Goal: Task Accomplishment & Management: Complete application form

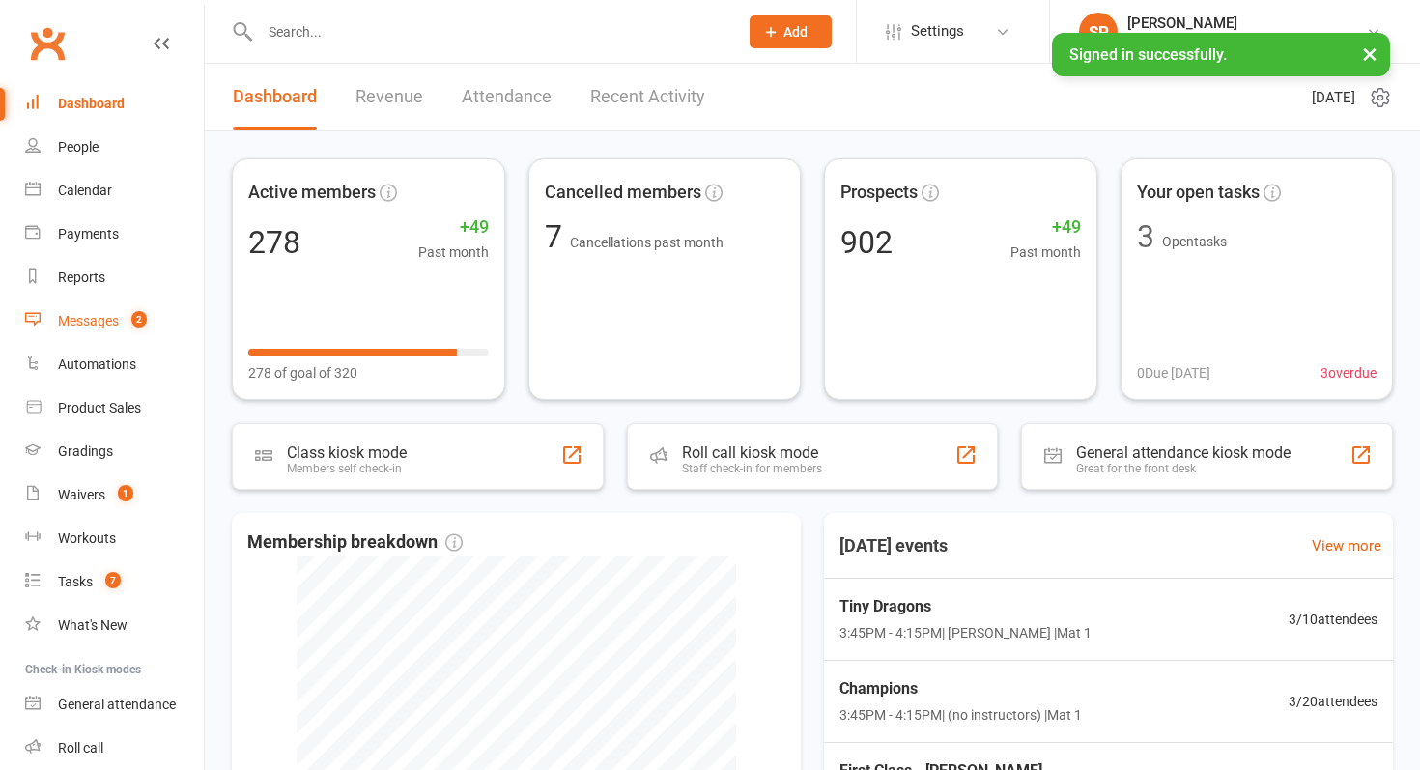
click at [103, 338] on link "Messages 2" at bounding box center [114, 321] width 179 height 43
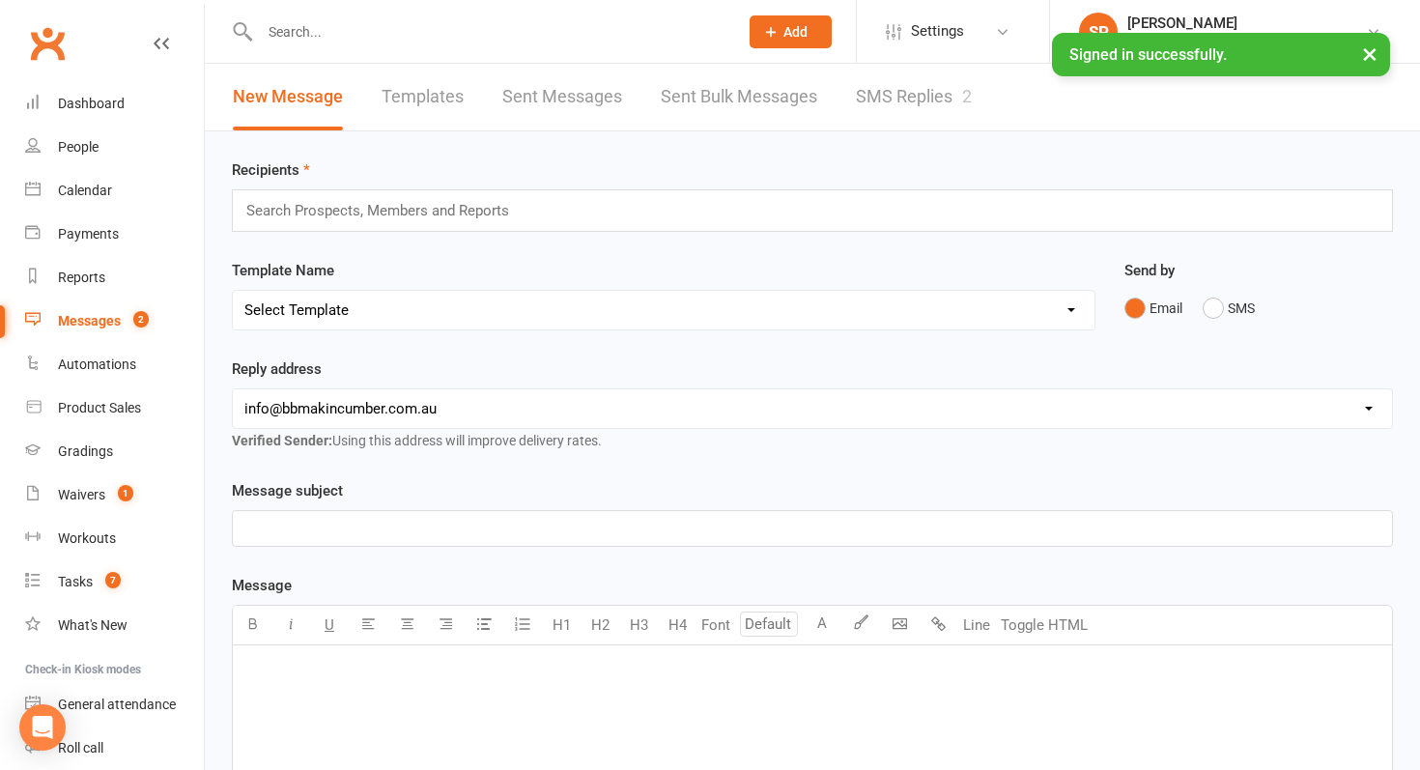
click at [922, 100] on link "SMS Replies 2" at bounding box center [914, 97] width 116 height 67
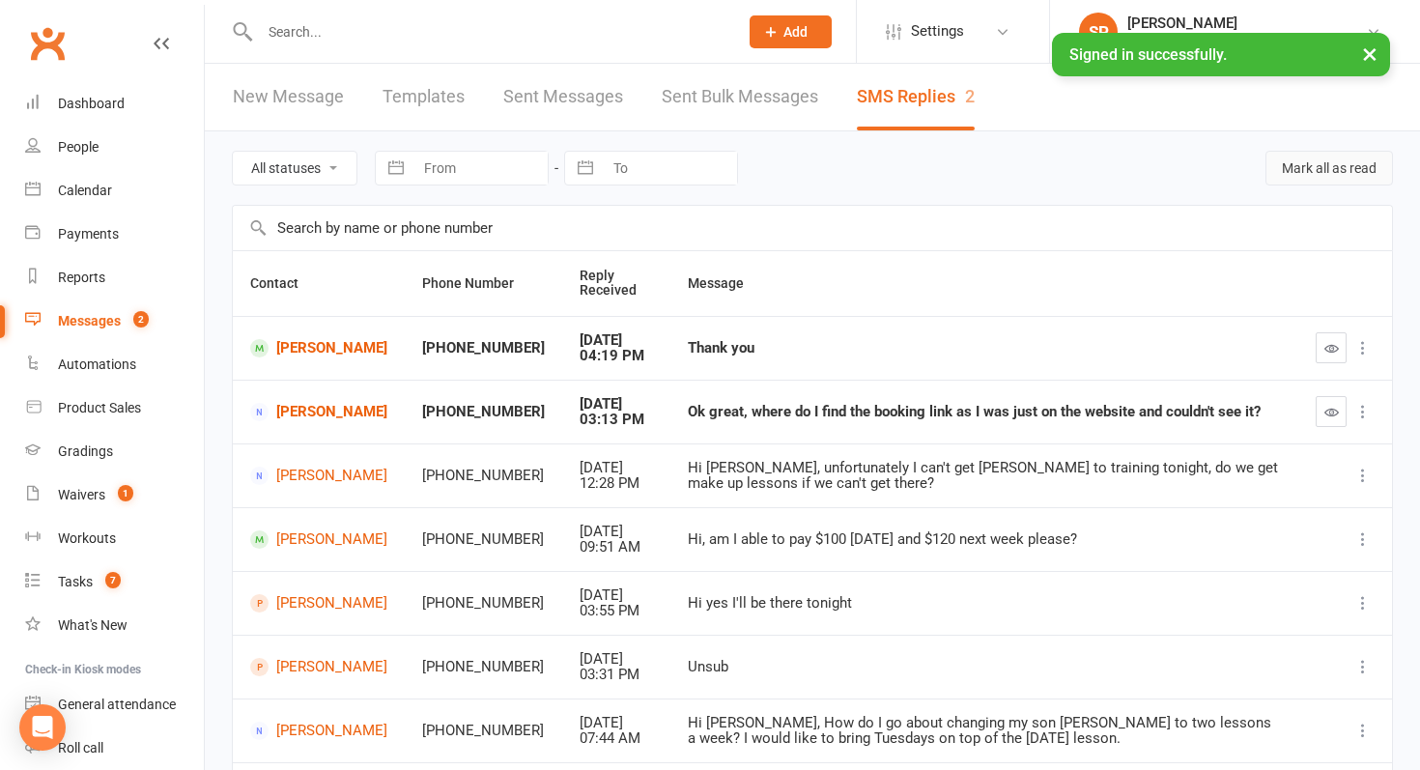
click at [1340, 162] on button "Mark all as read" at bounding box center [1330, 168] width 128 height 35
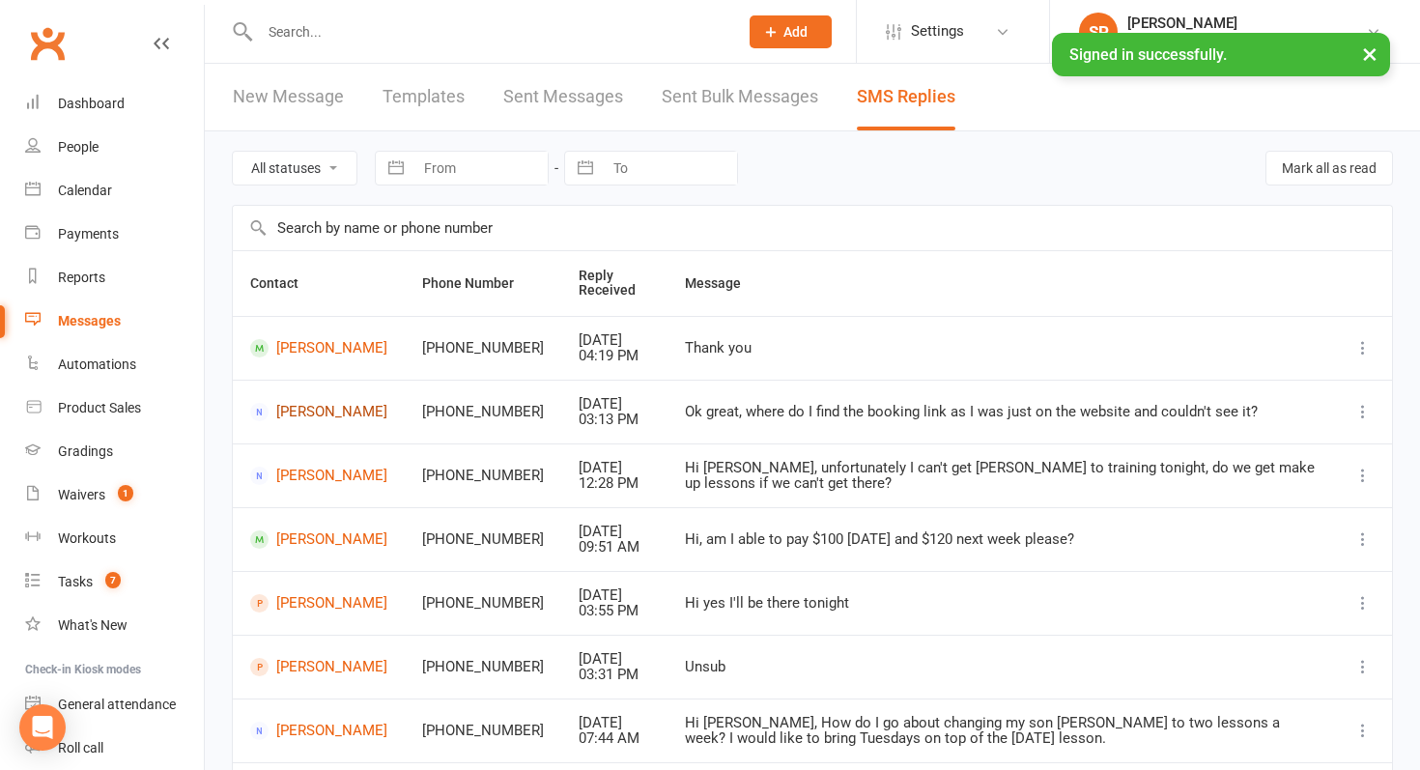
click at [290, 409] on link "Colin Laughton" at bounding box center [318, 412] width 137 height 18
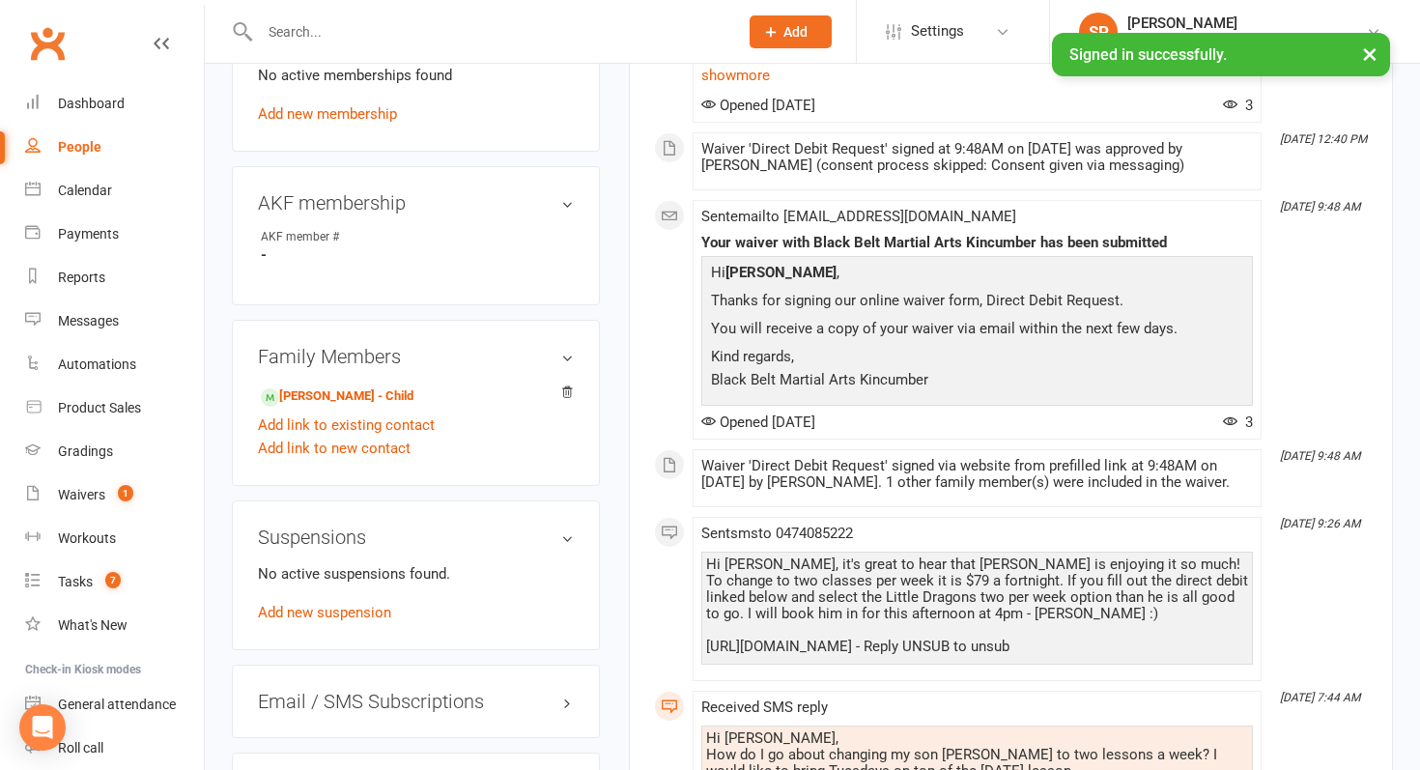
scroll to position [921, 0]
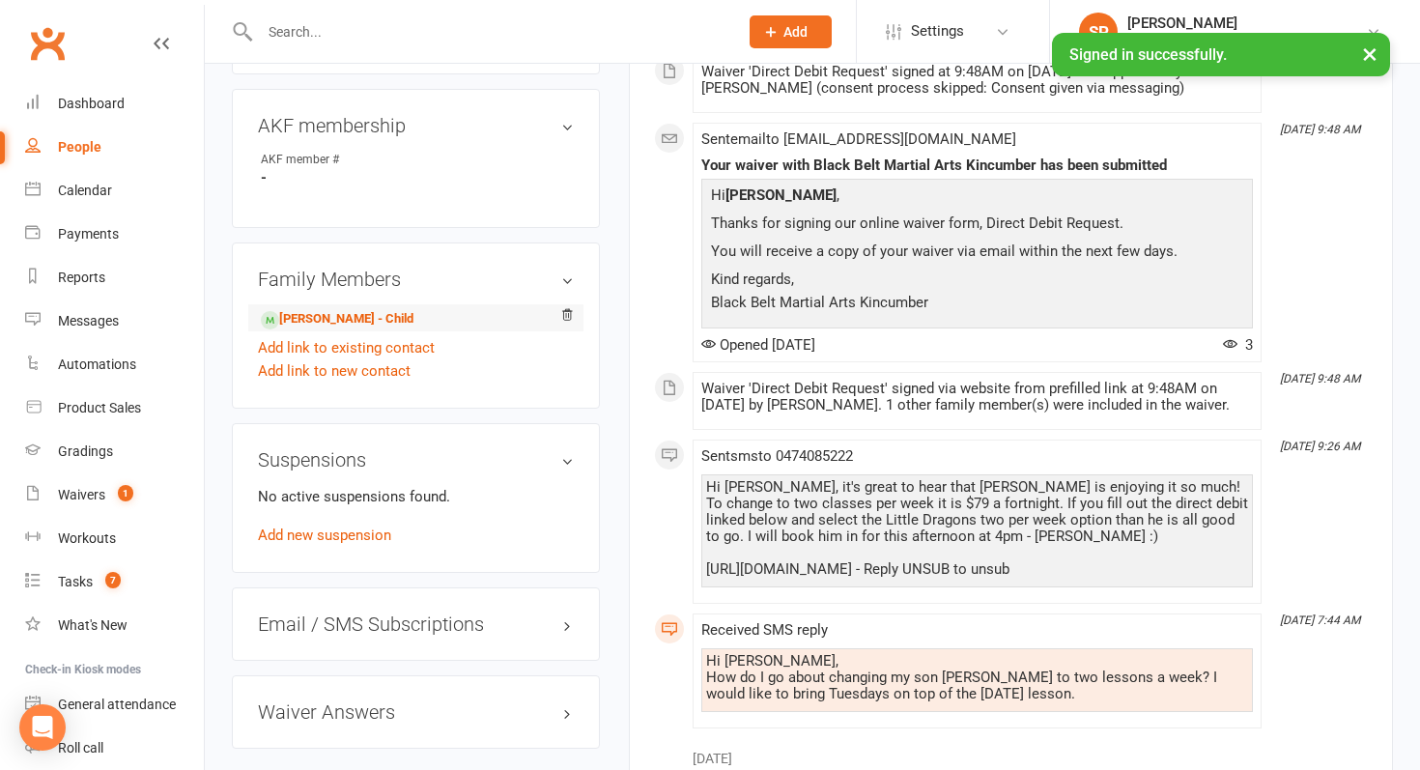
click at [382, 304] on li "Noah Laughton - Child" at bounding box center [416, 317] width 316 height 27
click at [387, 316] on link "Noah Laughton - Child" at bounding box center [337, 319] width 153 height 20
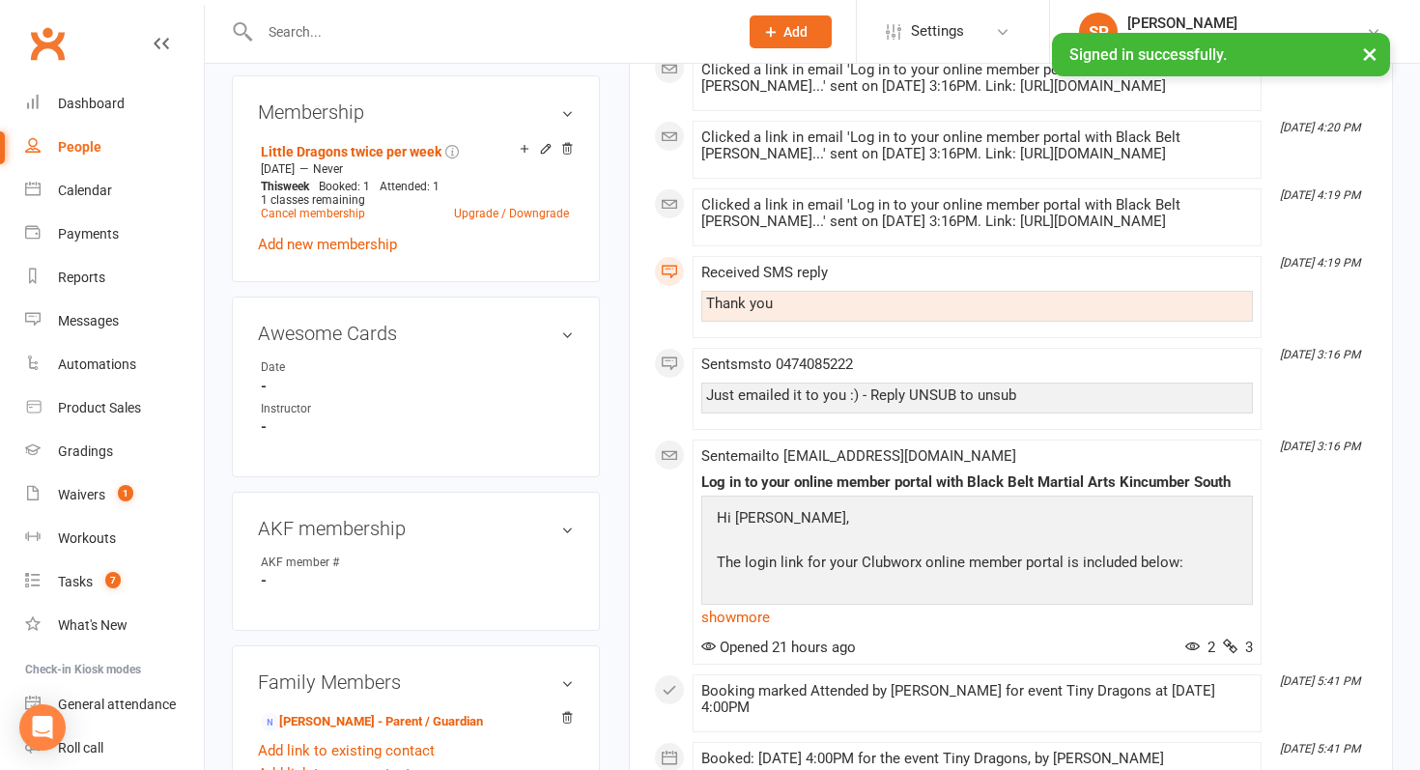
scroll to position [819, 0]
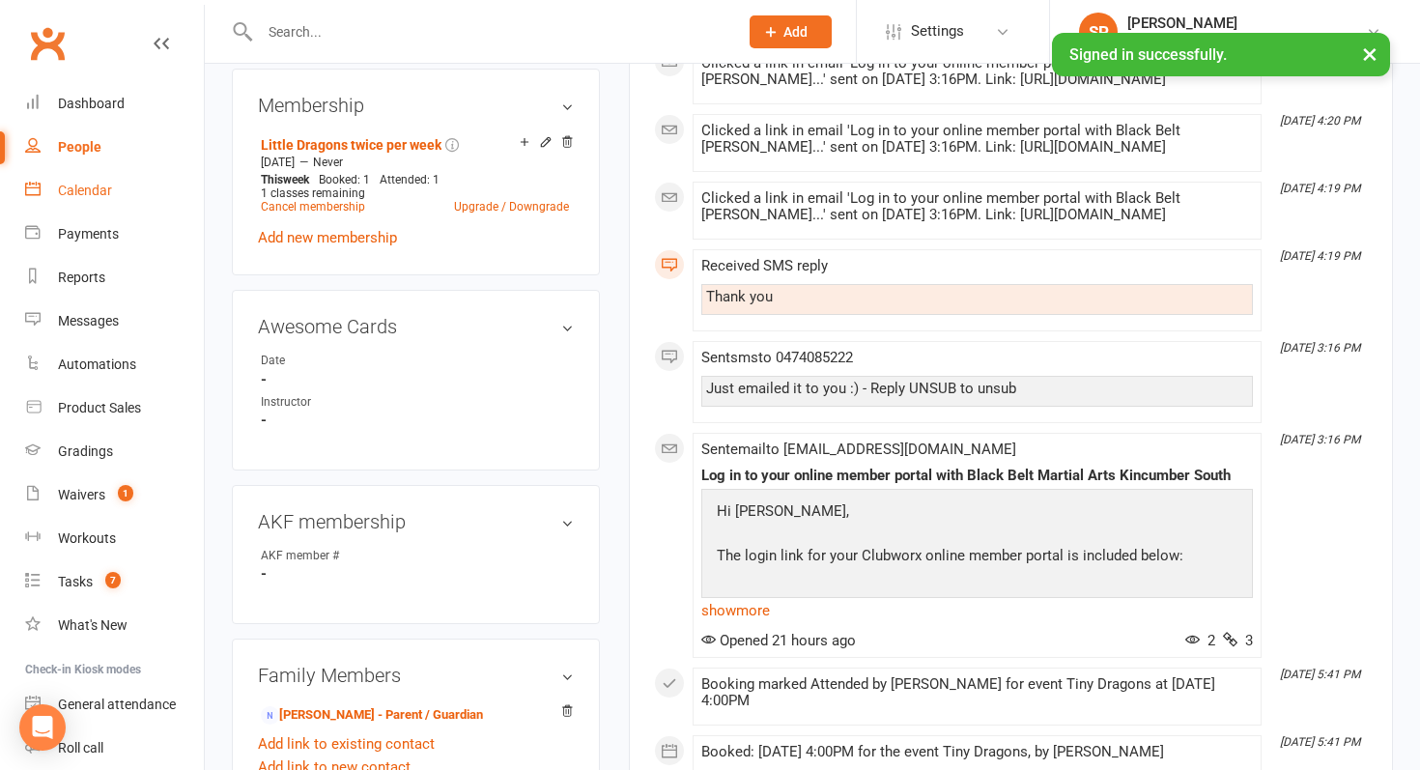
click at [144, 173] on link "Calendar" at bounding box center [114, 190] width 179 height 43
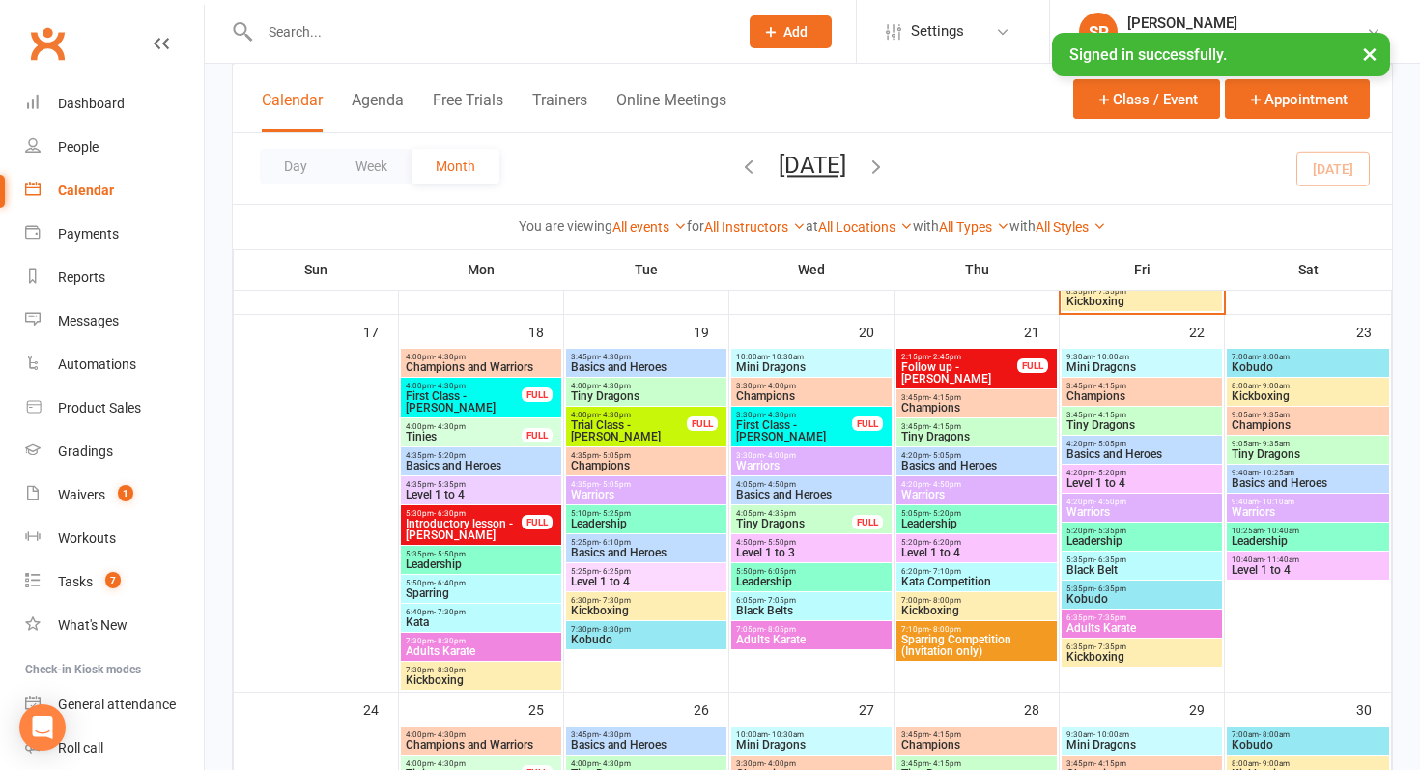
scroll to position [1553, 0]
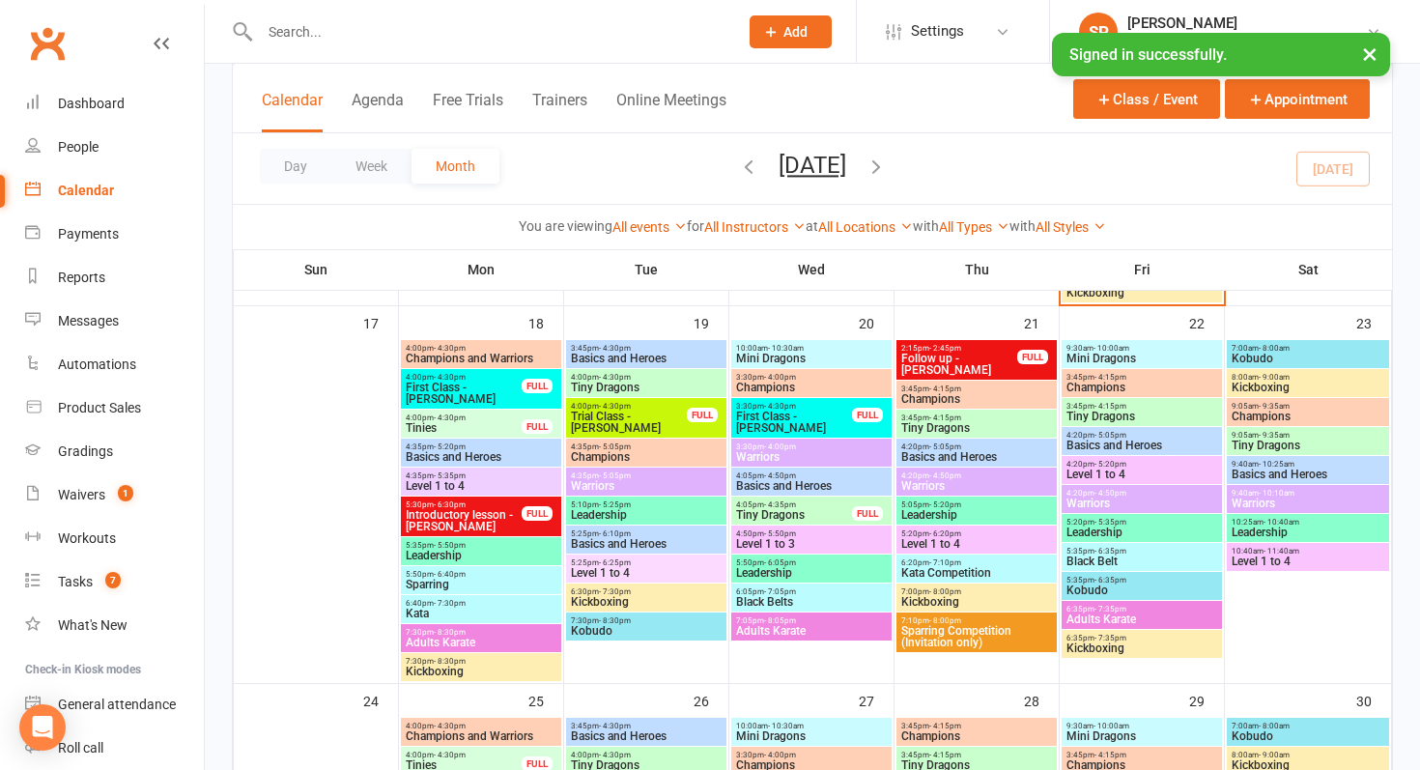
click at [447, 520] on span "Introductory lesson - [PERSON_NAME]" at bounding box center [464, 520] width 118 height 23
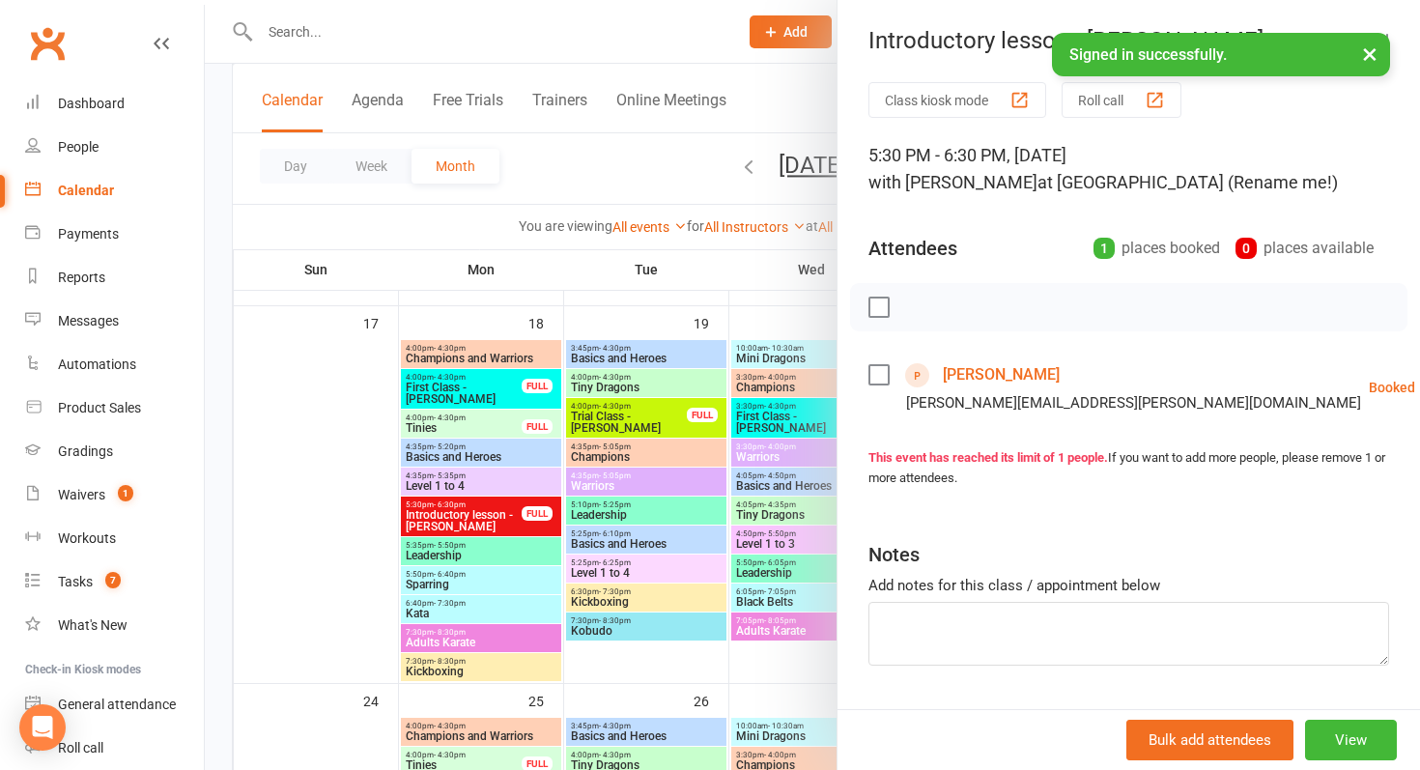
click at [447, 520] on div at bounding box center [813, 385] width 1216 height 770
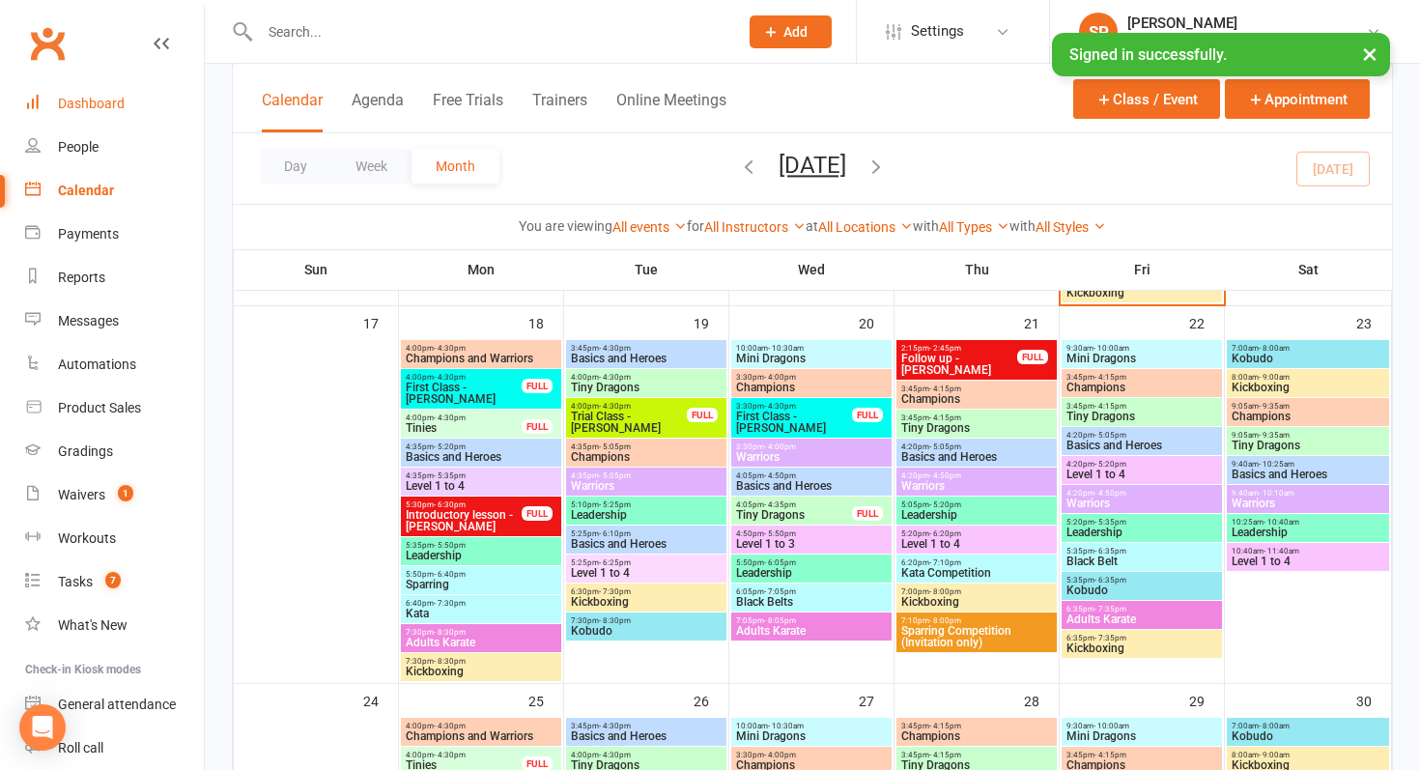
click at [98, 109] on div "Dashboard" at bounding box center [91, 103] width 67 height 15
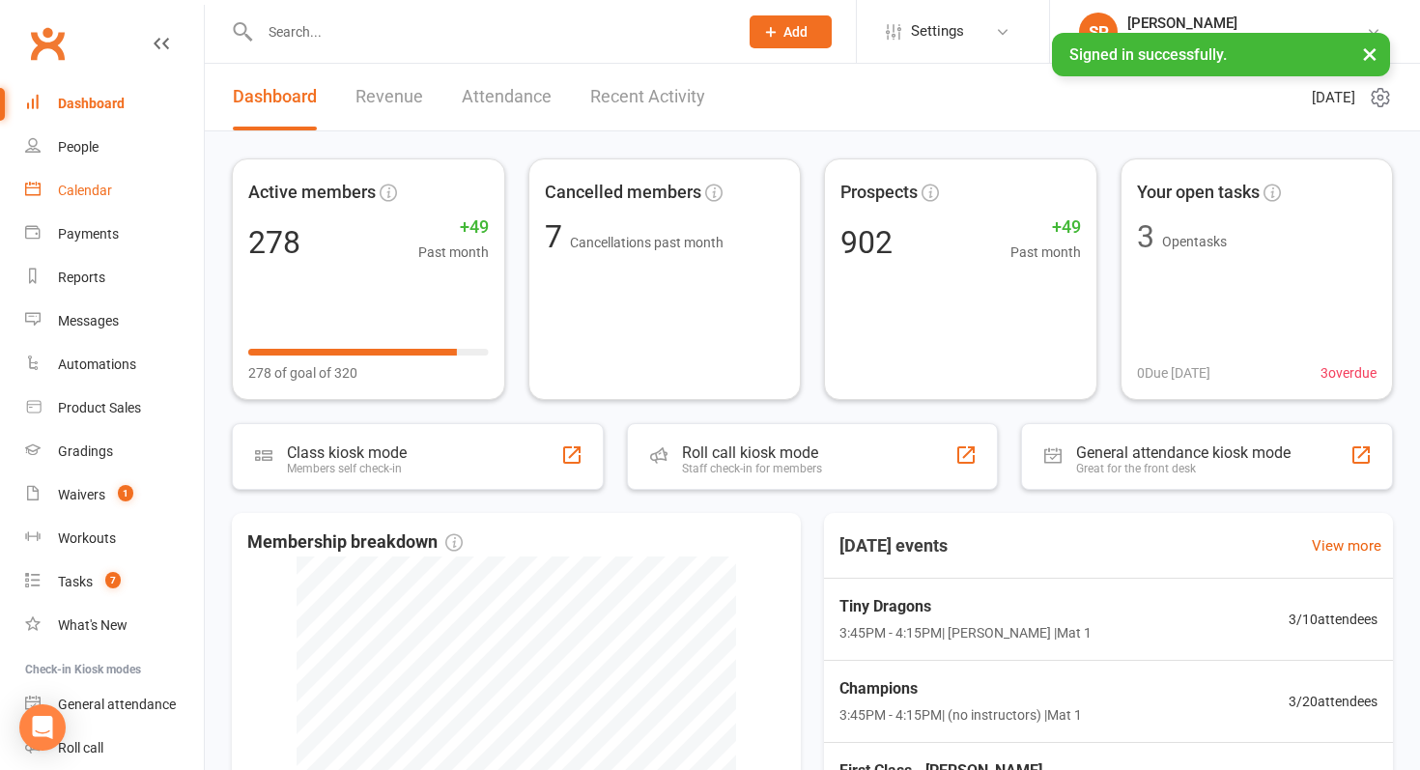
click at [111, 185] on link "Calendar" at bounding box center [114, 190] width 179 height 43
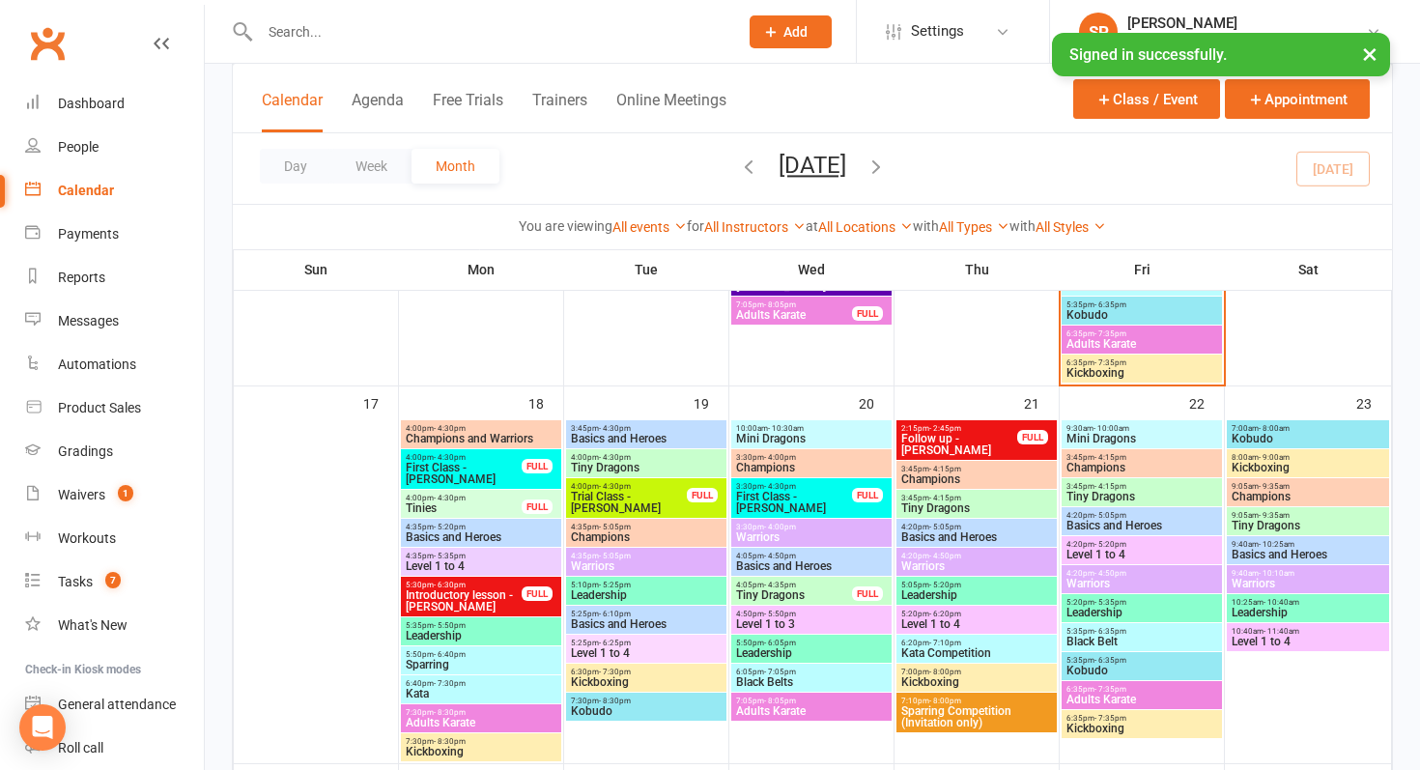
scroll to position [1476, 0]
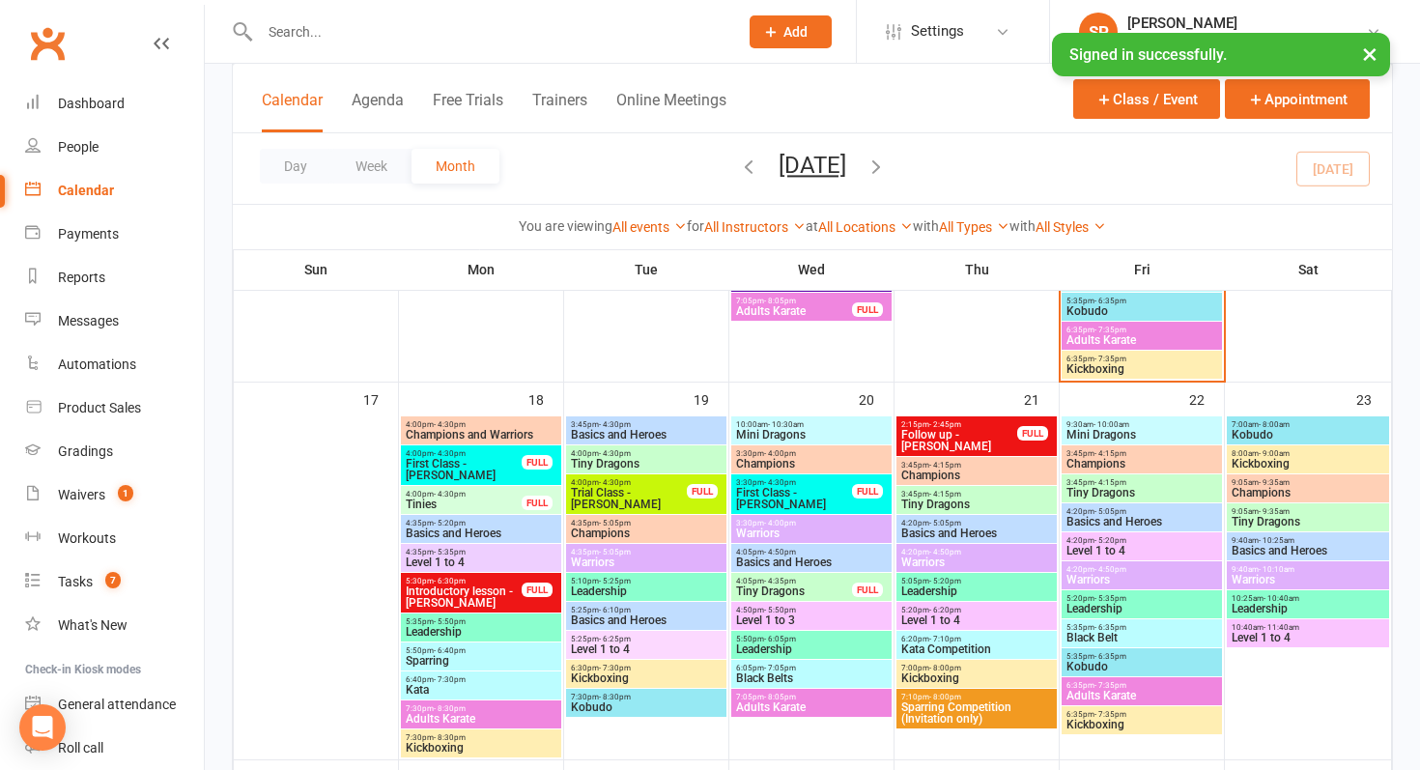
click at [1264, 519] on span "Tiny Dragons" at bounding box center [1308, 522] width 155 height 12
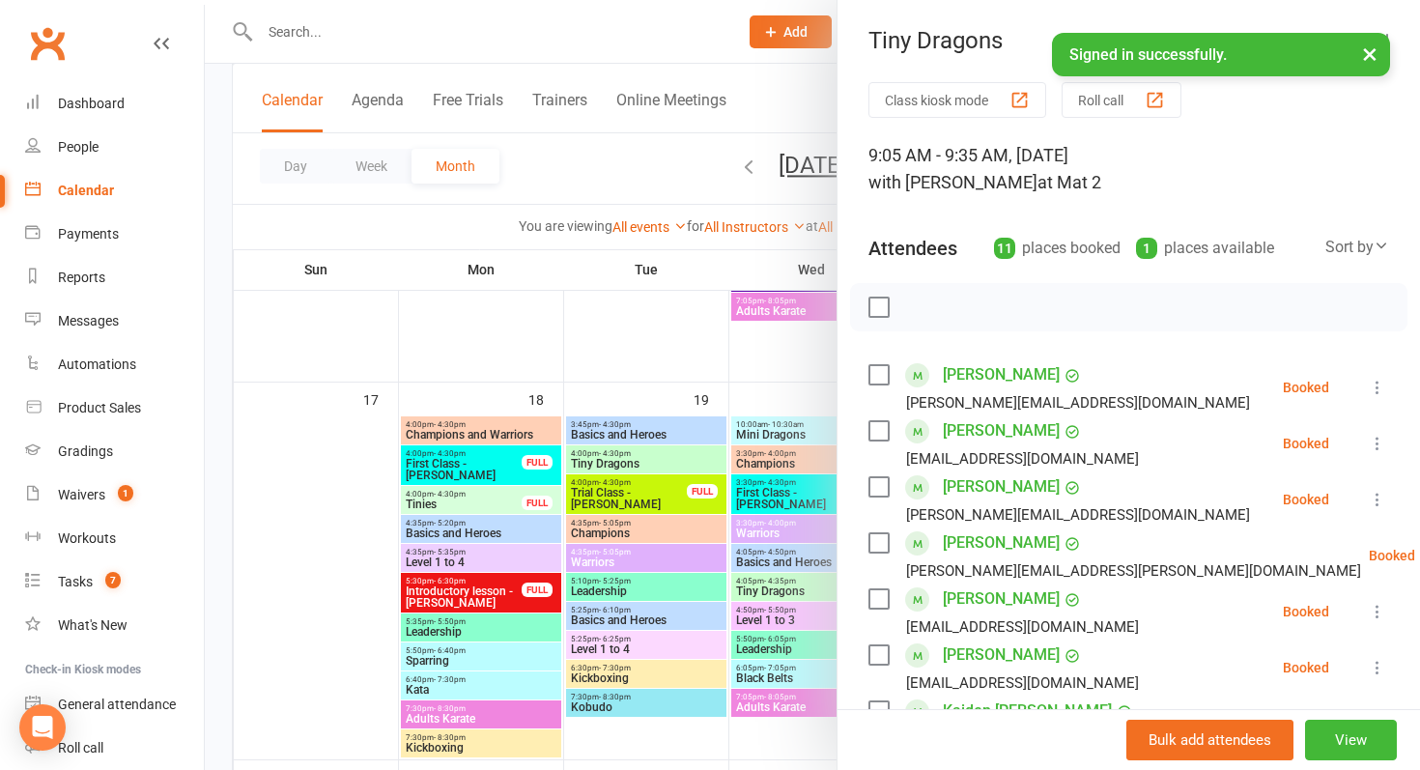
click at [601, 568] on div at bounding box center [813, 385] width 1216 height 770
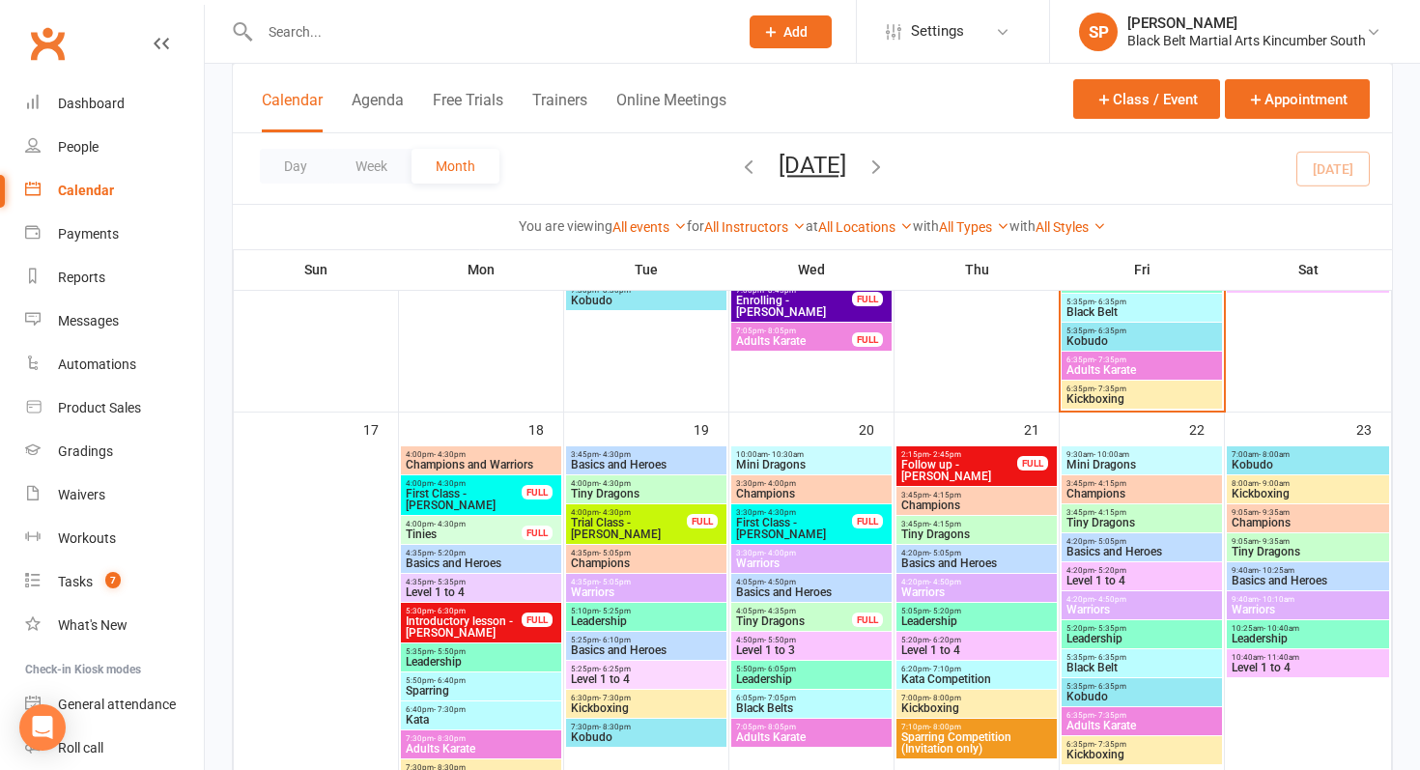
scroll to position [1447, 0]
click at [620, 516] on span "Trial Class - [PERSON_NAME]" at bounding box center [629, 527] width 118 height 23
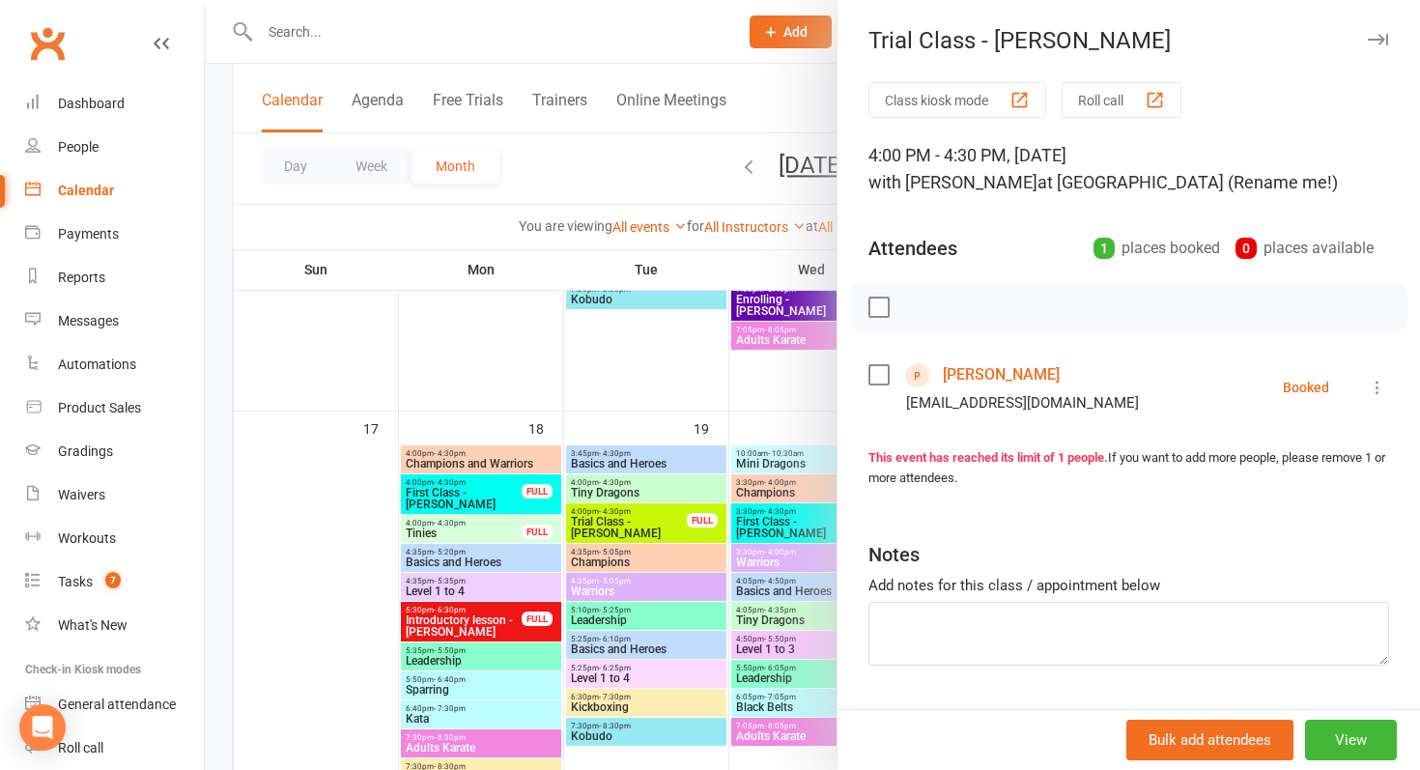
click at [699, 458] on div at bounding box center [813, 385] width 1216 height 770
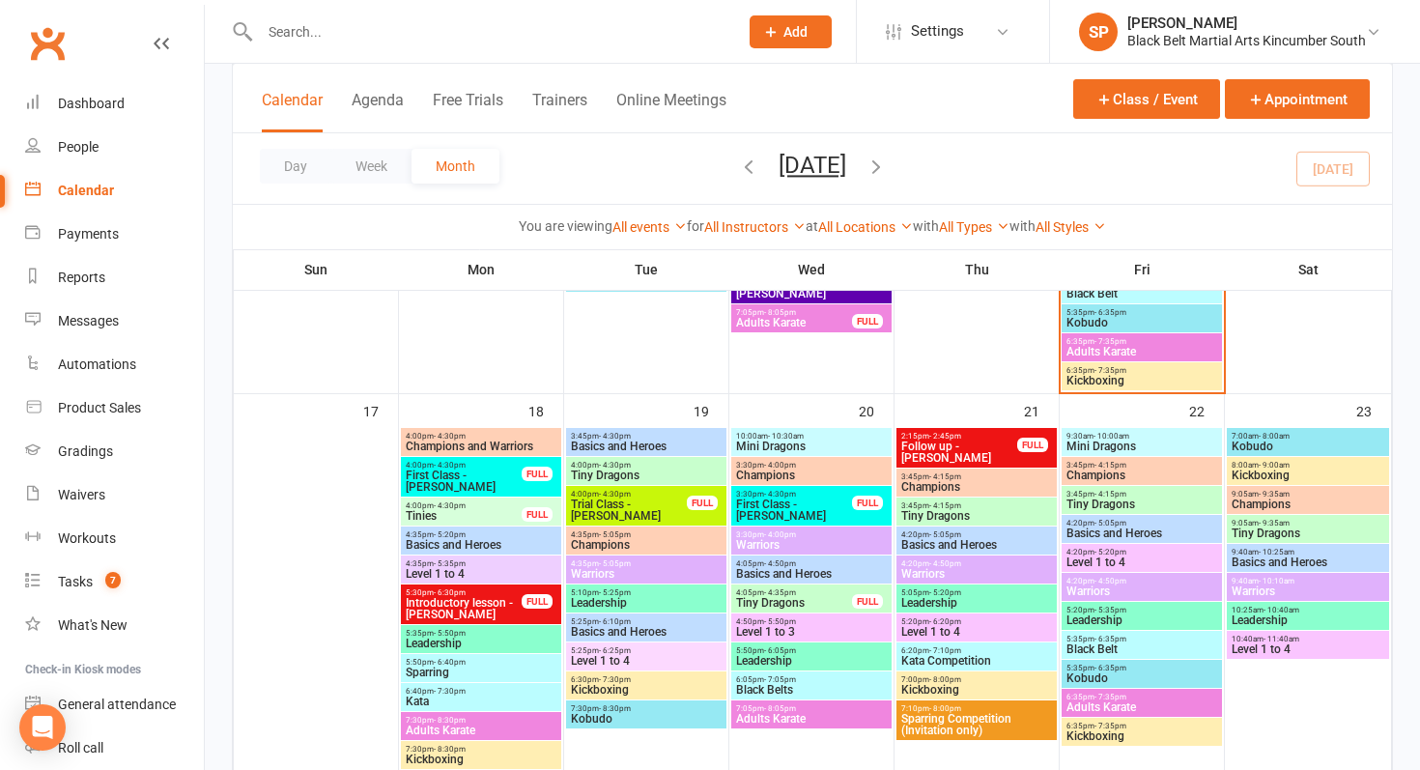
scroll to position [1466, 0]
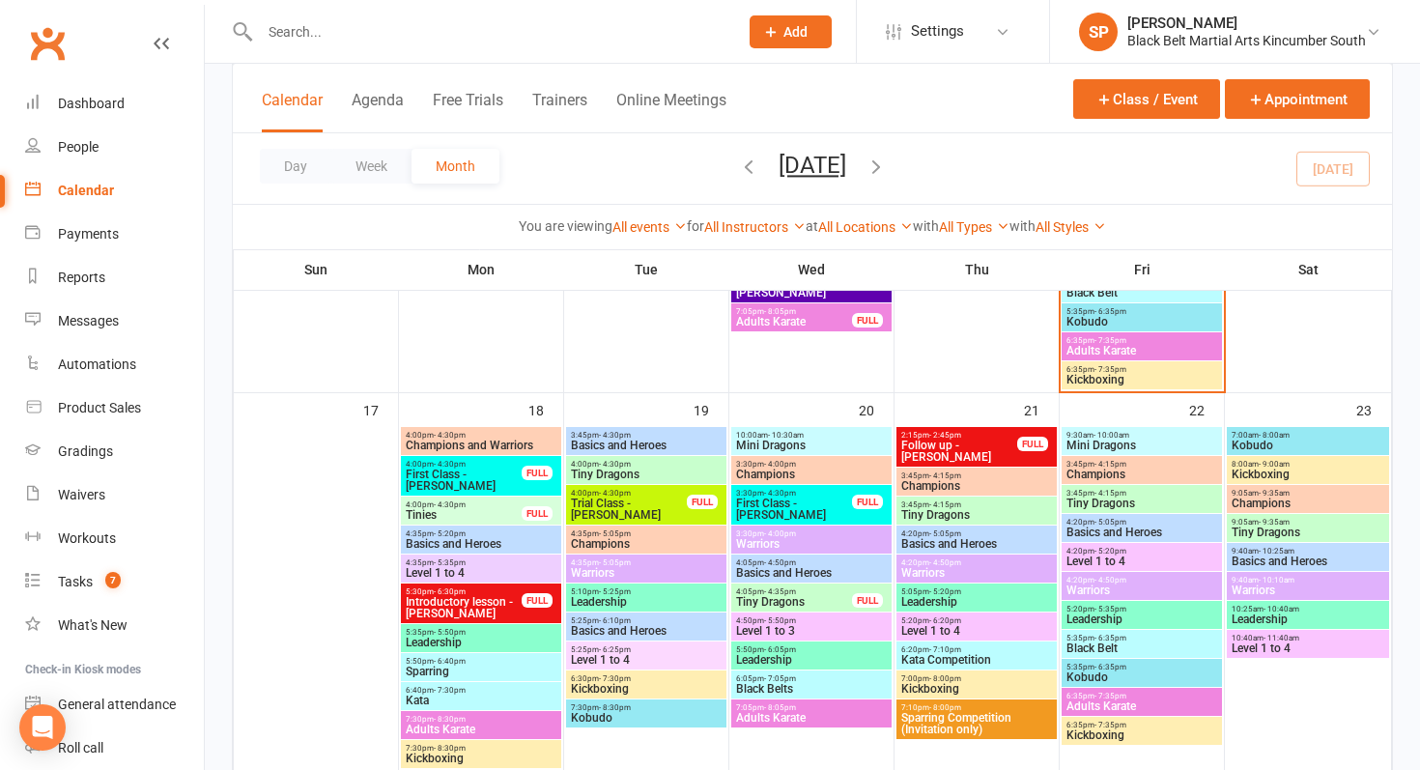
click at [637, 500] on span "Trial Class - [PERSON_NAME]" at bounding box center [629, 509] width 118 height 23
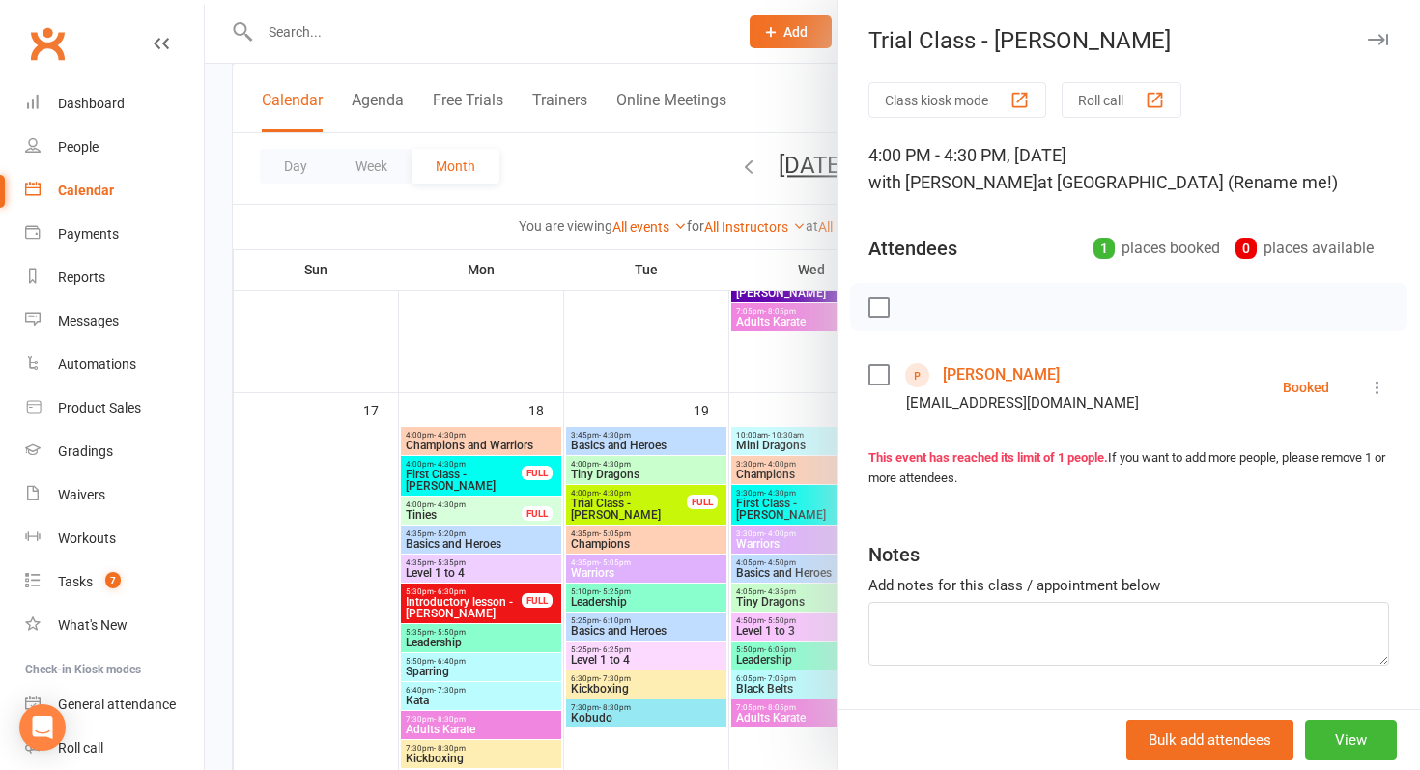
click at [637, 500] on div at bounding box center [813, 385] width 1216 height 770
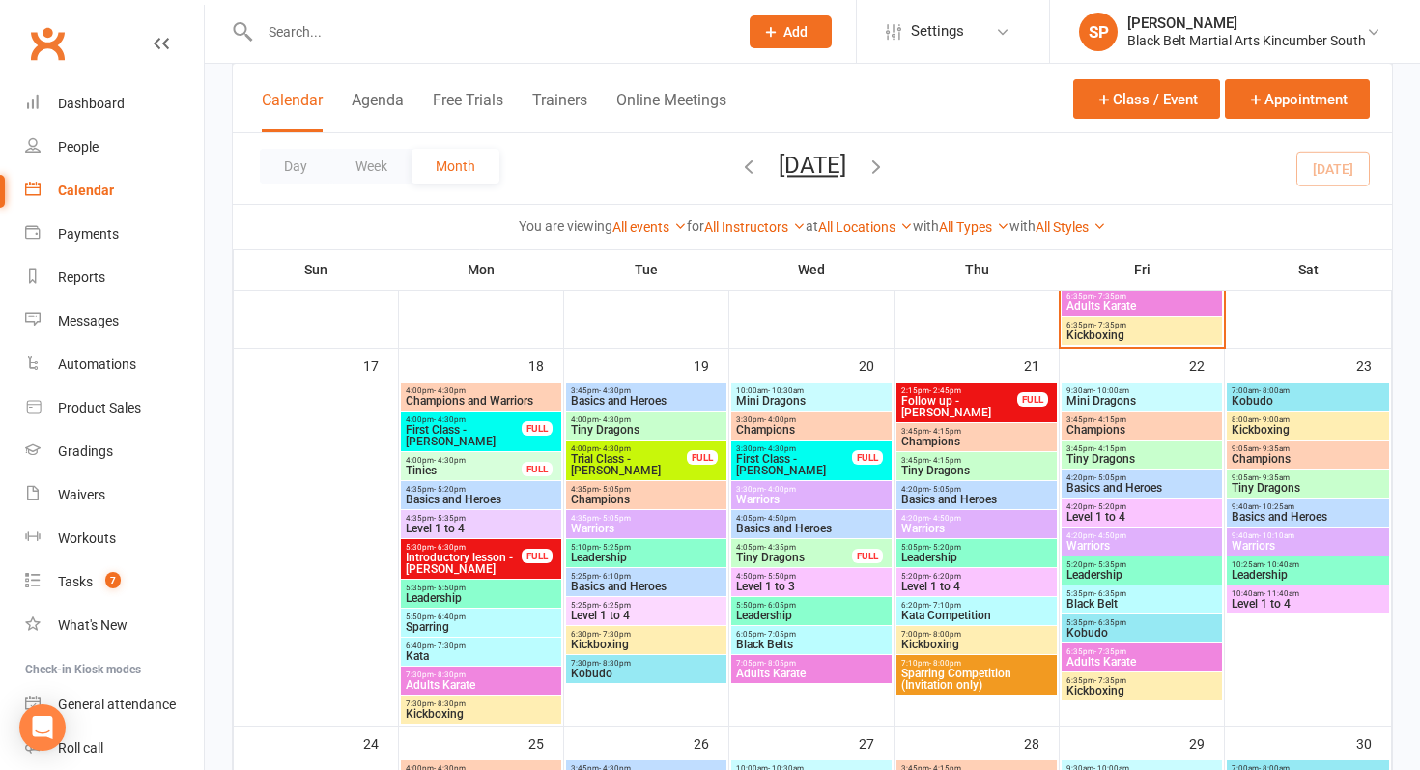
scroll to position [1508, 0]
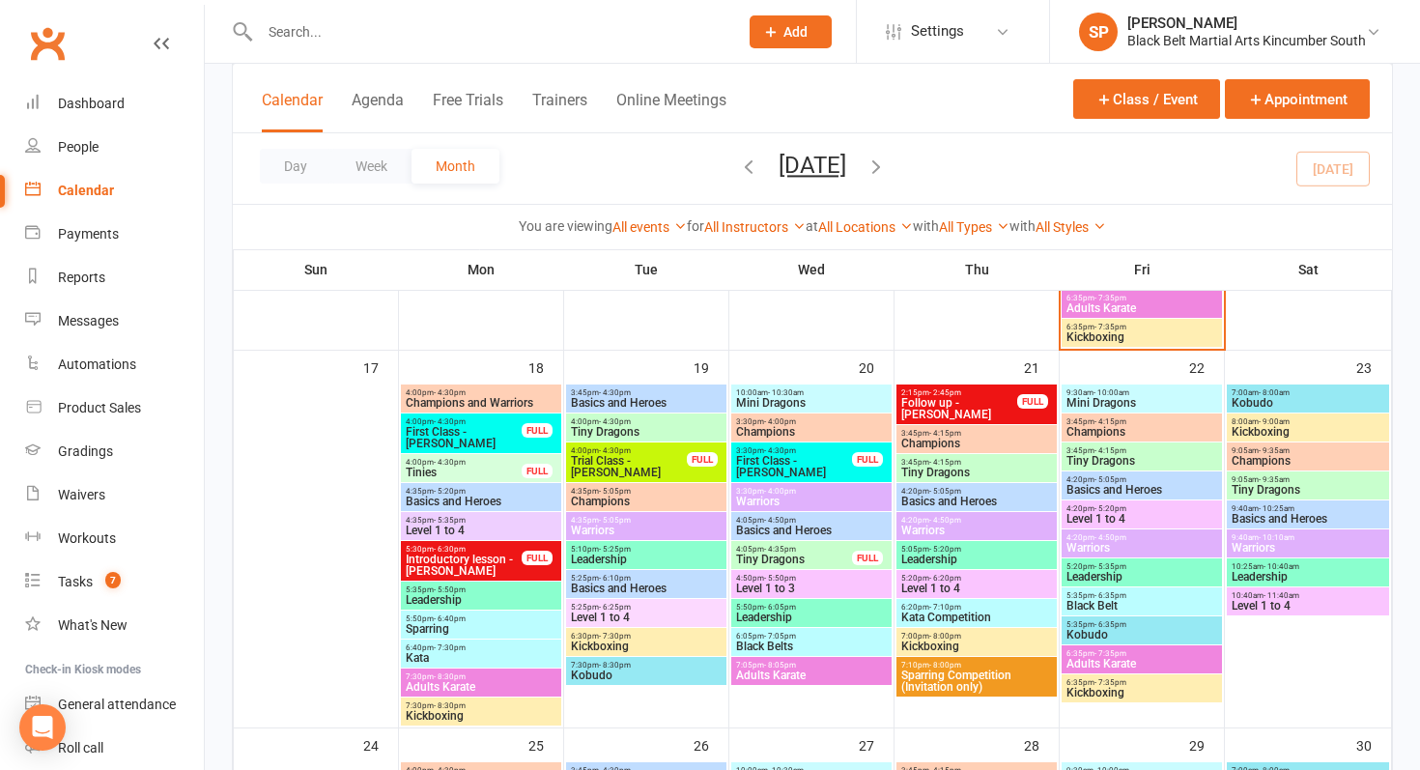
click at [657, 423] on span "4:00pm - 4:30pm" at bounding box center [646, 421] width 153 height 9
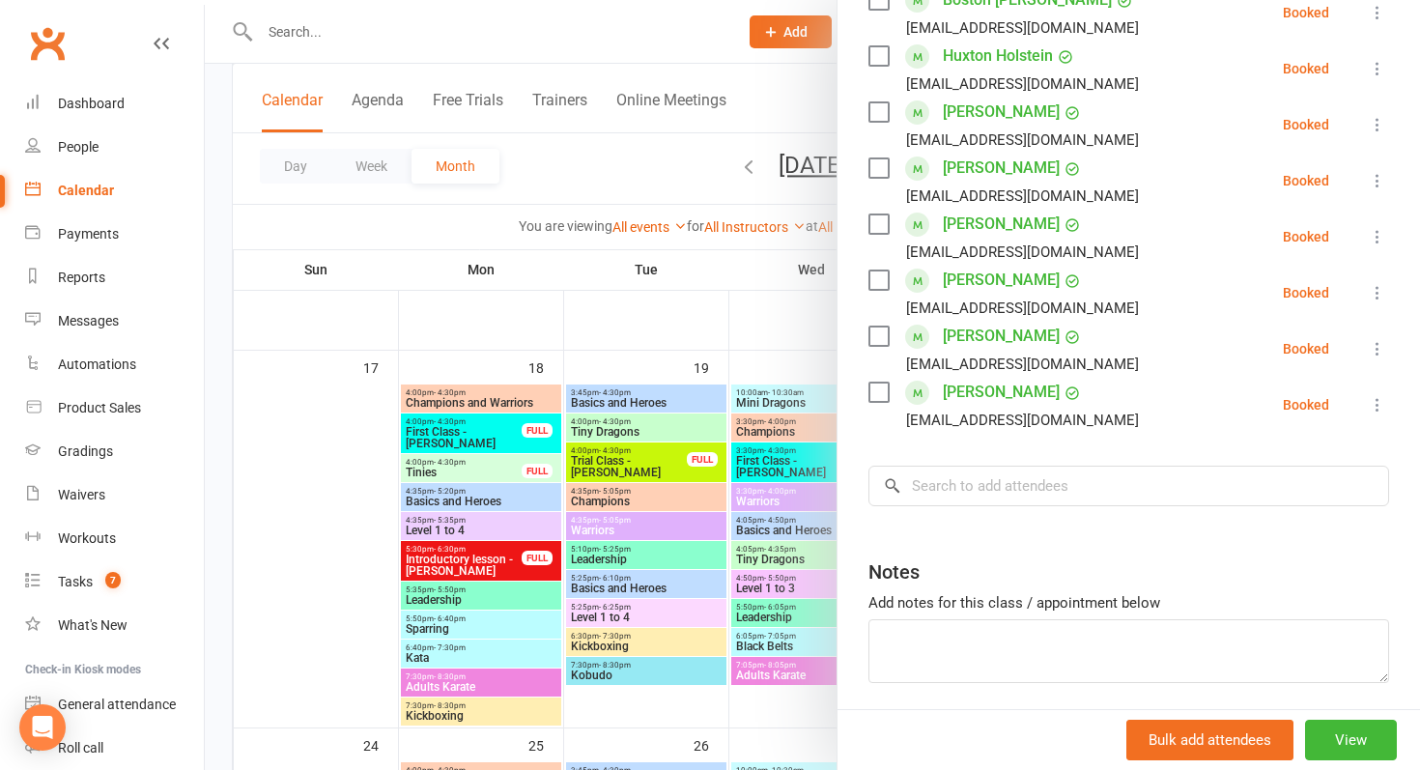
scroll to position [421, 0]
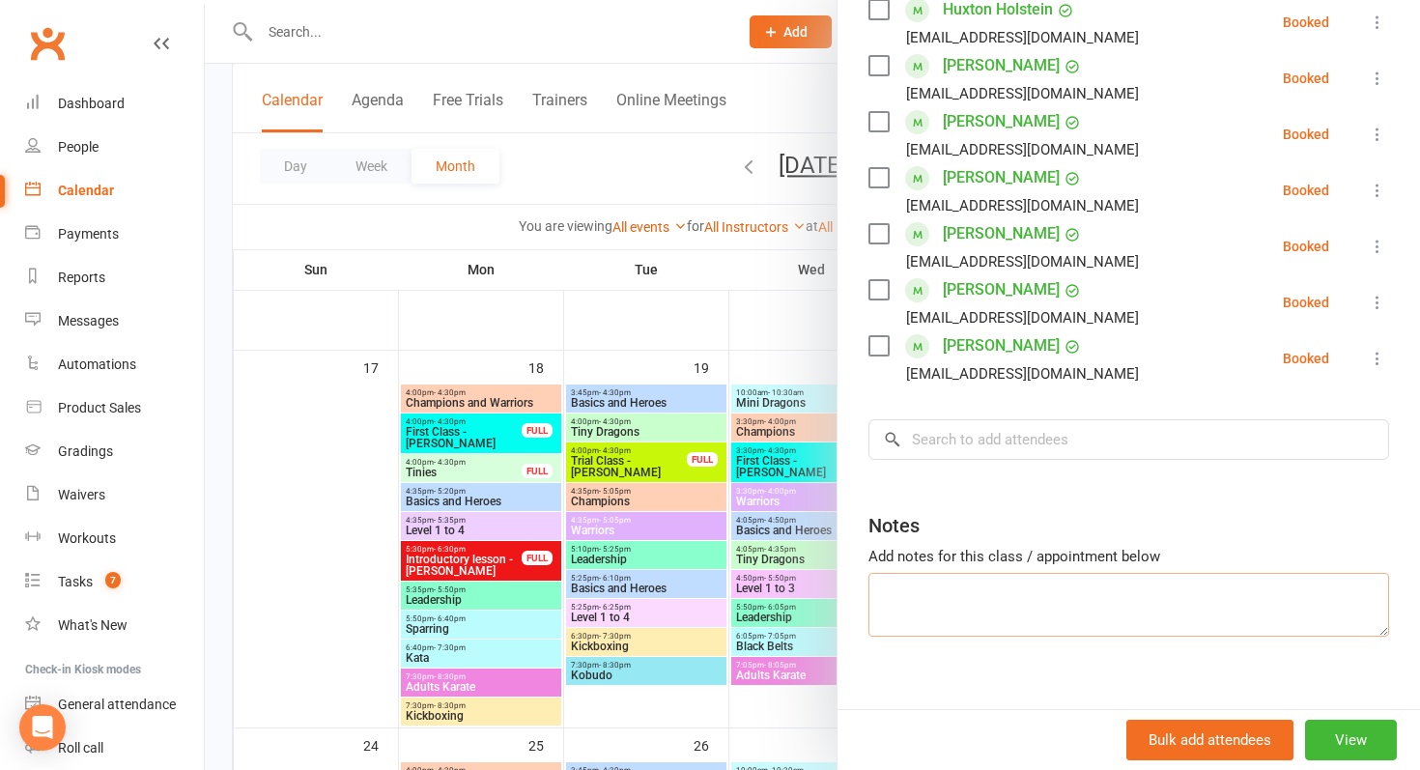
click at [1015, 622] on textarea at bounding box center [1129, 605] width 521 height 64
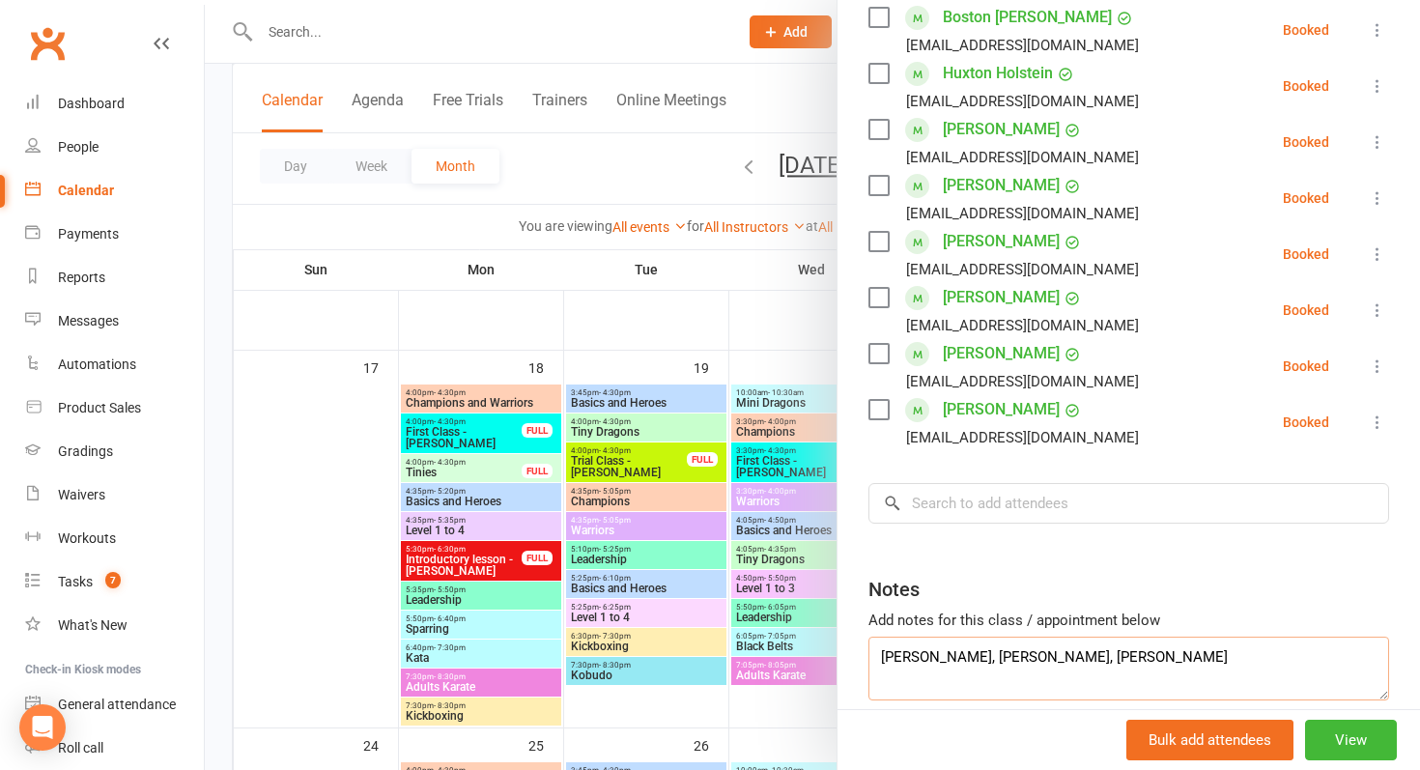
scroll to position [360, 0]
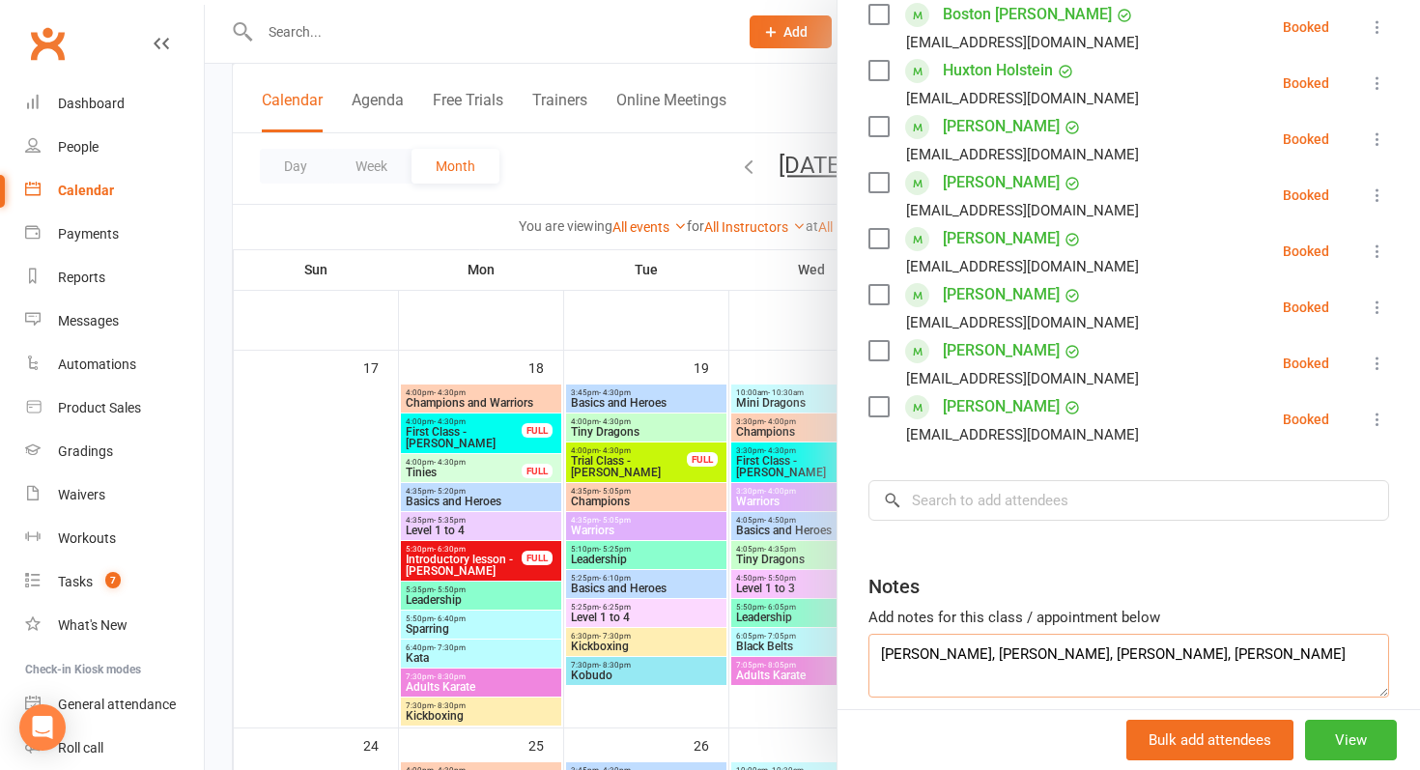
click at [1067, 660] on textarea "[PERSON_NAME], [PERSON_NAME], [PERSON_NAME], [PERSON_NAME]" at bounding box center [1129, 666] width 521 height 64
click at [1066, 658] on textarea "[PERSON_NAME], [PERSON_NAME], [PERSON_NAME], [PERSON_NAME] - ipstairs boston, […" at bounding box center [1129, 666] width 521 height 64
click at [1121, 661] on textarea "[PERSON_NAME], [PERSON_NAME], [PERSON_NAME], [PERSON_NAME] - upstairs [GEOGRAPH…" at bounding box center [1129, 666] width 521 height 64
click at [1134, 684] on textarea "[PERSON_NAME], [PERSON_NAME], [PERSON_NAME], [PERSON_NAME] - upstairs with hope…" at bounding box center [1129, 666] width 521 height 64
type textarea "[PERSON_NAME], [PERSON_NAME], [PERSON_NAME], [PERSON_NAME] - upstairs with hope…"
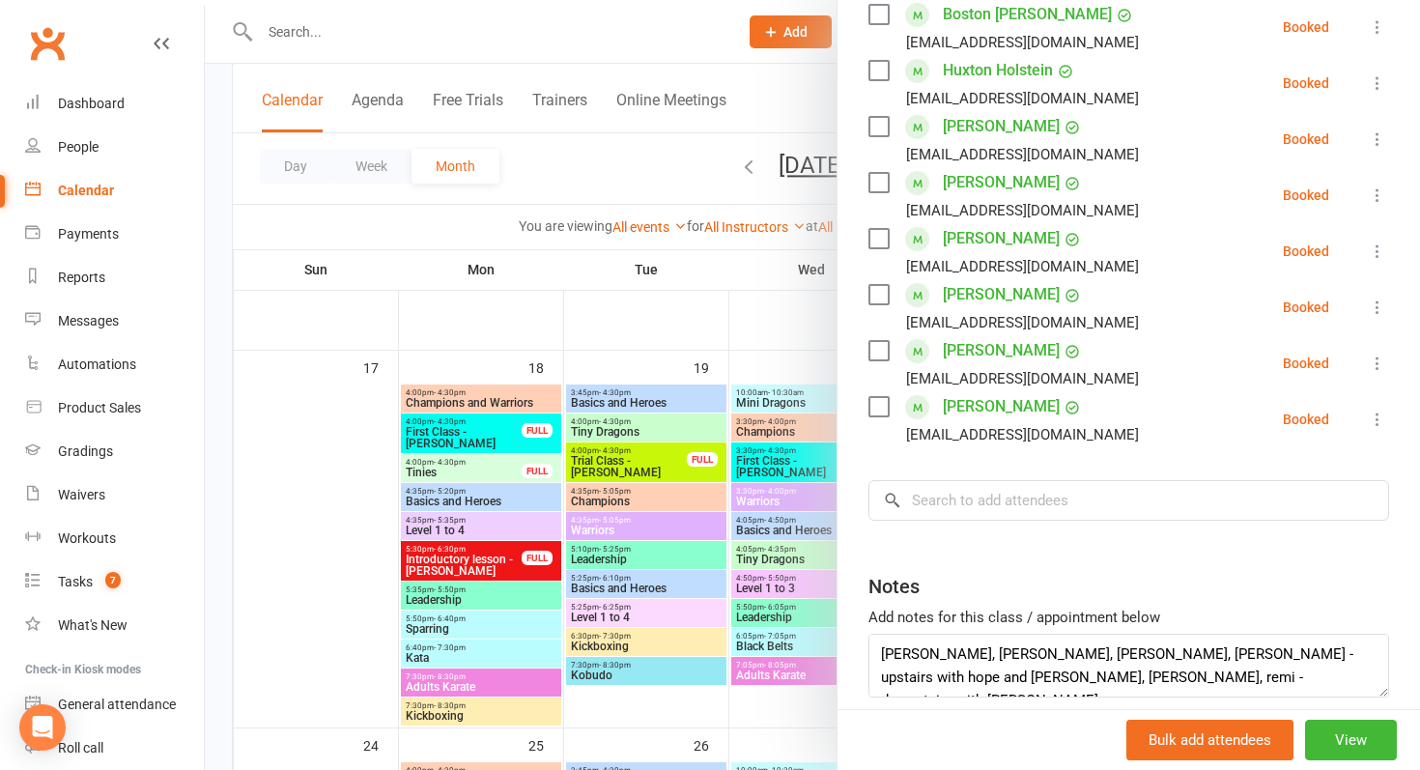
click at [472, 521] on div at bounding box center [813, 385] width 1216 height 770
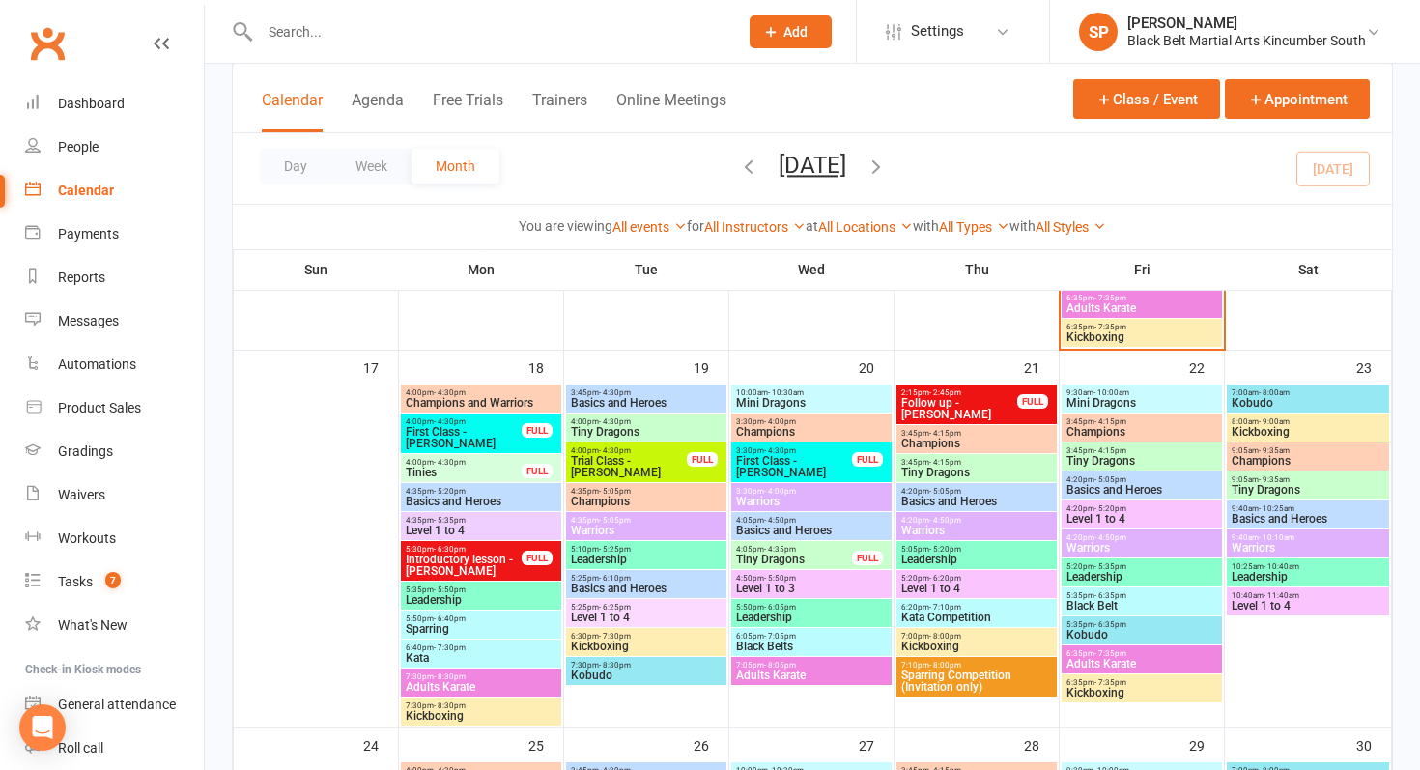
click at [630, 426] on span "Tiny Dragons" at bounding box center [646, 432] width 153 height 12
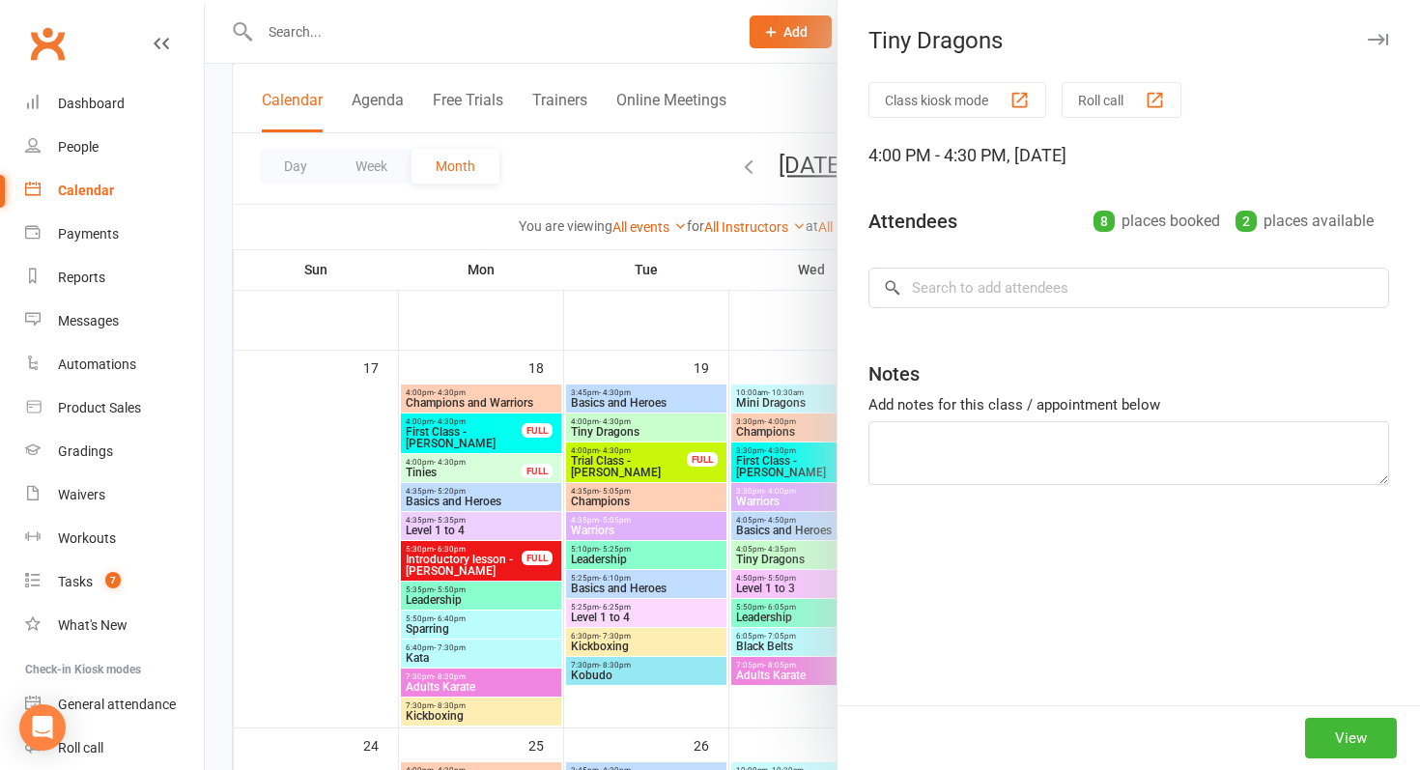
type textarea "[PERSON_NAME], [PERSON_NAME], [PERSON_NAME], [PERSON_NAME] - upstairs with hope…"
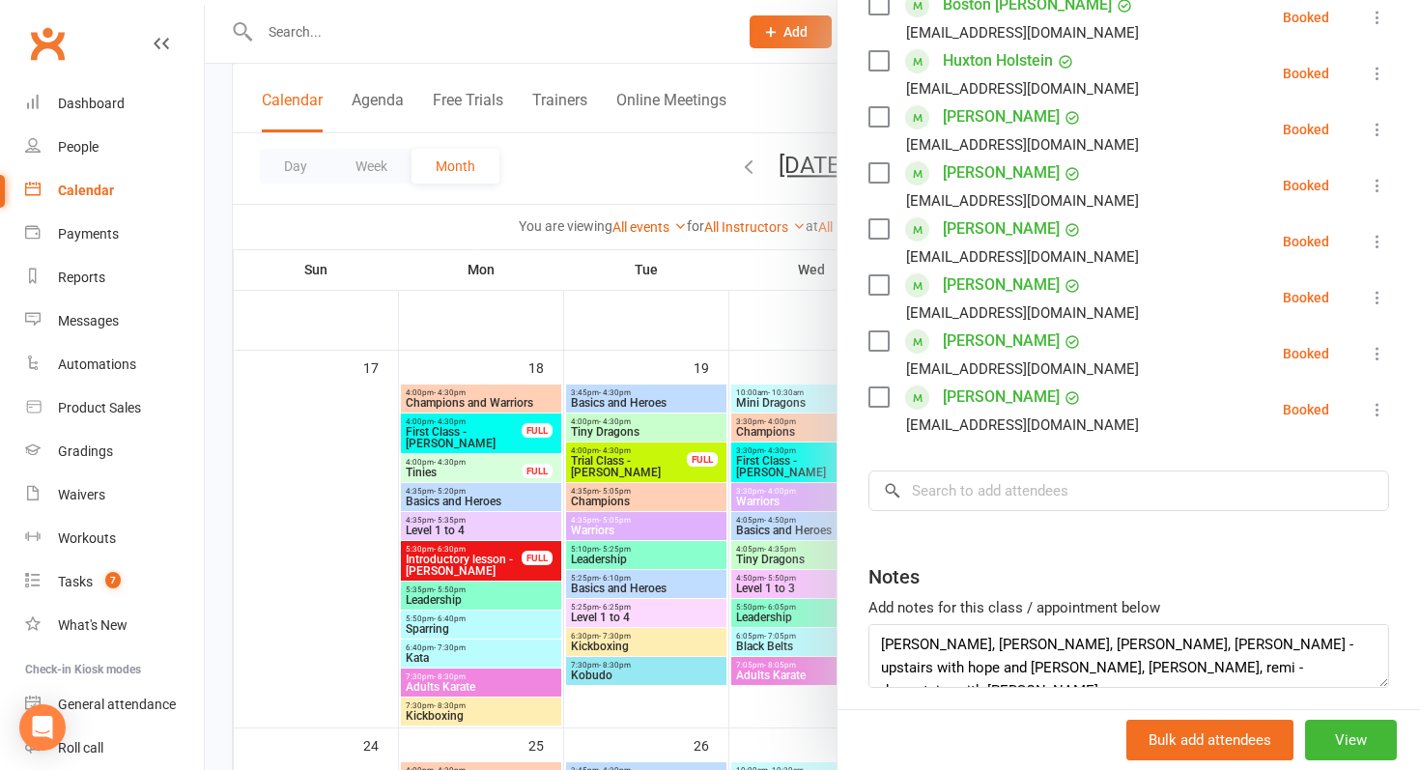
scroll to position [445, 0]
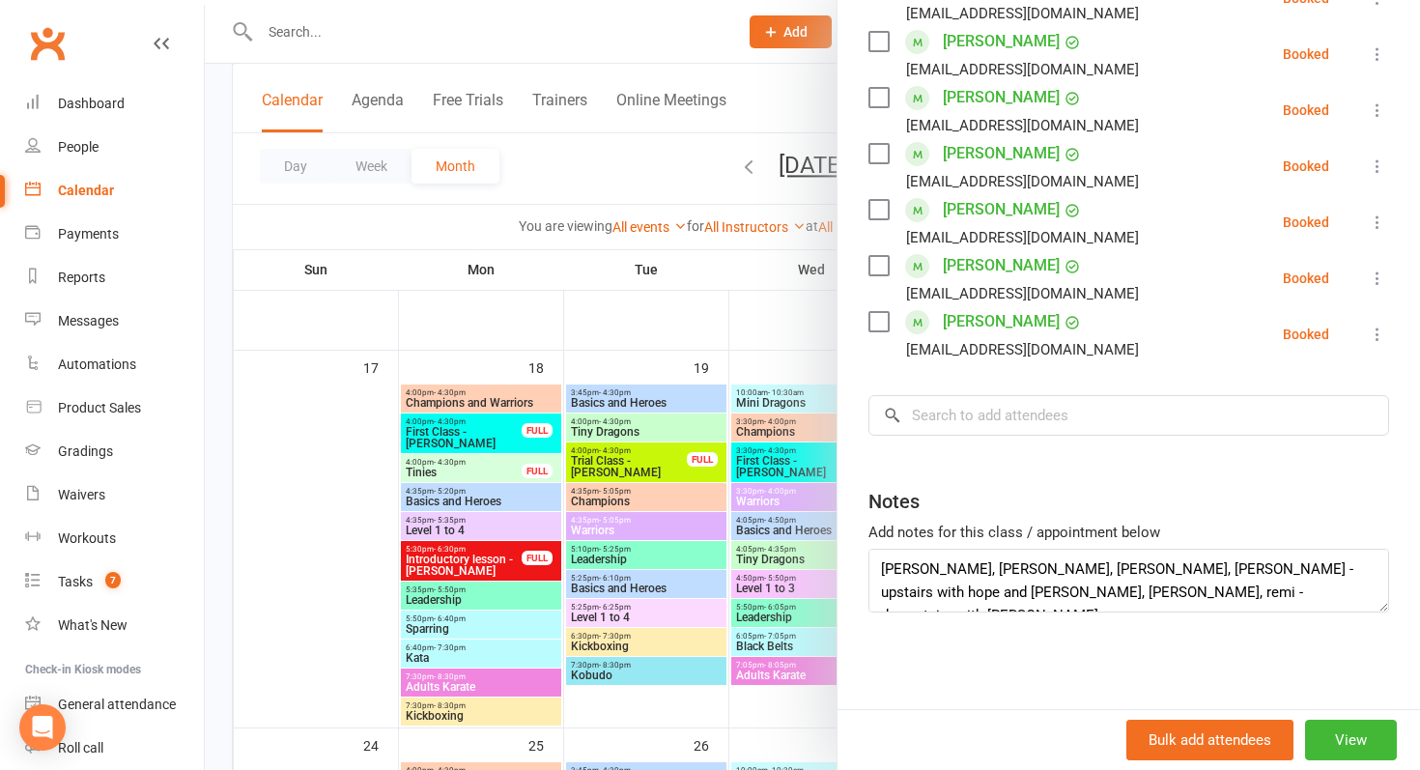
click at [518, 547] on div at bounding box center [813, 385] width 1216 height 770
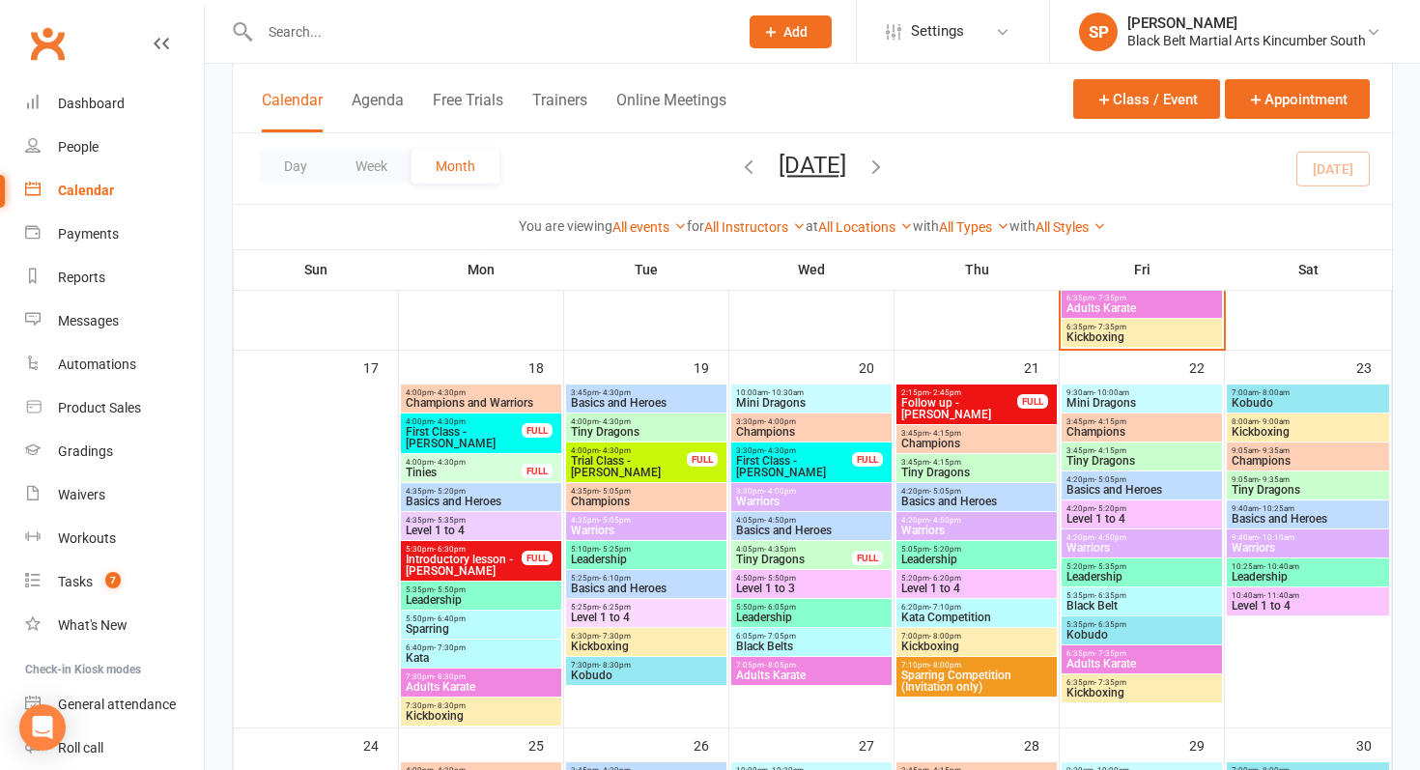
click at [630, 419] on span "4:00pm - 4:30pm" at bounding box center [646, 421] width 153 height 9
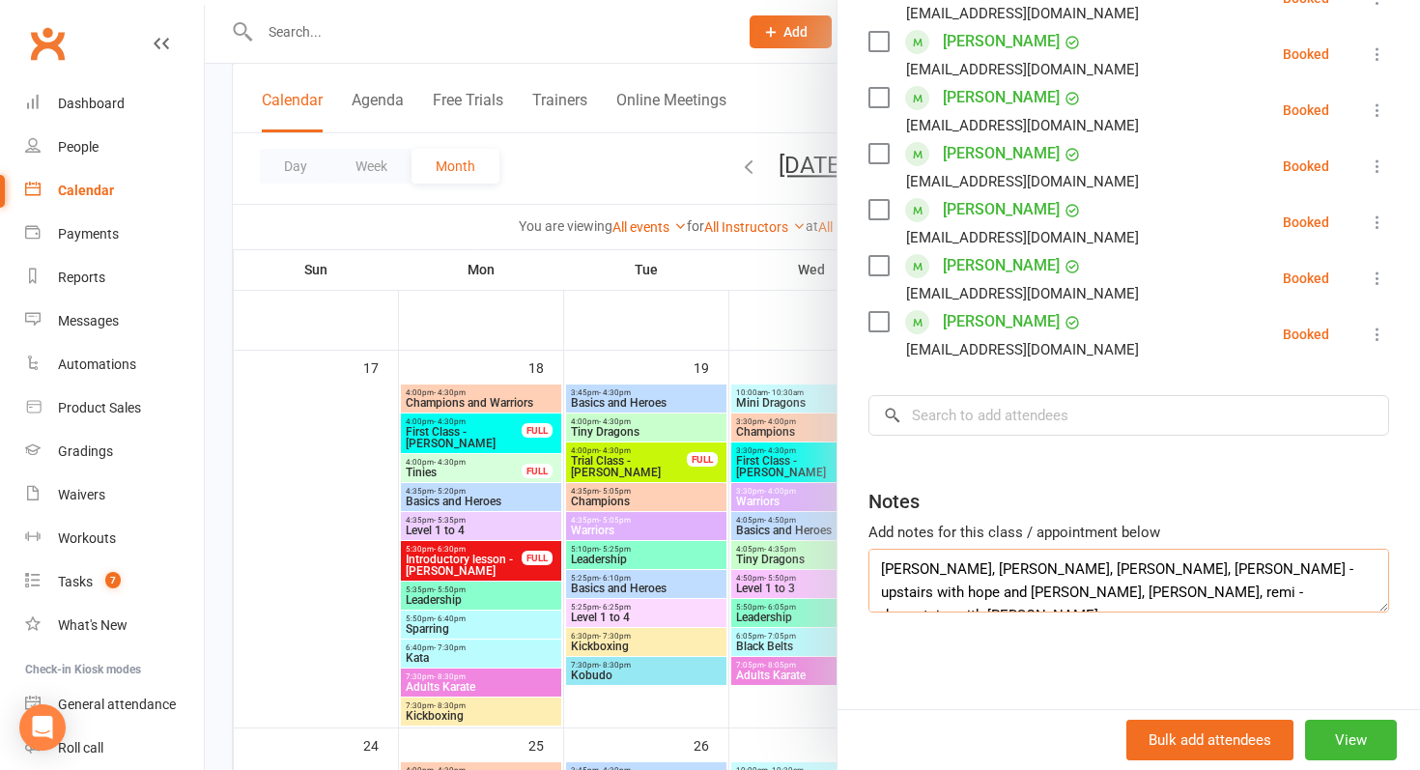
click at [1016, 596] on textarea "[PERSON_NAME], [PERSON_NAME], [PERSON_NAME], [PERSON_NAME] - upstairs with hope…" at bounding box center [1129, 581] width 521 height 64
click at [1298, 596] on textarea "[PERSON_NAME], [PERSON_NAME], [PERSON_NAME], [PERSON_NAME] - upstairs with hope…" at bounding box center [1129, 581] width 521 height 64
type textarea "[PERSON_NAME], [PERSON_NAME], [PERSON_NAME], [PERSON_NAME] - upstairs with hope…"
click at [725, 239] on div at bounding box center [813, 385] width 1216 height 770
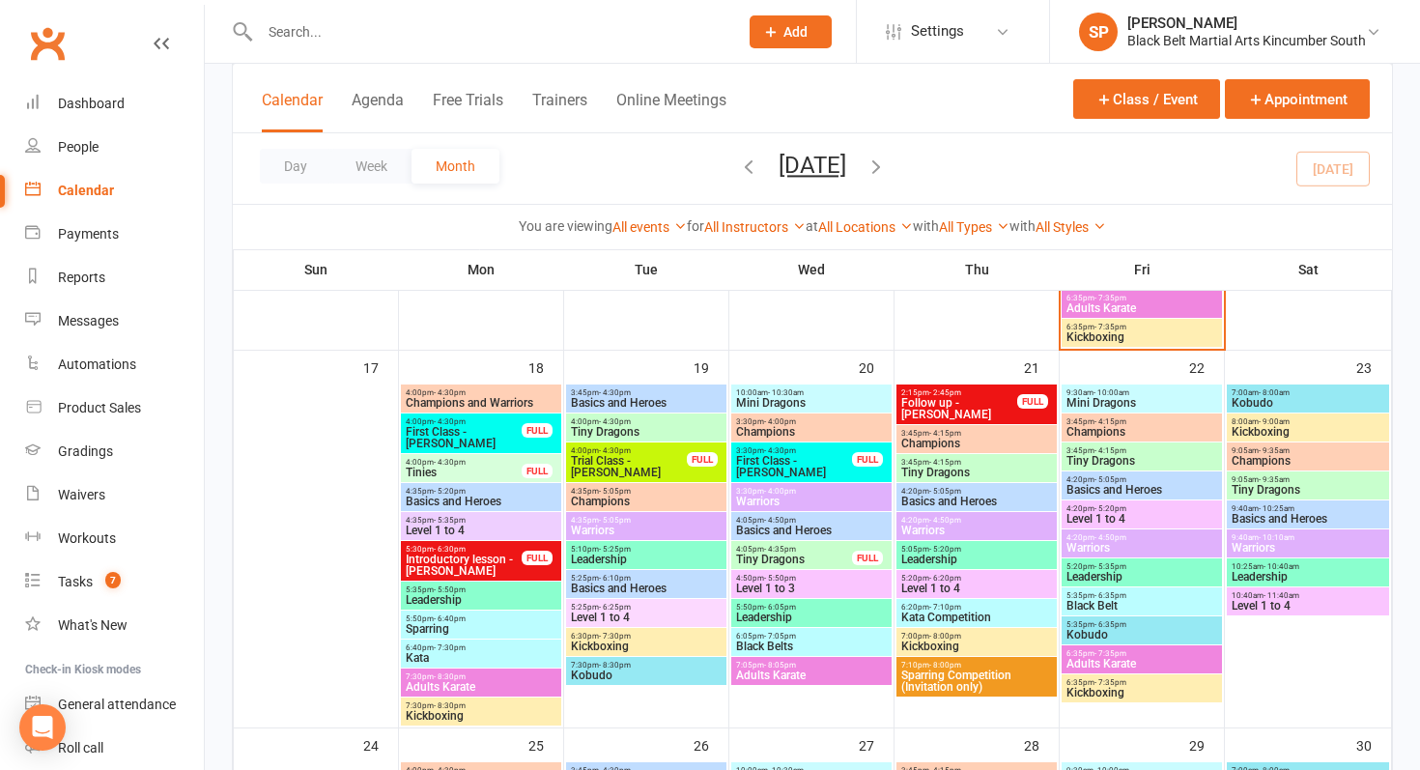
click at [329, 29] on input "text" at bounding box center [489, 31] width 471 height 27
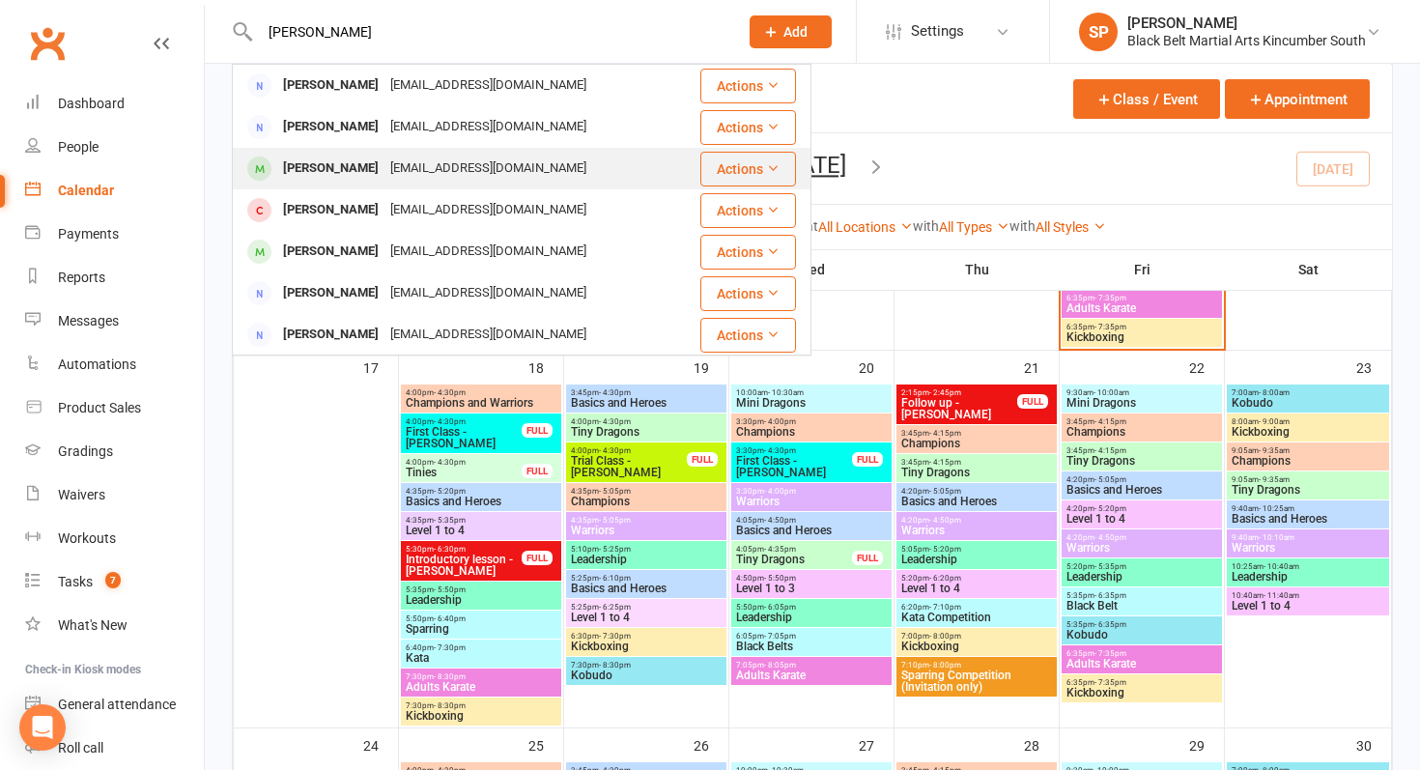
type input "[PERSON_NAME]"
click at [365, 185] on div "[PERSON_NAME] [EMAIL_ADDRESS][DOMAIN_NAME]" at bounding box center [466, 169] width 465 height 40
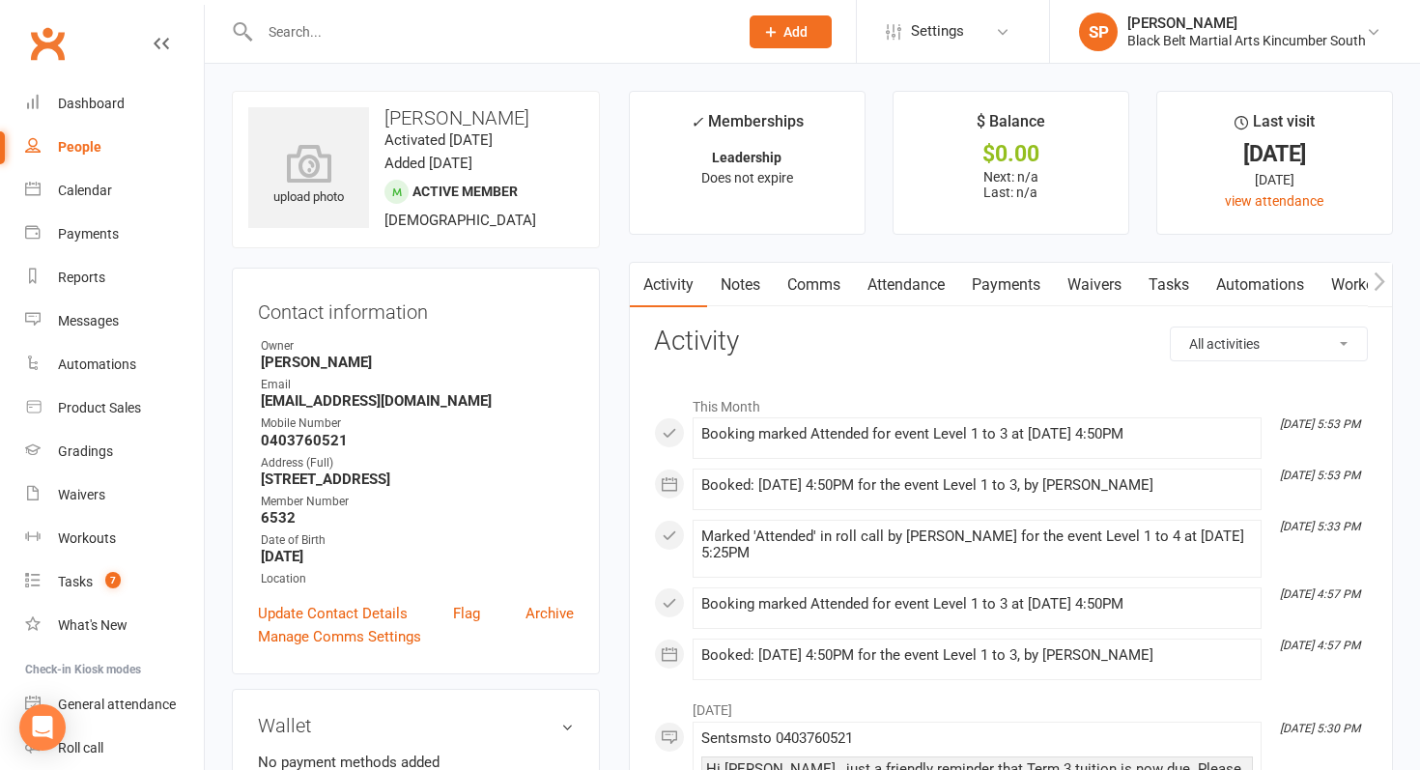
click at [813, 278] on link "Comms" at bounding box center [814, 285] width 80 height 44
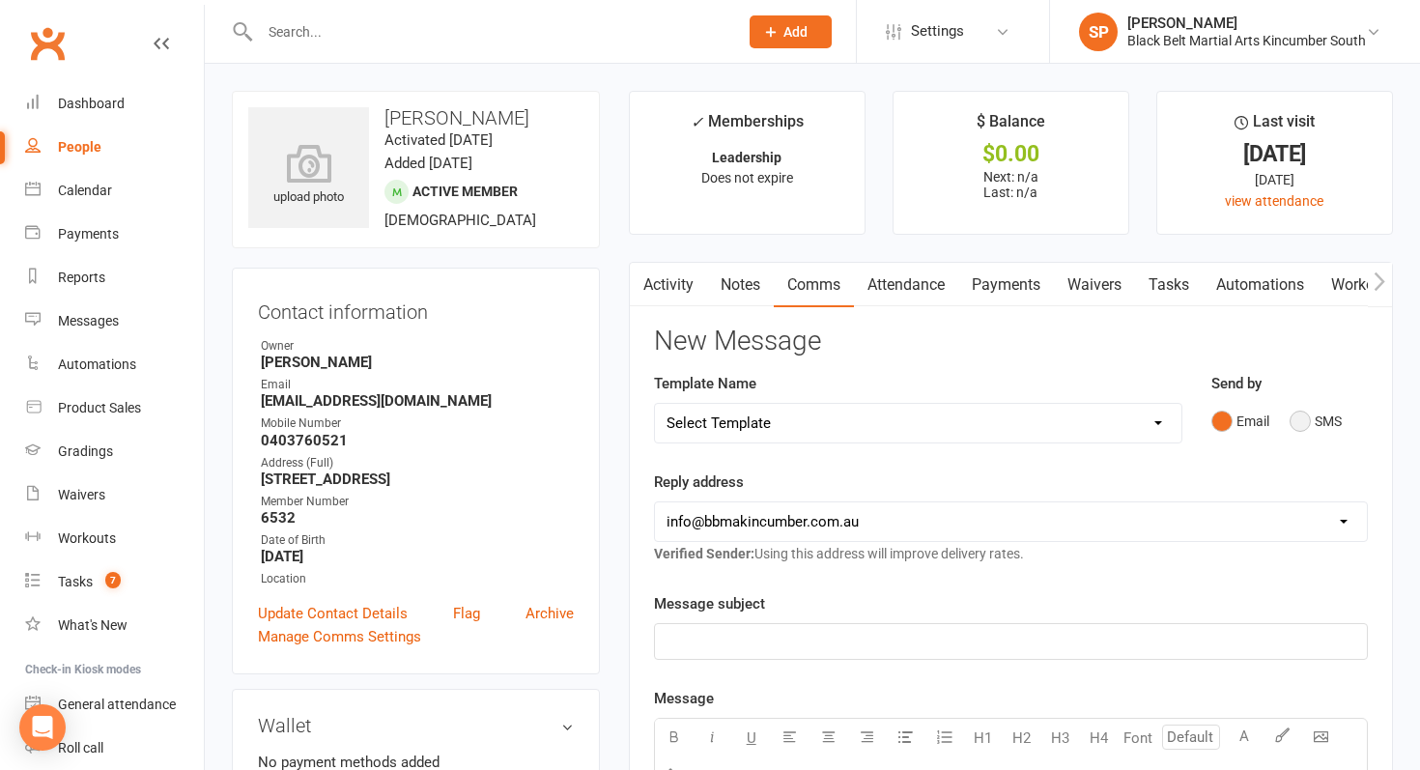
click at [1313, 426] on button "SMS" at bounding box center [1316, 421] width 52 height 37
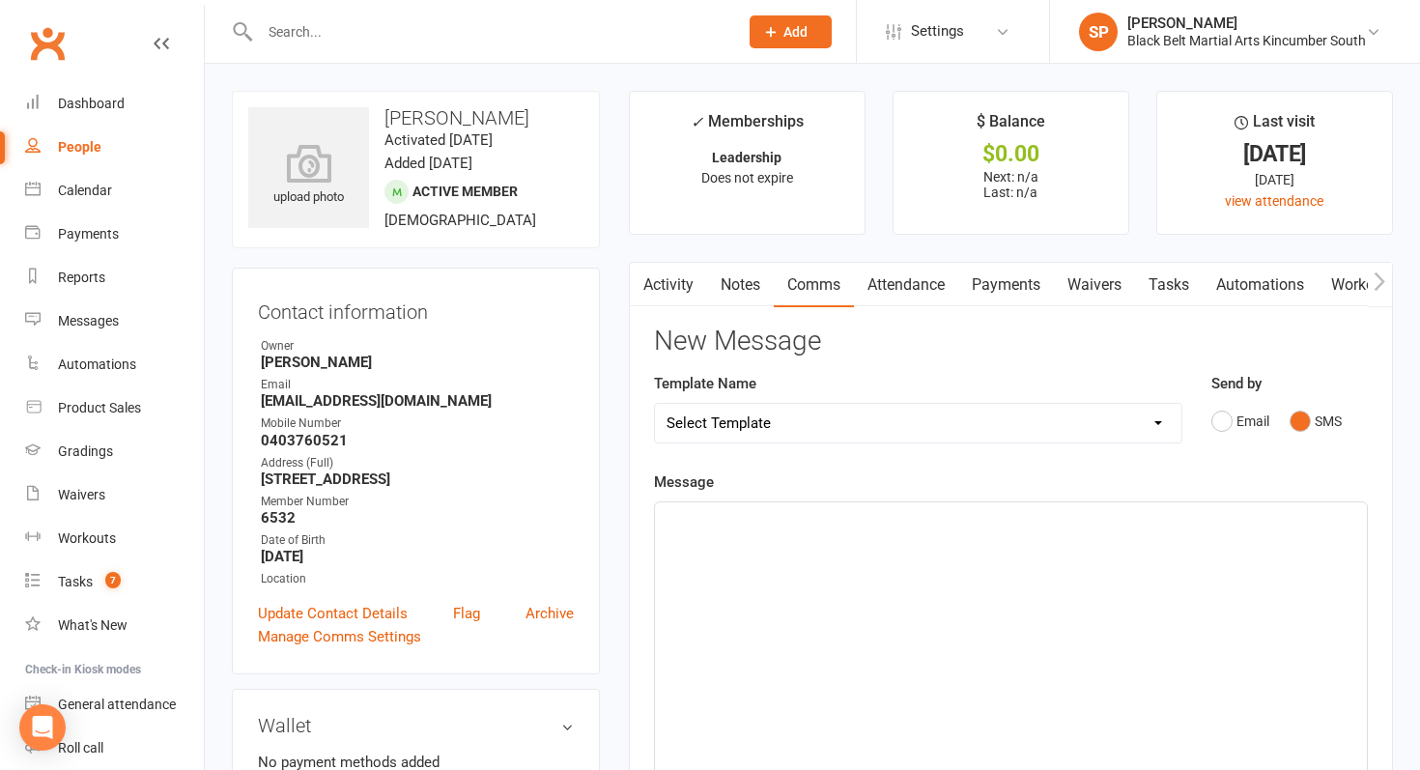
click at [1012, 727] on div "﻿" at bounding box center [1011, 647] width 712 height 290
click at [68, 88] on link "Dashboard" at bounding box center [114, 103] width 179 height 43
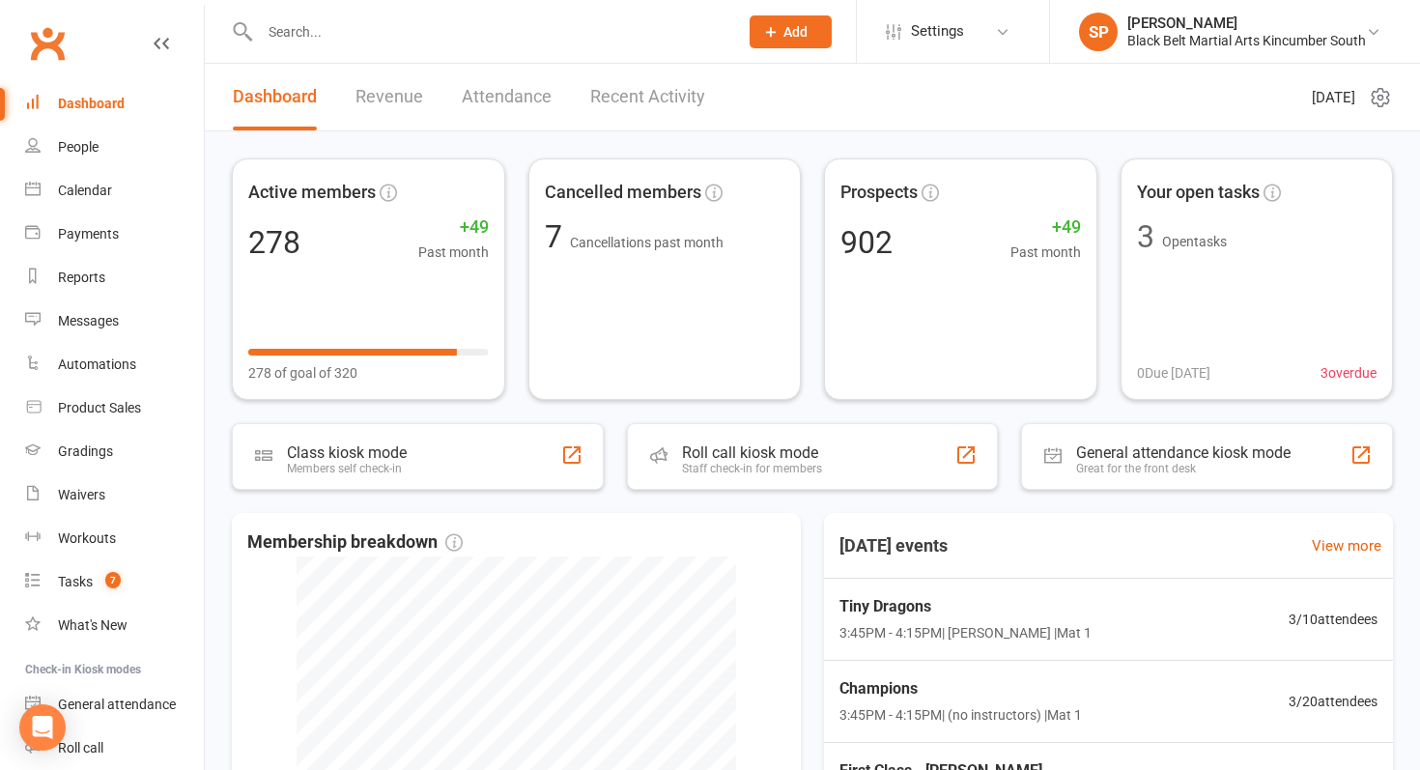
click at [797, 37] on span "Add" at bounding box center [796, 31] width 24 height 15
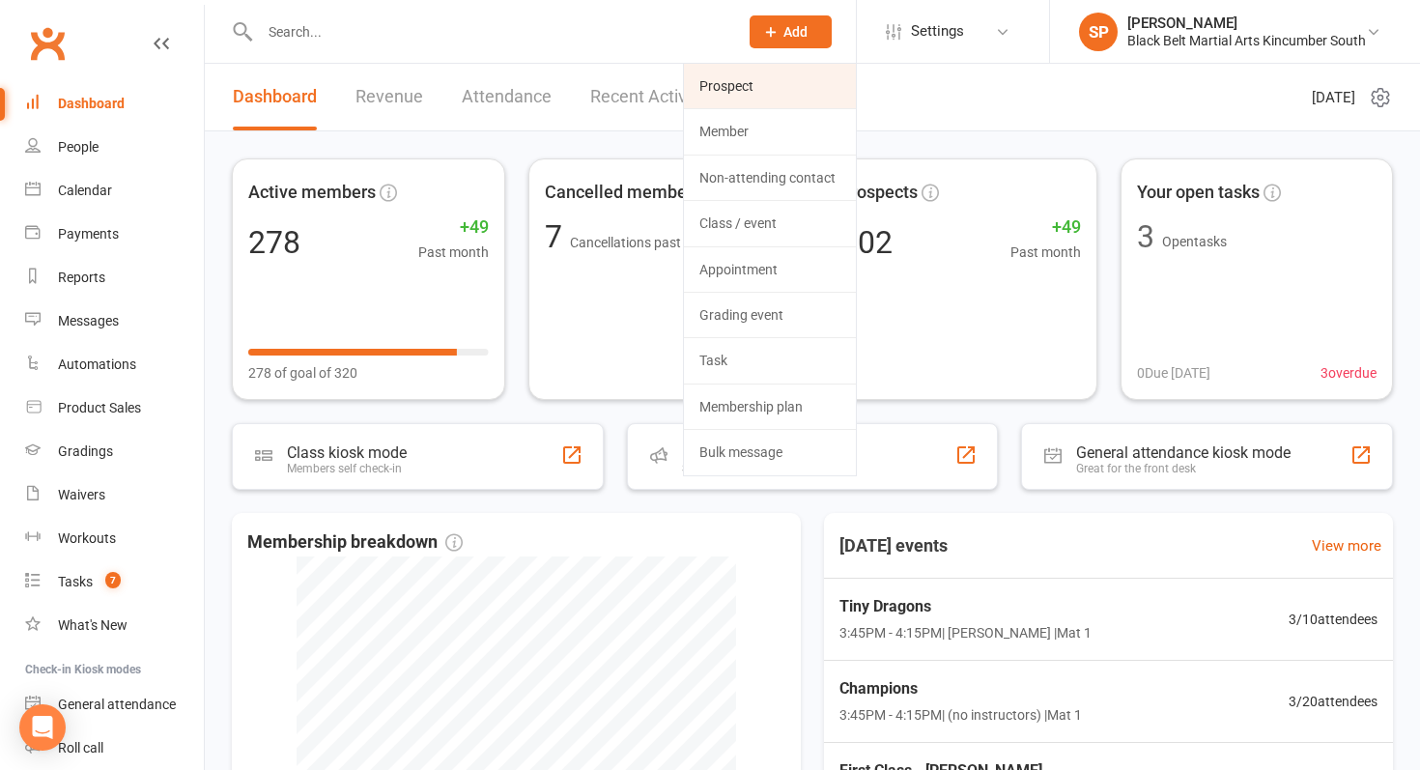
click at [754, 92] on link "Prospect" at bounding box center [770, 86] width 172 height 44
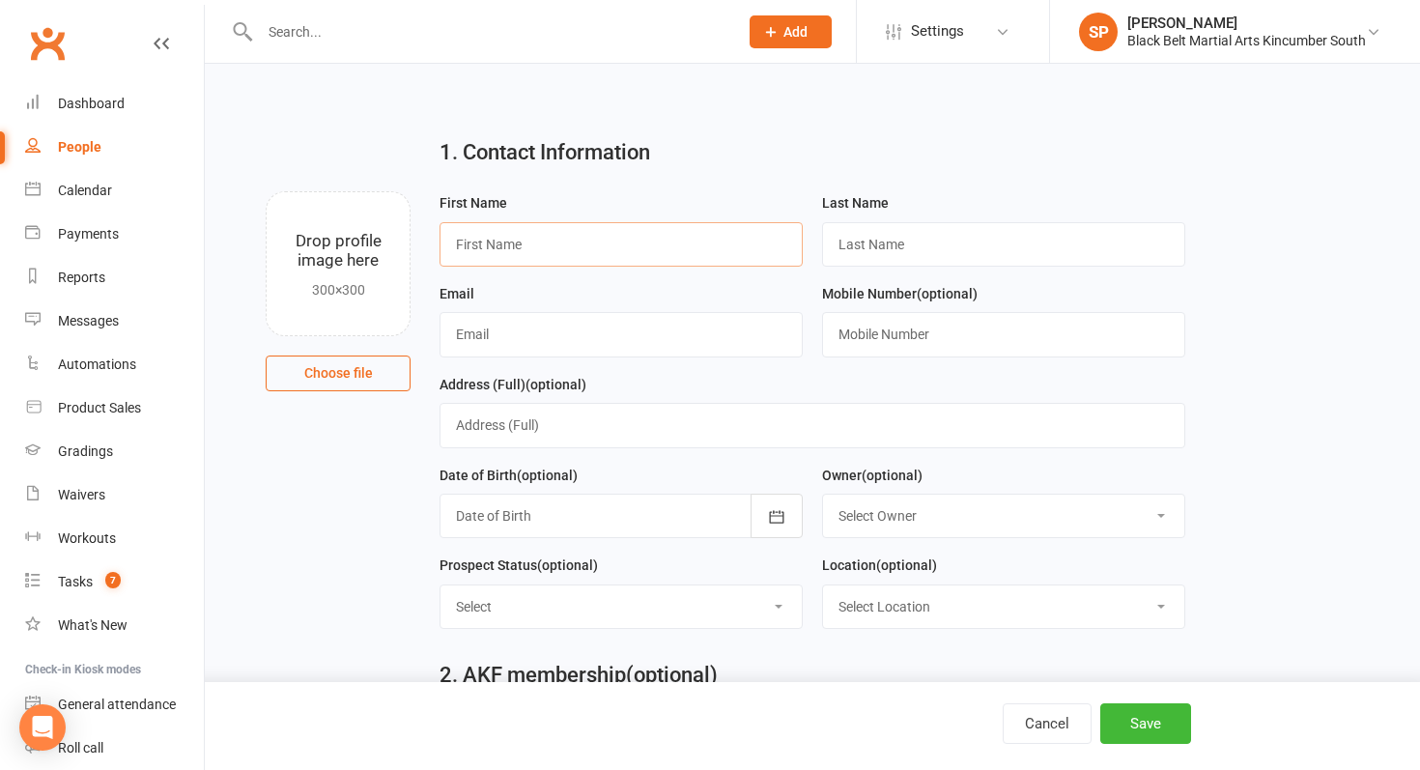
click at [570, 238] on input "text" at bounding box center [621, 244] width 363 height 44
type input "[PERSON_NAME]"
paste input "[EMAIL_ADDRESS][DOMAIN_NAME]"
type input "[EMAIL_ADDRESS][DOMAIN_NAME]"
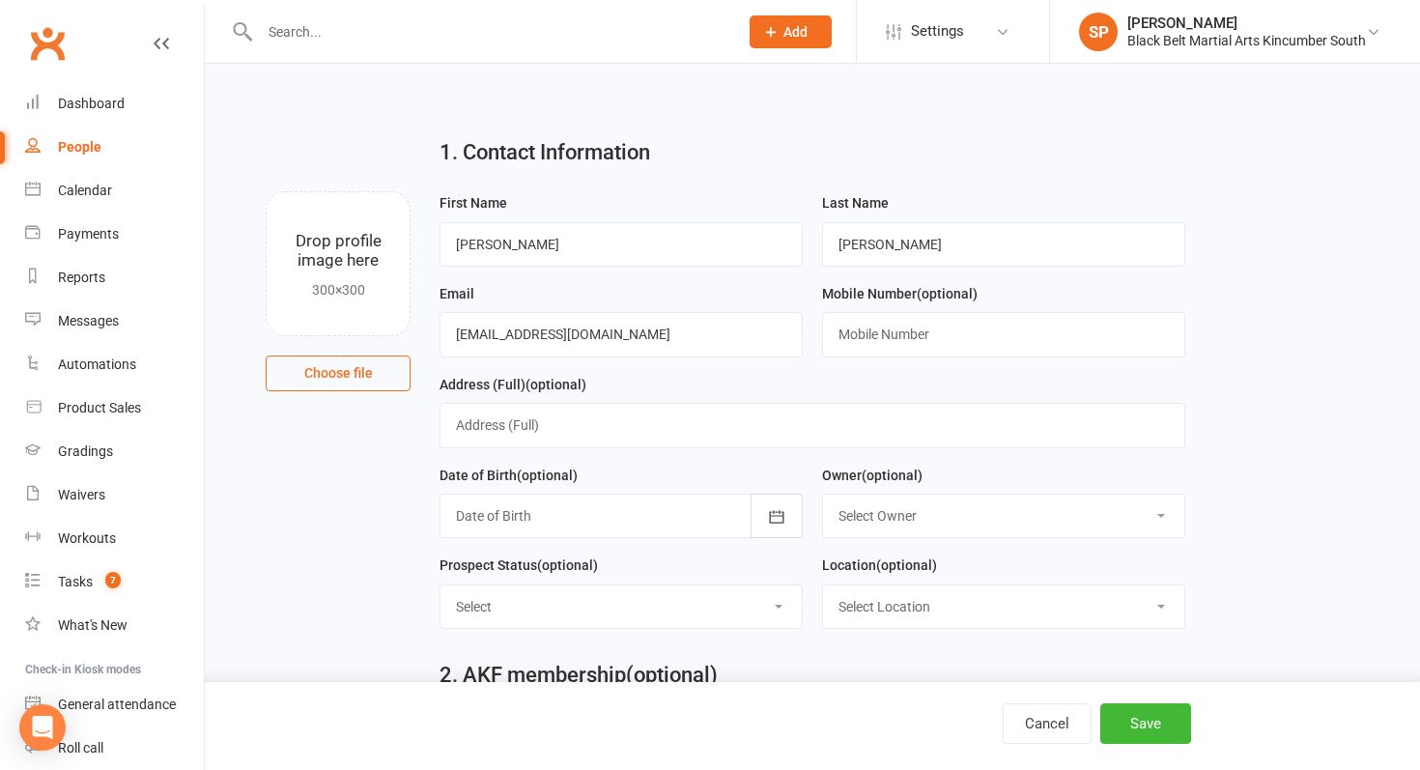
click at [948, 312] on div "Mobile Number (optional)" at bounding box center [1003, 319] width 363 height 75
click at [956, 335] on input "text" at bounding box center [1003, 334] width 363 height 44
paste input "0407103788"
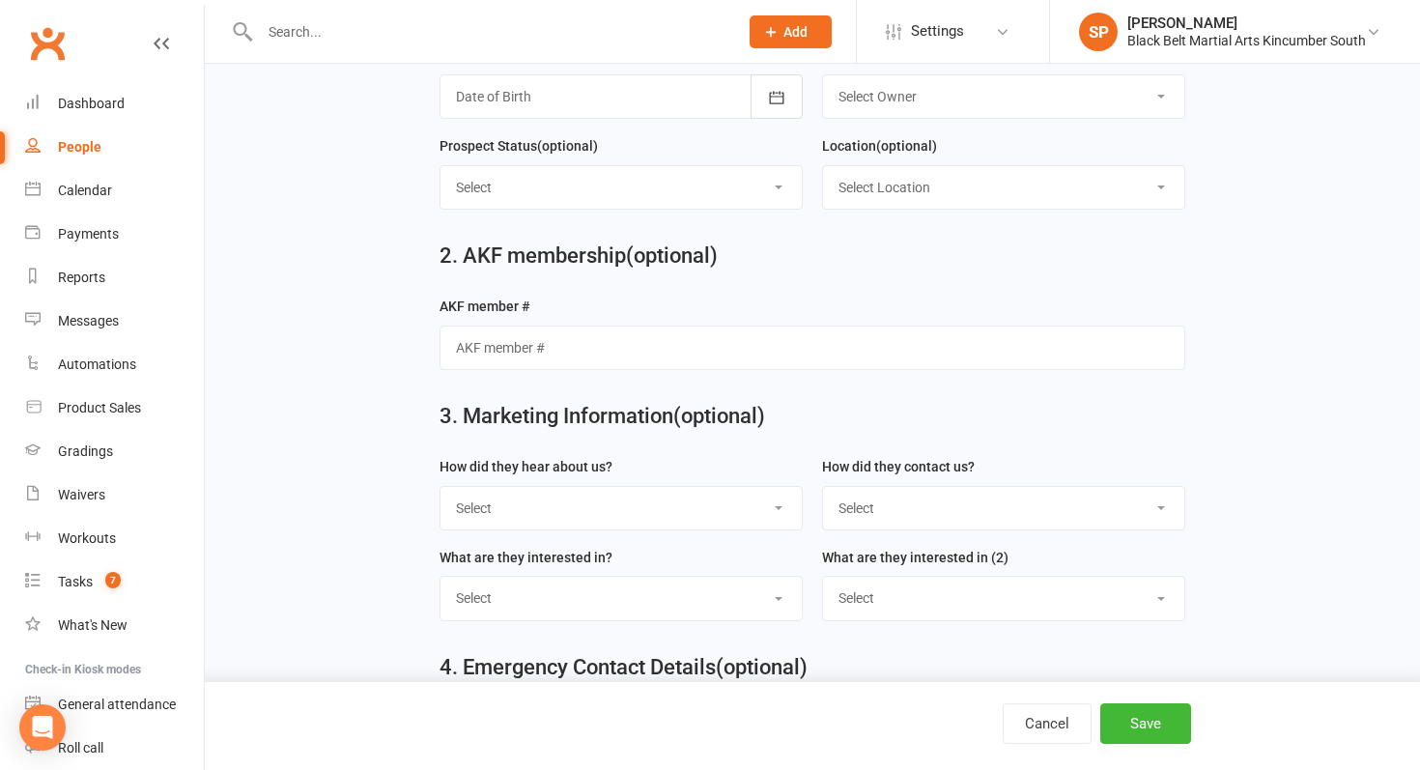
scroll to position [420, 0]
type input "0407103788"
click at [612, 504] on select "Select S4 - Search Engine R2 - Friend Referral A5 - Radio A2 - Print Media A7 -…" at bounding box center [621, 507] width 361 height 43
select select "S1 - Facebook"
click at [885, 529] on select "Select Phone Internet Walk in School initiated" at bounding box center [1003, 507] width 361 height 43
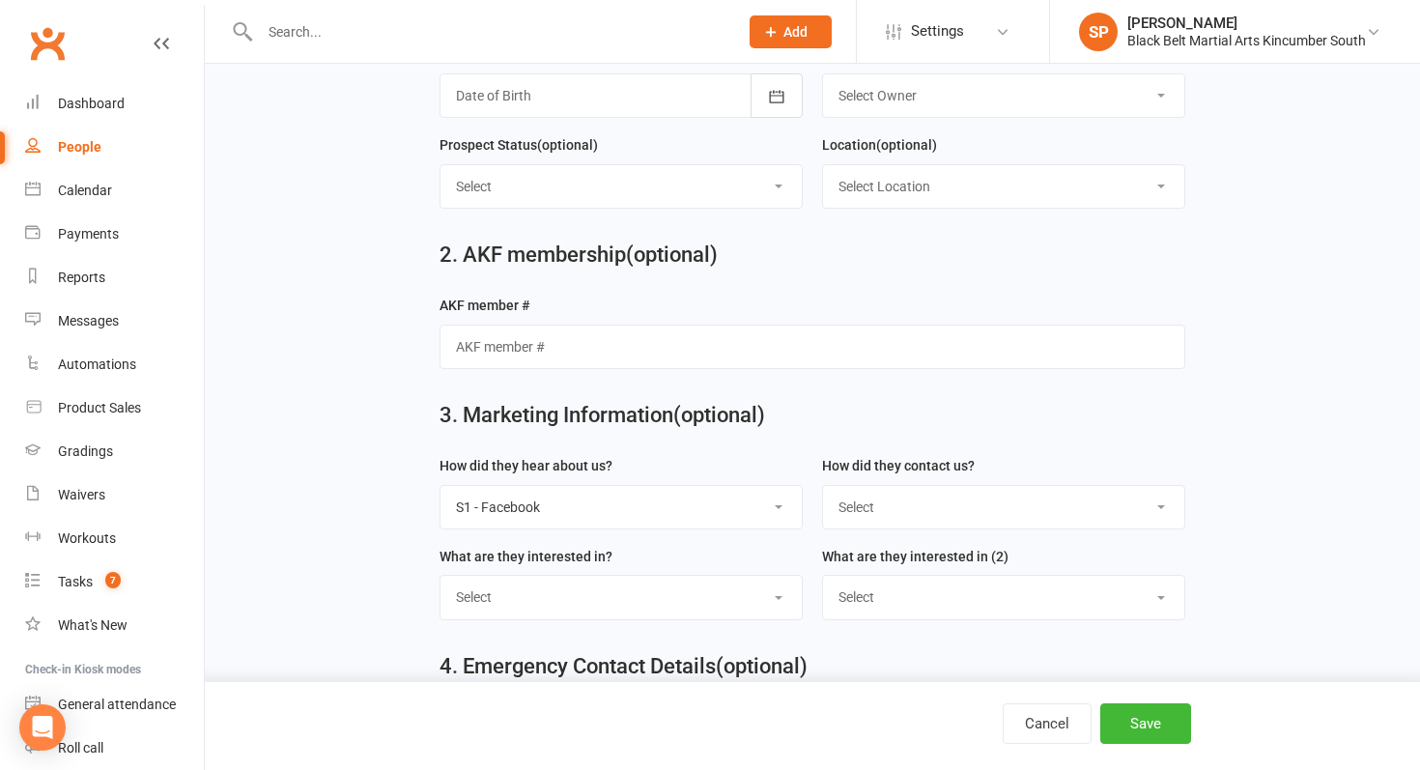
select select "Internet"
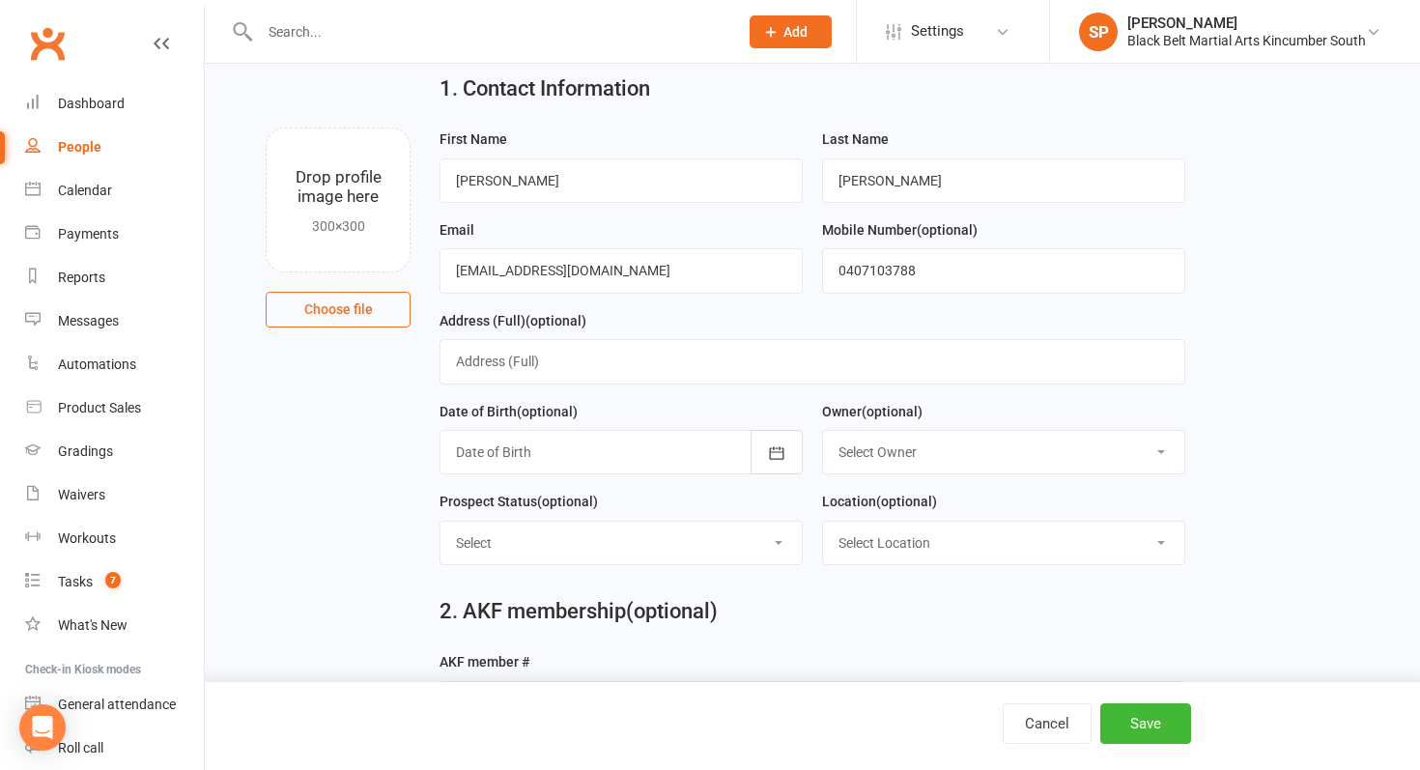
scroll to position [0, 0]
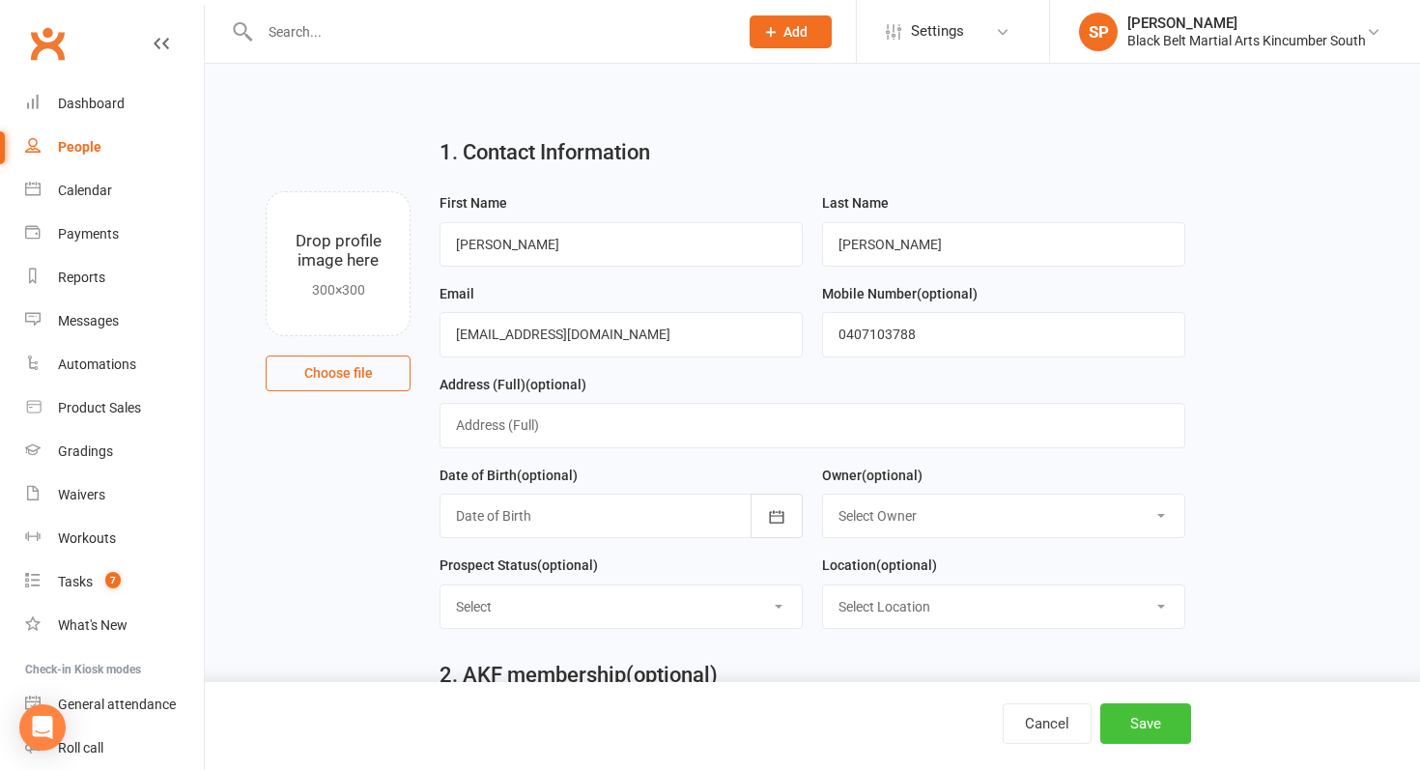
click at [1149, 723] on button "Save" at bounding box center [1146, 723] width 91 height 41
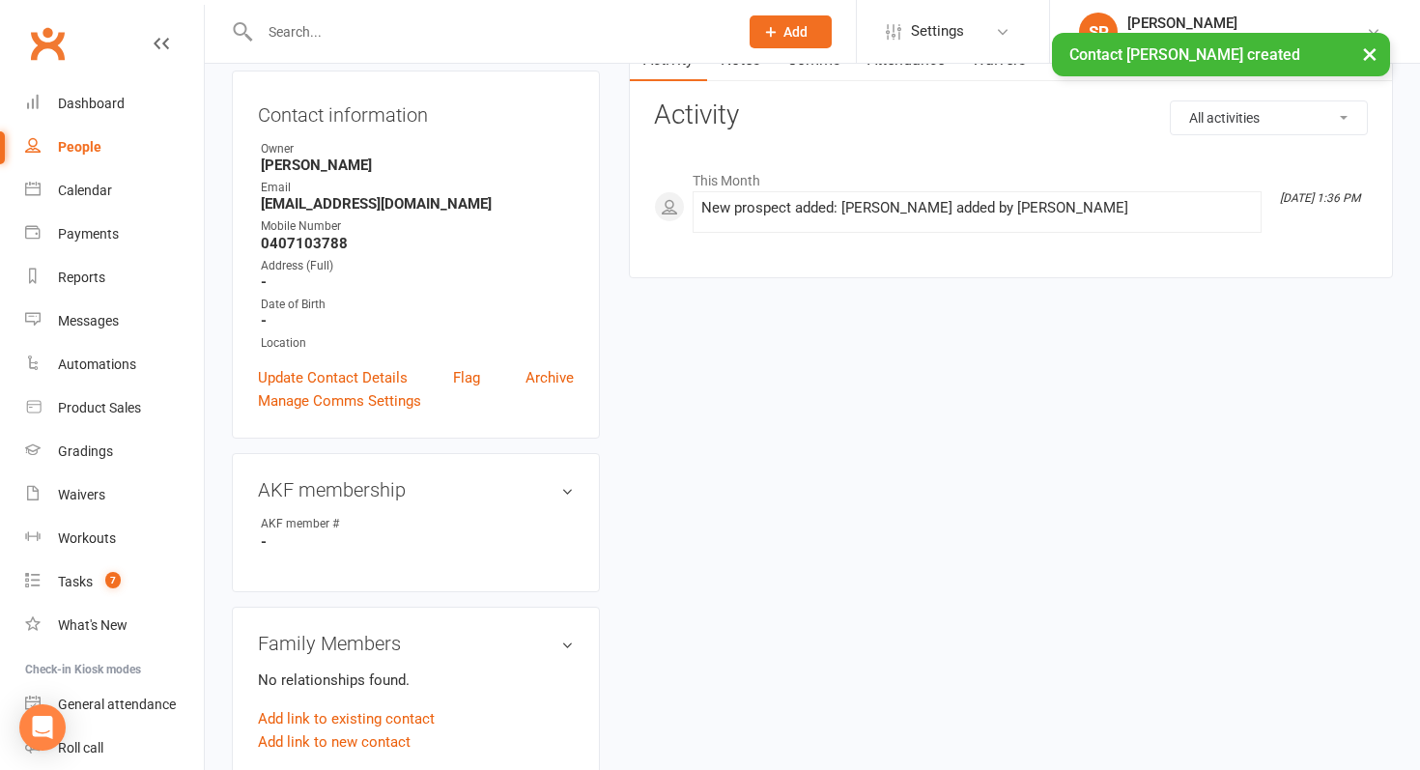
scroll to position [626, 0]
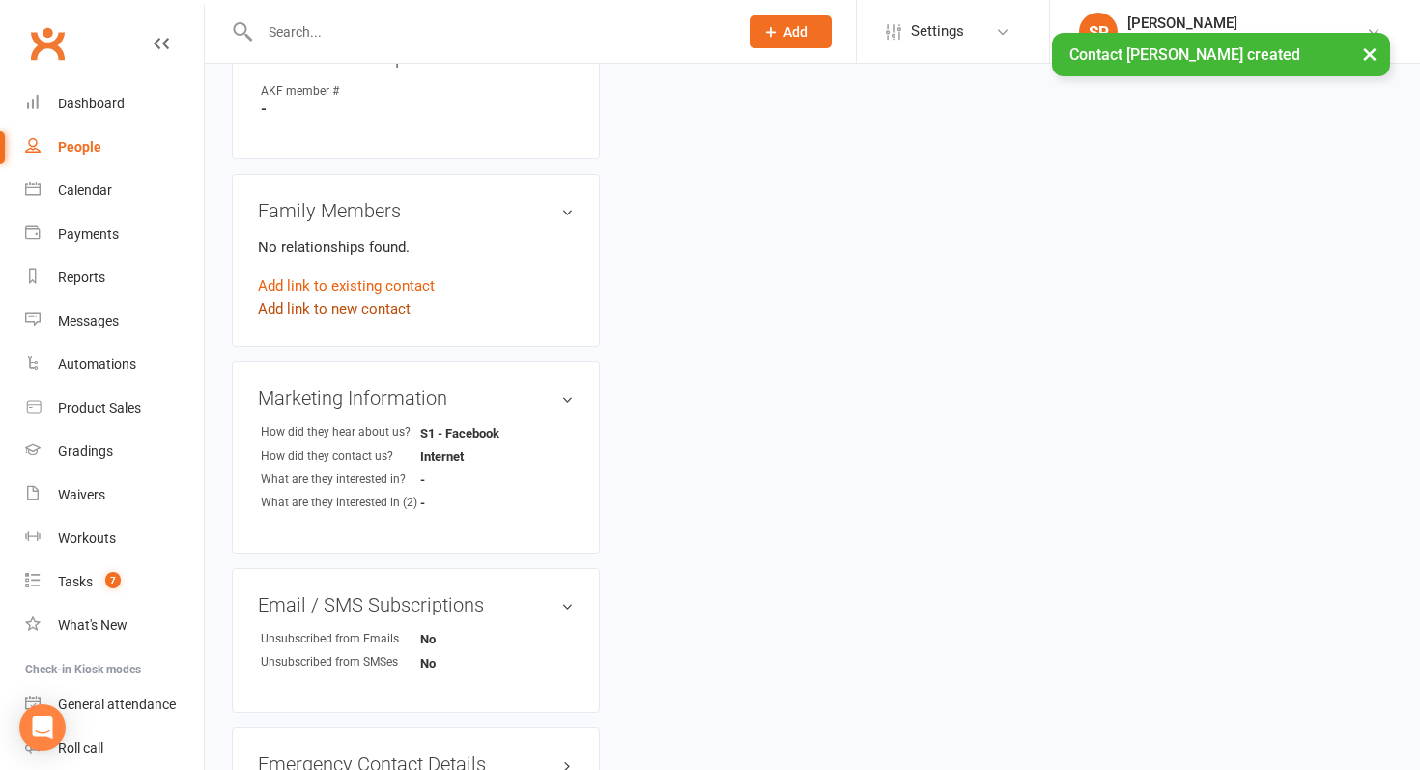
click at [338, 303] on link "Add link to new contact" at bounding box center [334, 309] width 153 height 23
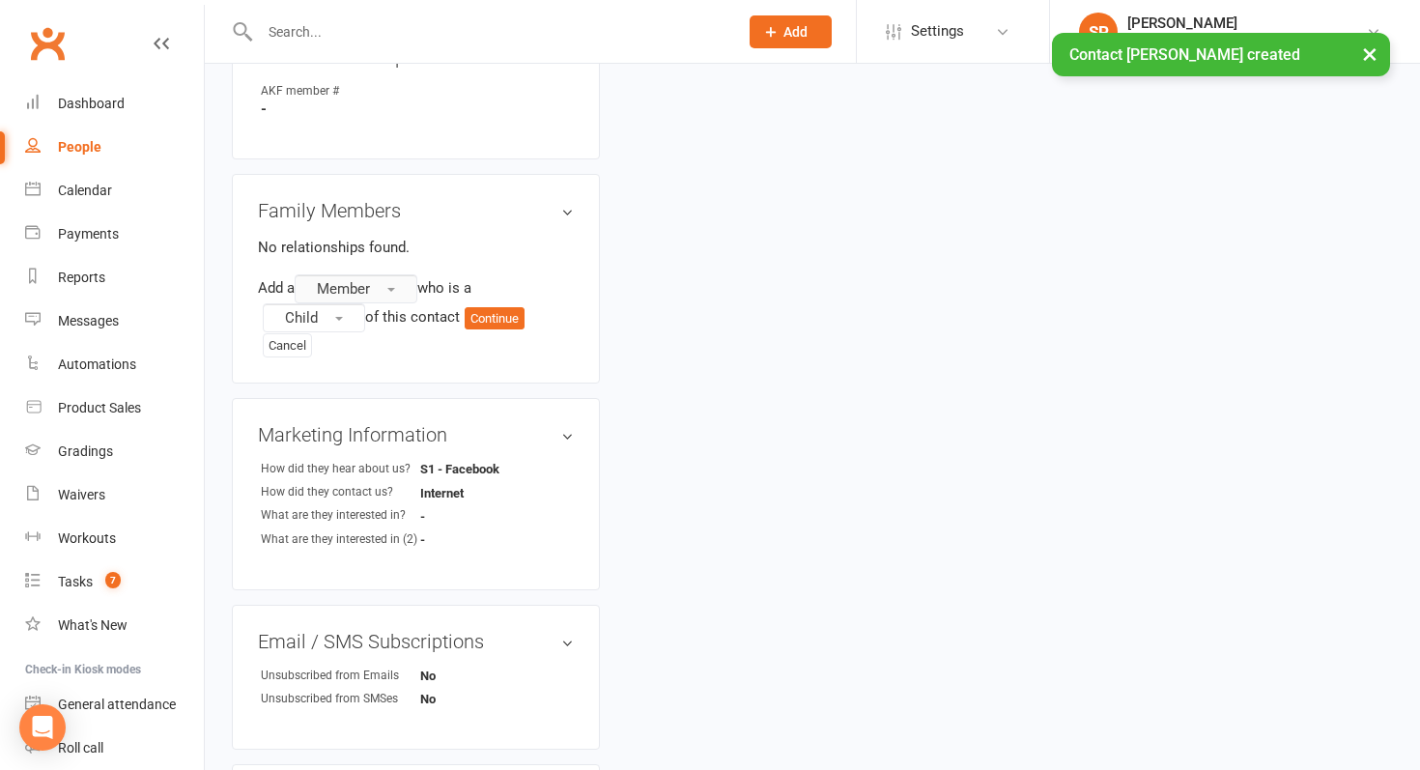
click at [358, 296] on button "Member" at bounding box center [356, 288] width 123 height 29
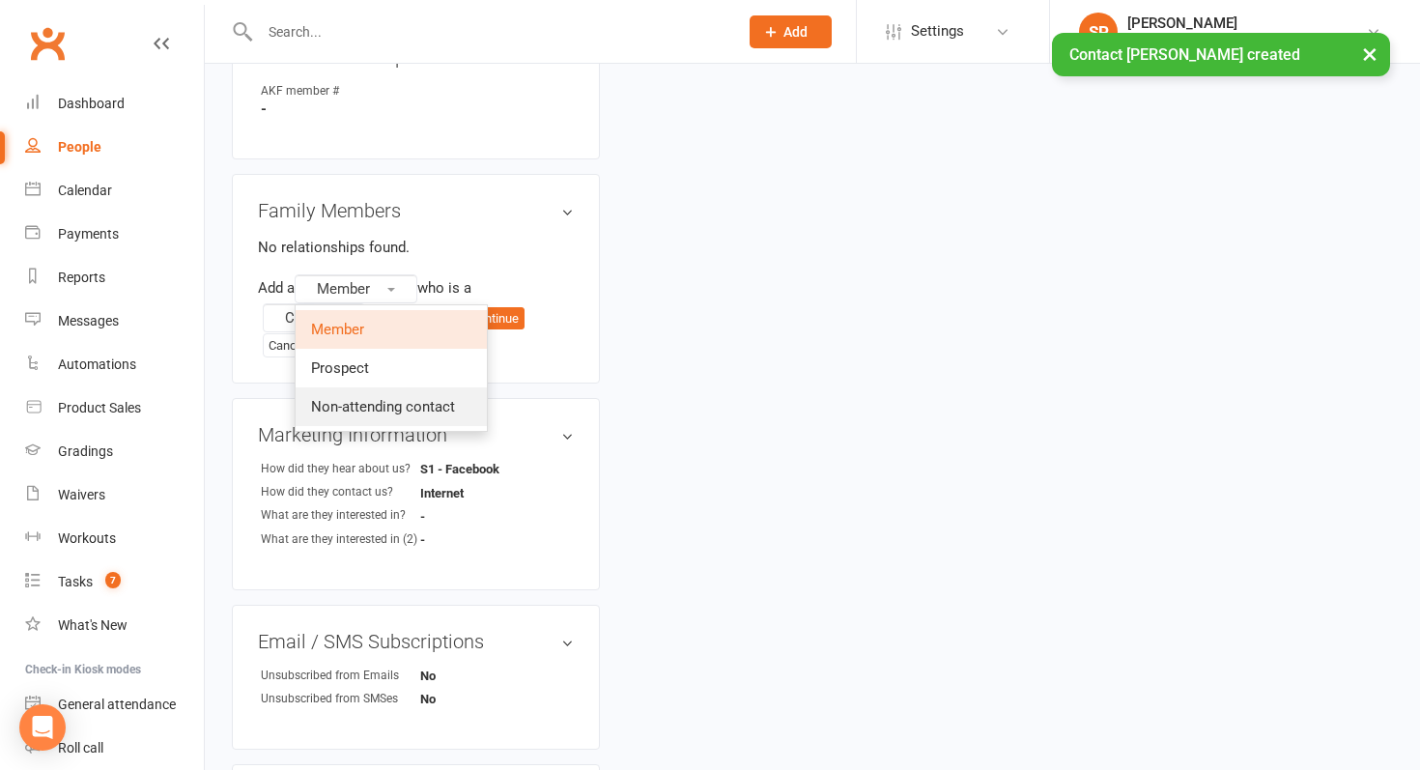
click at [358, 415] on link "Non-attending contact" at bounding box center [391, 406] width 191 height 39
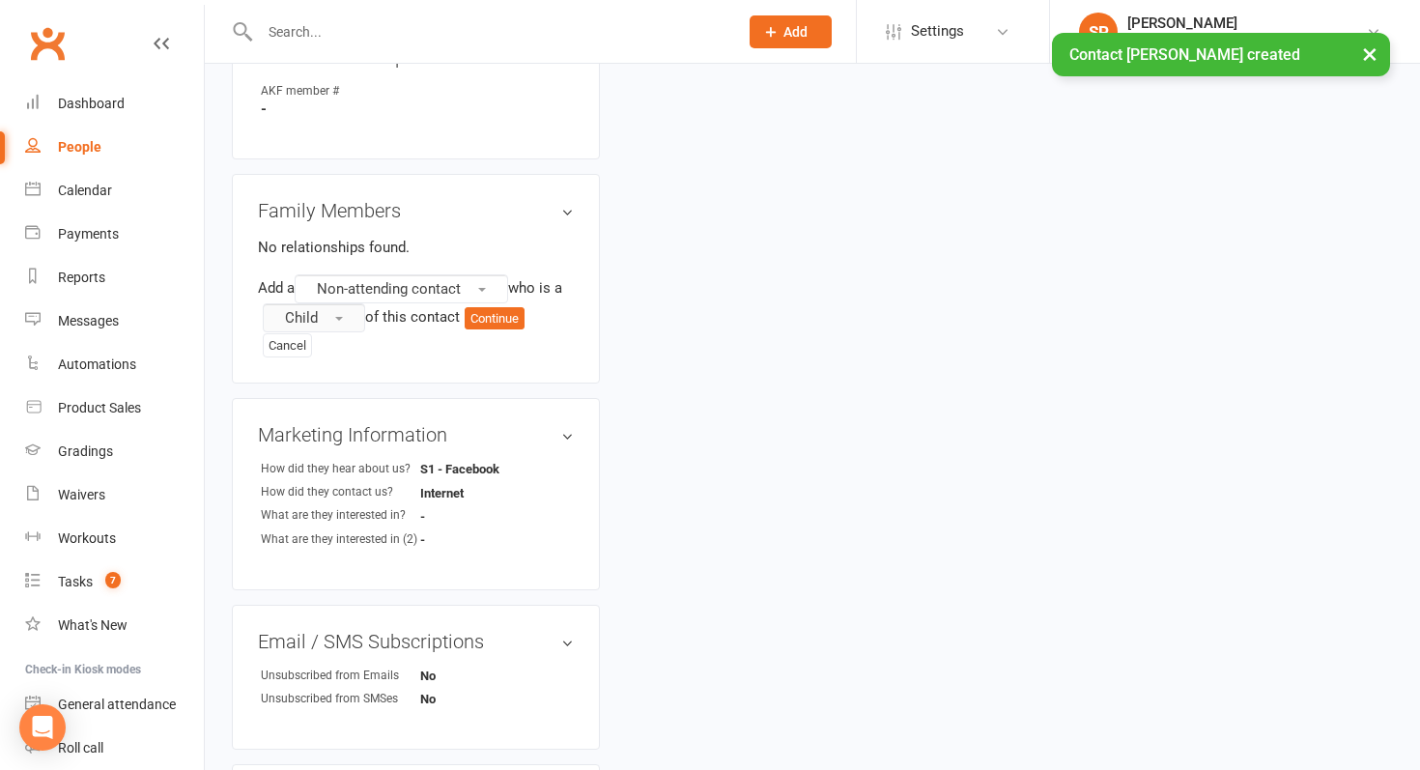
click at [334, 310] on button "Child" at bounding box center [314, 317] width 102 height 29
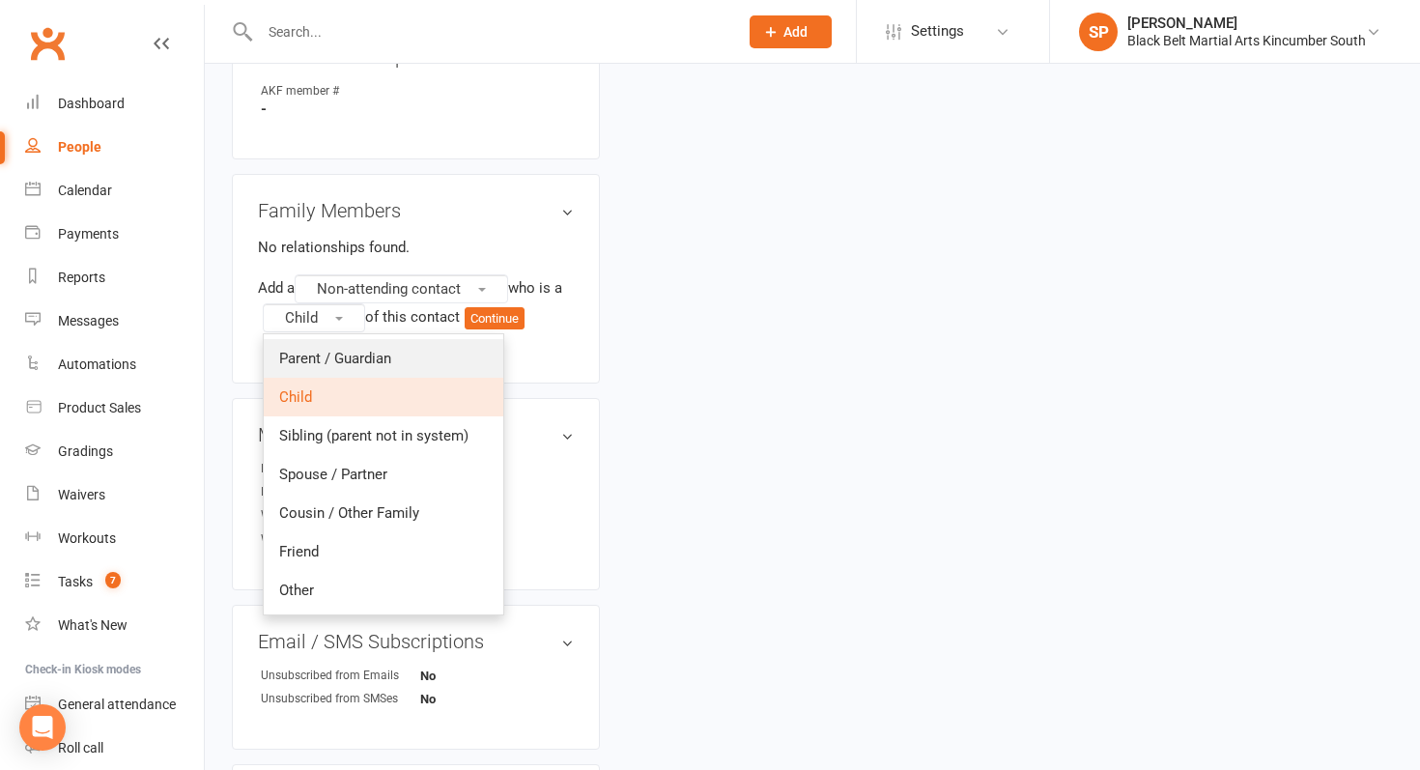
click at [339, 350] on span "Parent / Guardian" at bounding box center [335, 358] width 112 height 17
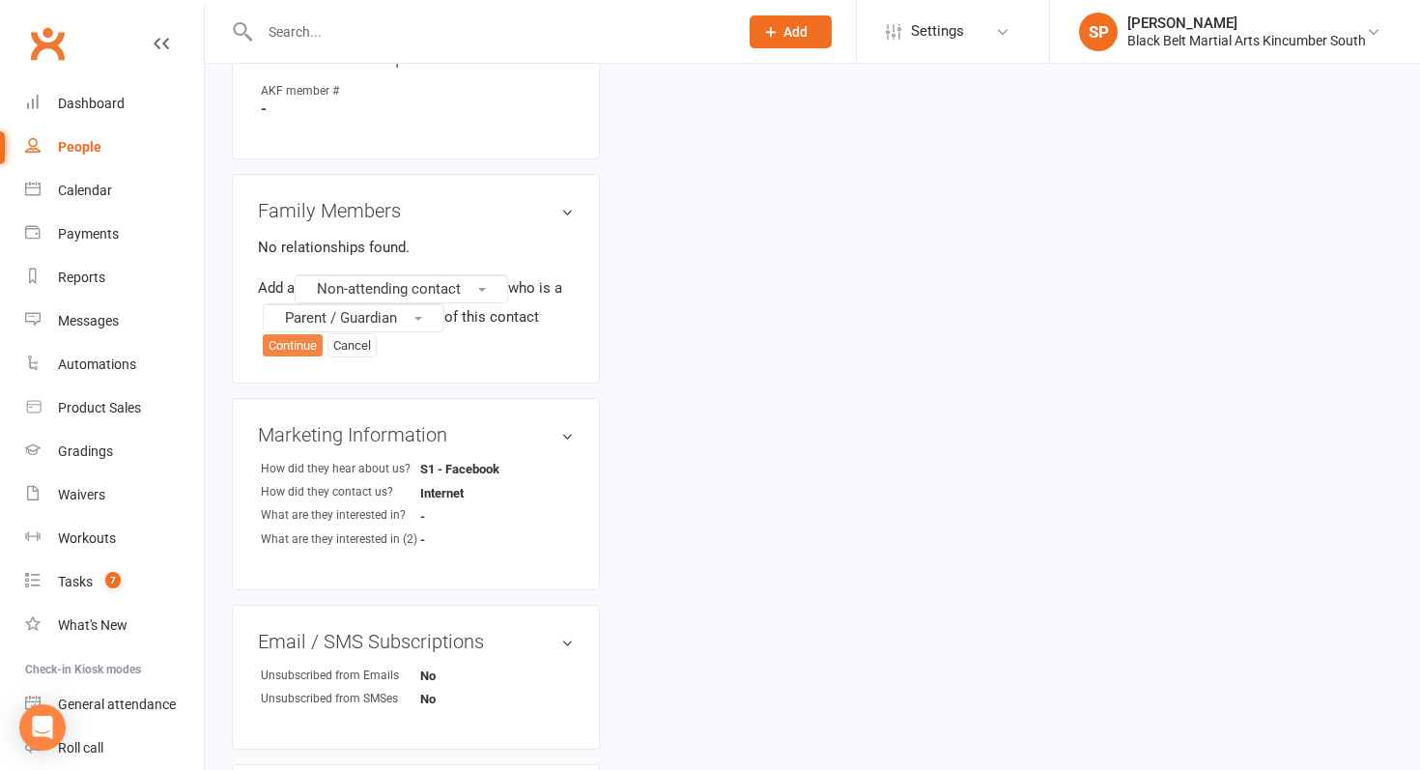
click at [293, 347] on button "Continue" at bounding box center [293, 345] width 60 height 23
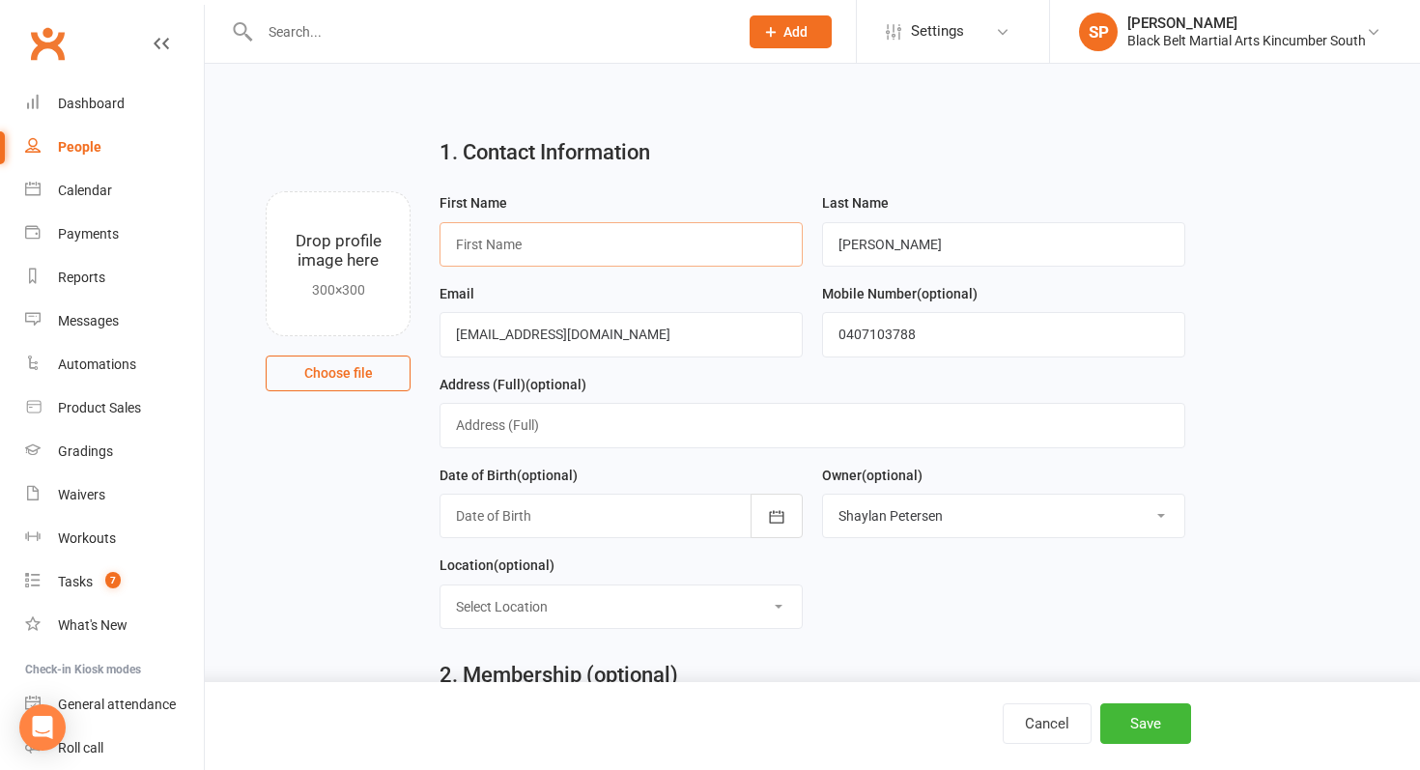
click at [701, 253] on input "text" at bounding box center [621, 244] width 363 height 44
type input "[PERSON_NAME]"
click at [1150, 709] on button "Save" at bounding box center [1146, 723] width 91 height 41
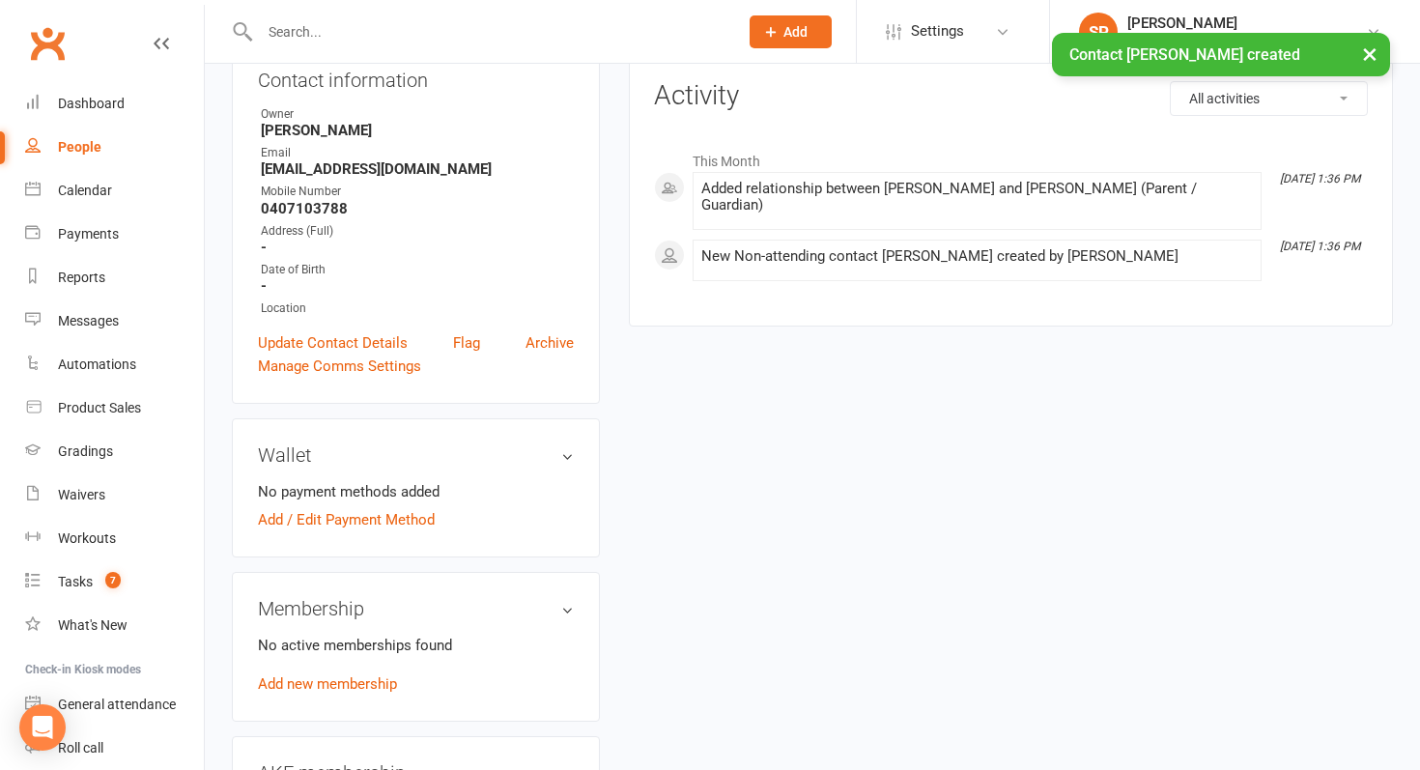
scroll to position [5, 0]
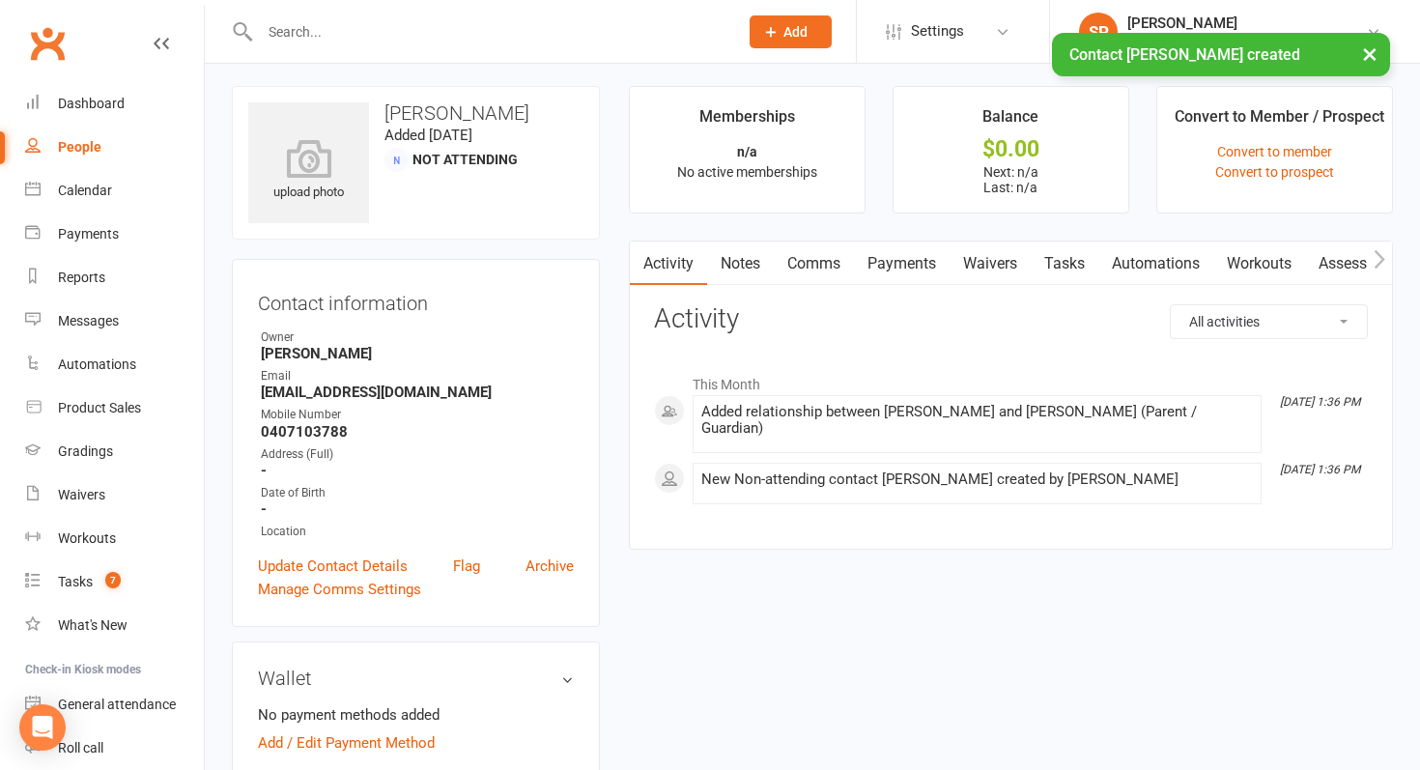
click at [982, 258] on link "Waivers" at bounding box center [990, 264] width 81 height 44
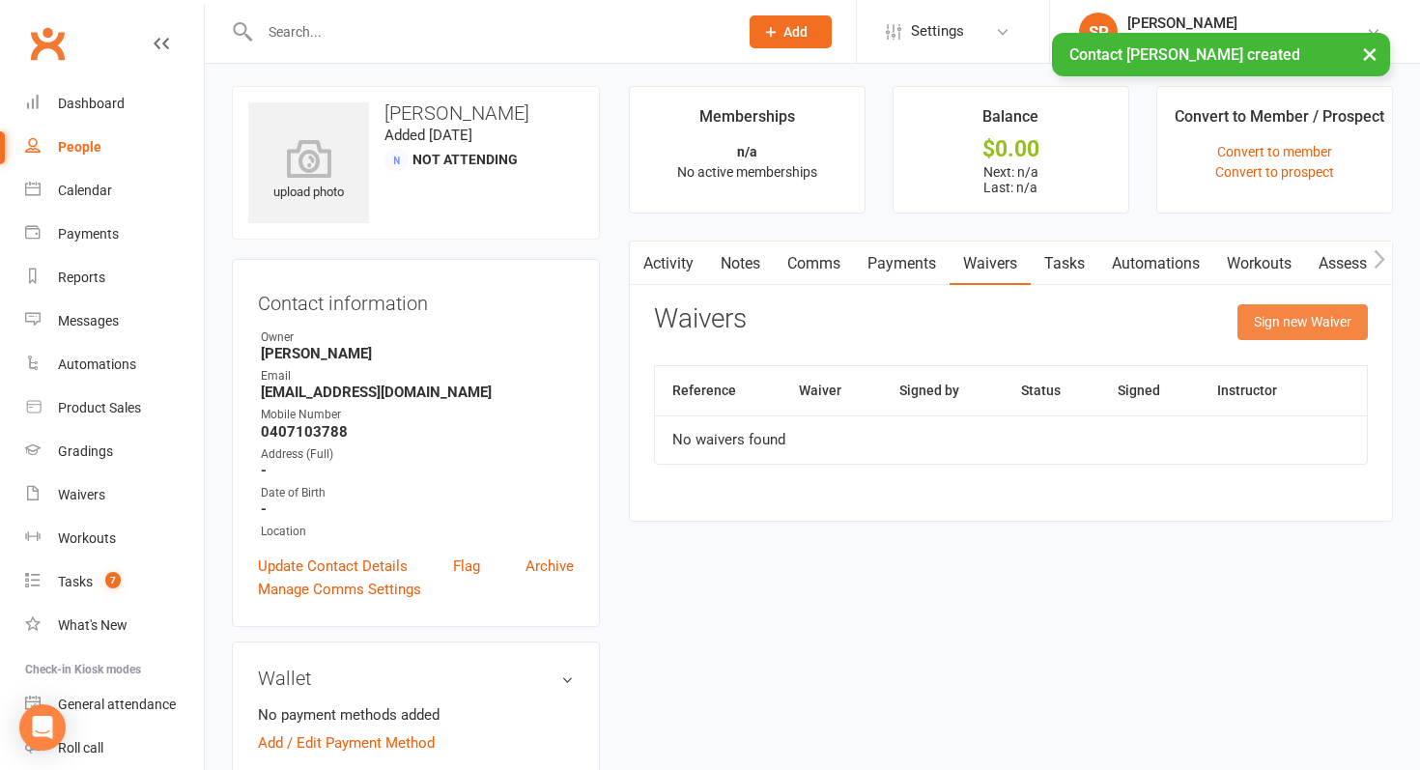
click at [1258, 323] on button "Sign new Waiver" at bounding box center [1303, 321] width 130 height 35
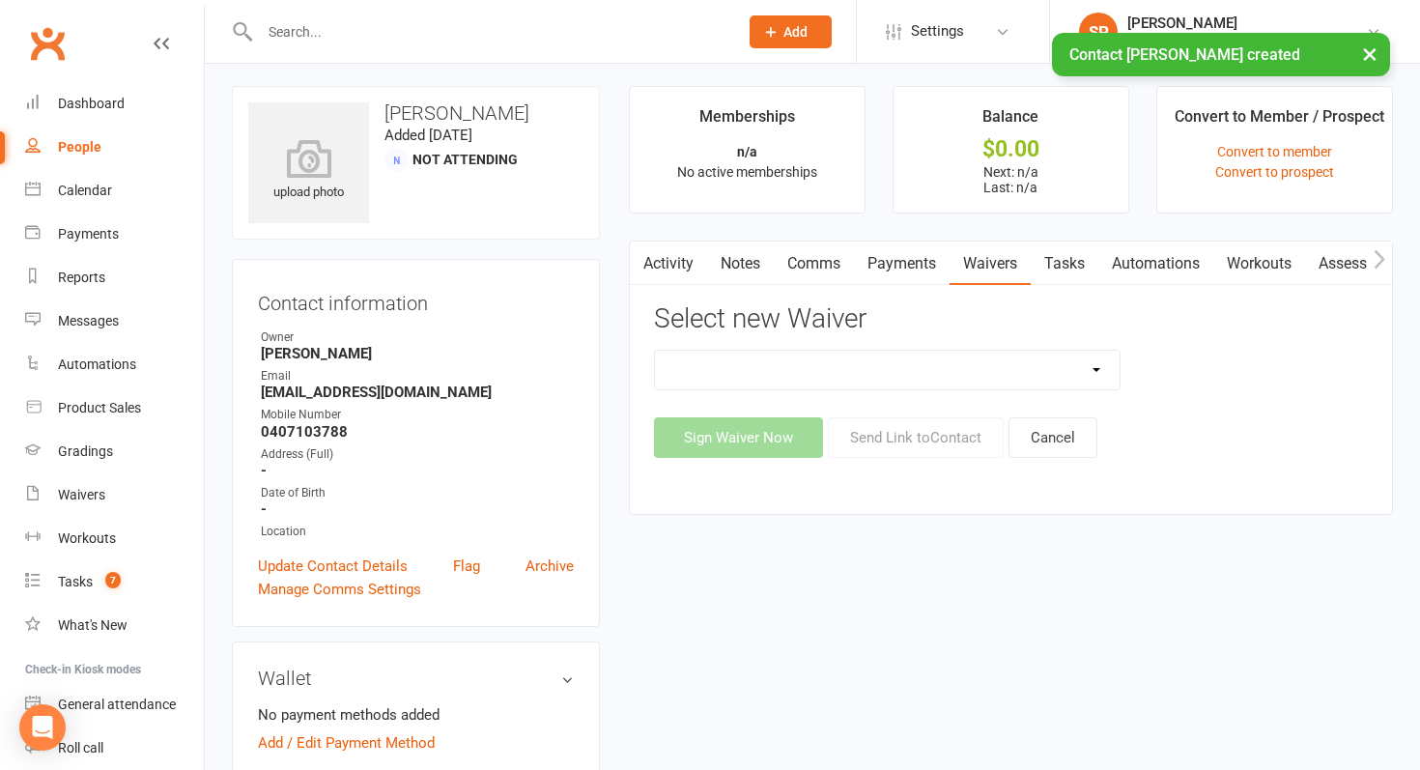
click at [817, 364] on select "Direct Debit Request Festival Enrolment Festival Trial Class Holiday Camp Waive…" at bounding box center [887, 370] width 465 height 39
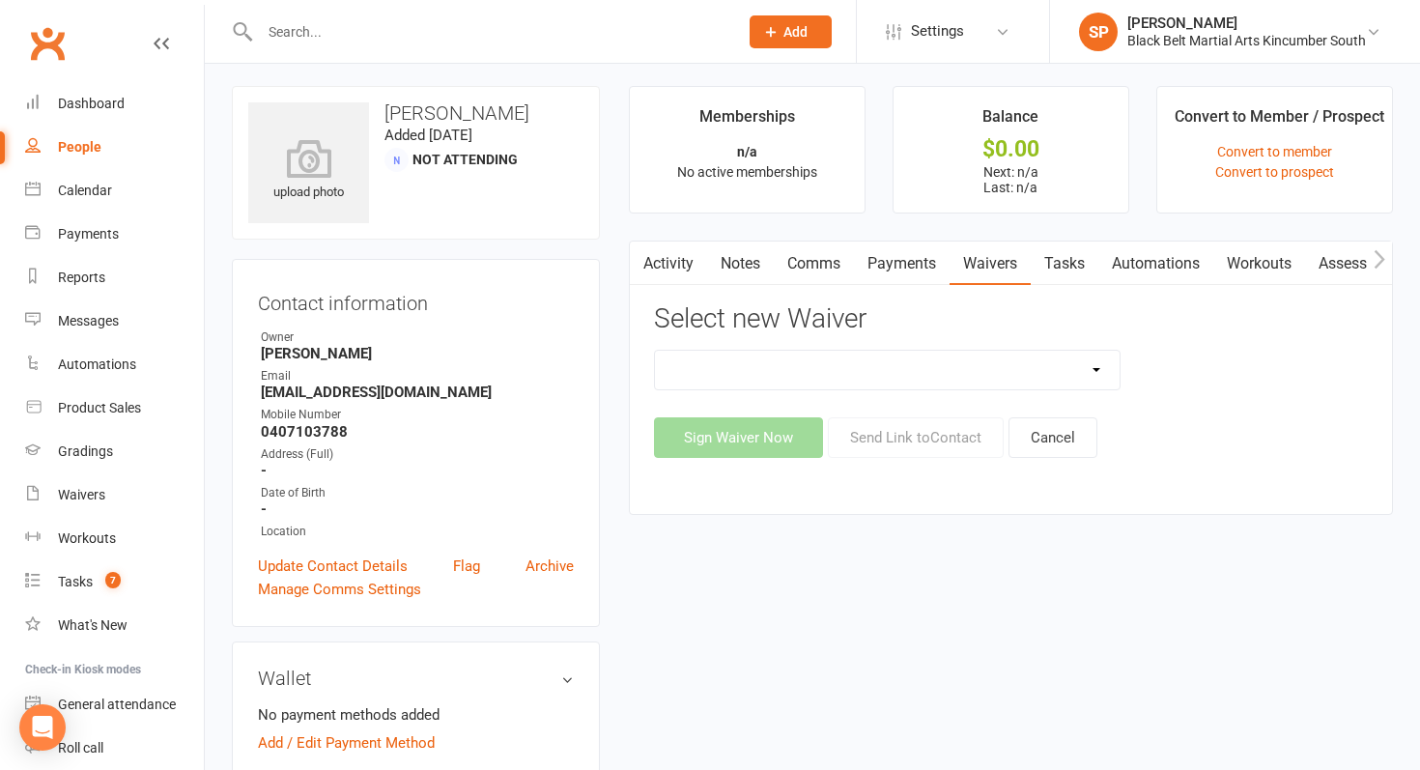
select select "10335"
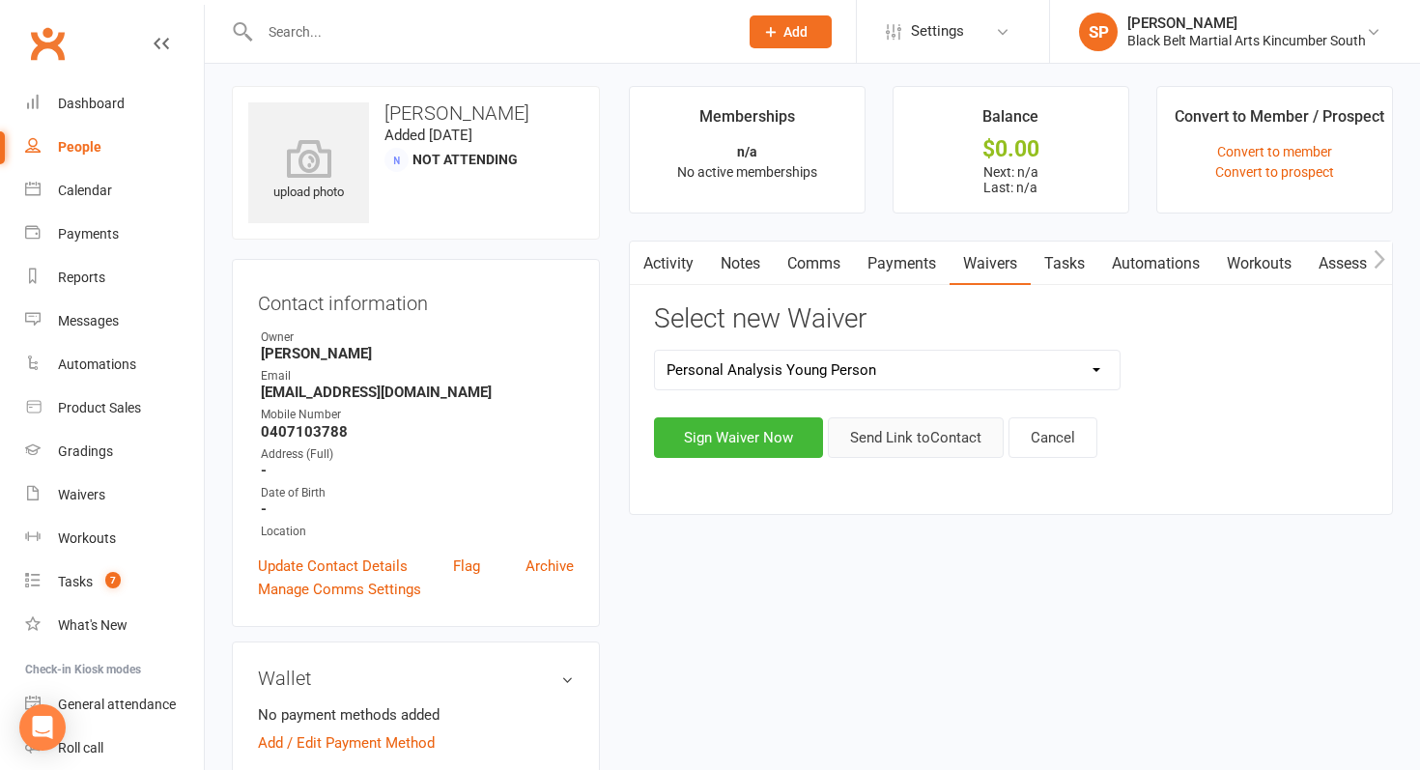
click at [904, 453] on button "Send Link to Contact" at bounding box center [916, 437] width 176 height 41
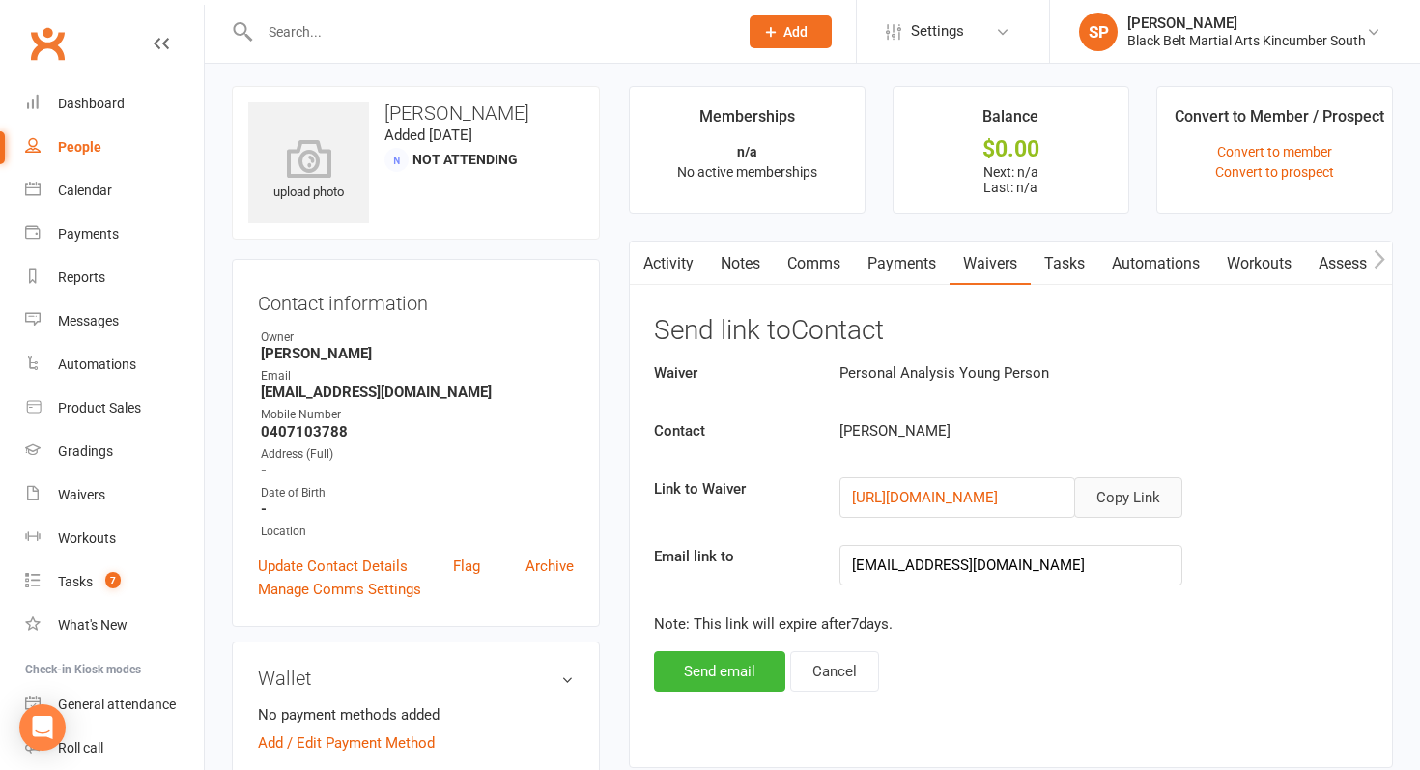
click at [1130, 490] on button "Copy Link" at bounding box center [1128, 497] width 108 height 41
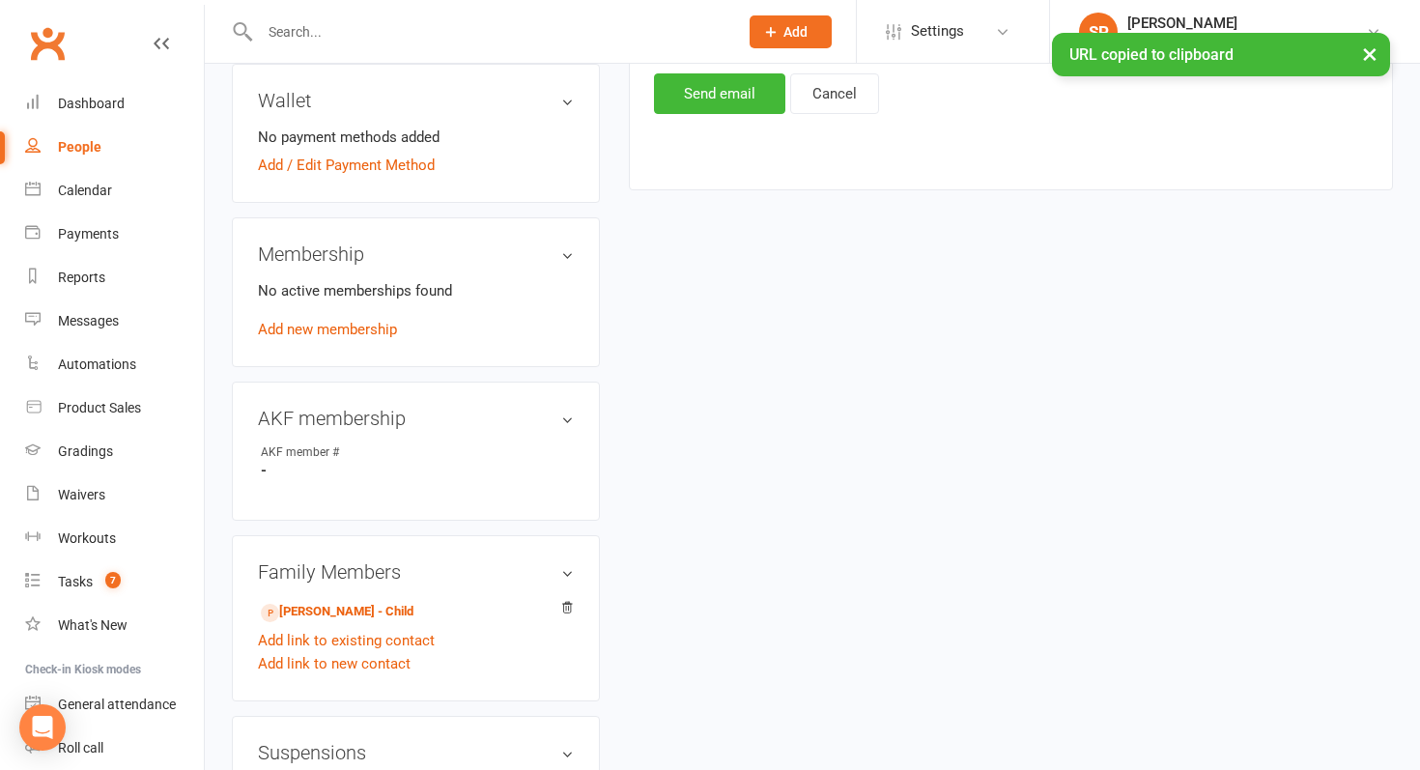
scroll to position [643, 0]
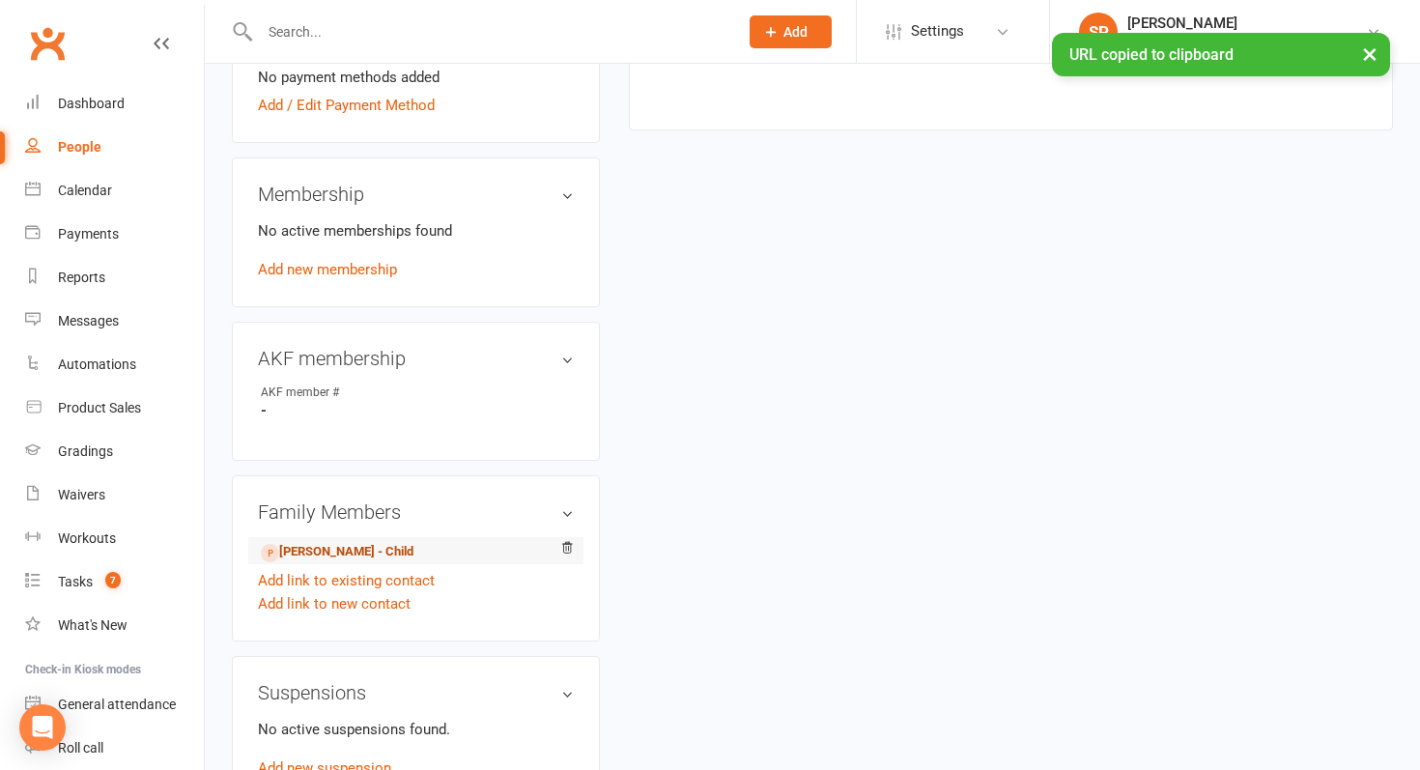
click at [324, 550] on link "[PERSON_NAME] - Child" at bounding box center [337, 552] width 153 height 20
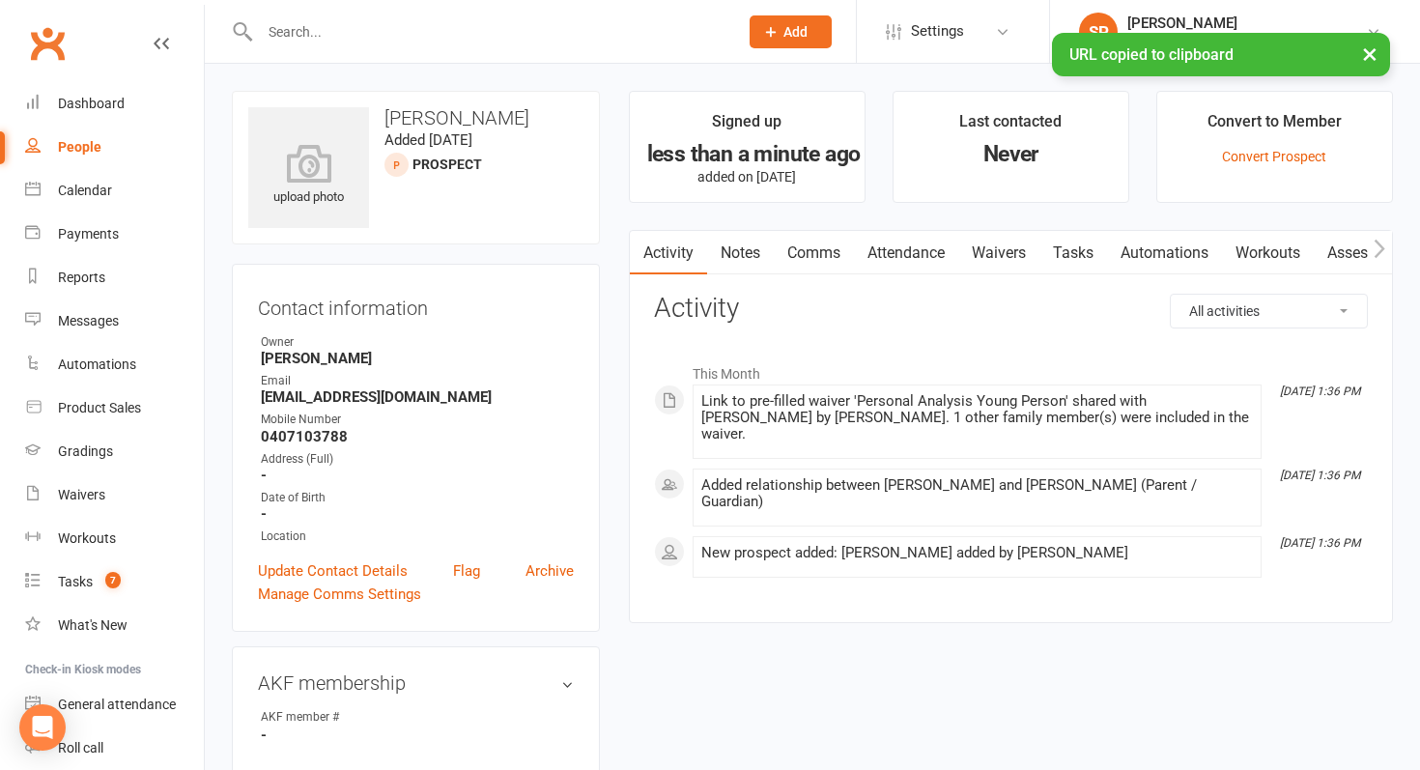
click at [848, 264] on link "Comms" at bounding box center [814, 253] width 80 height 44
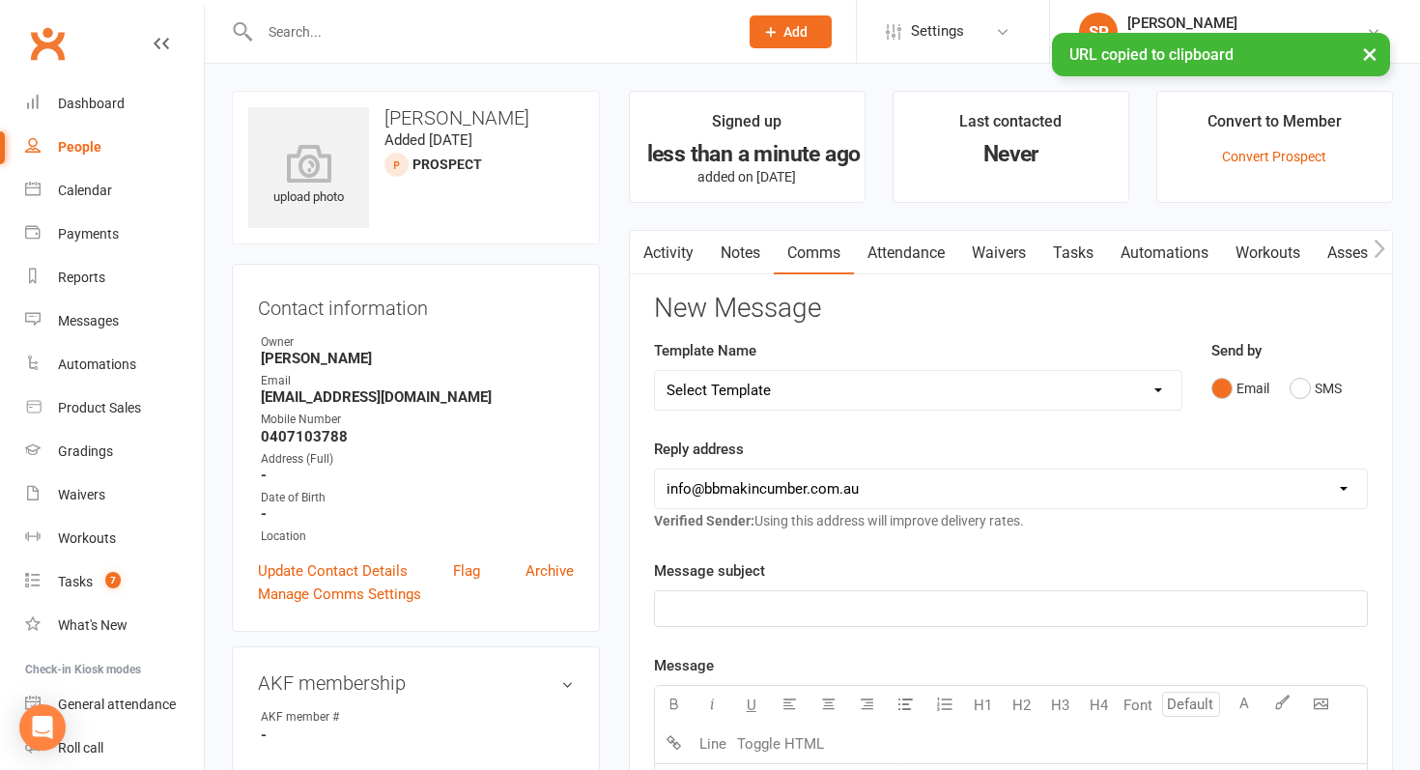
click at [803, 388] on select "Select Template [SMS] Birthday Invite Text [Email] Birthday Party [Email] Happy…" at bounding box center [918, 390] width 527 height 39
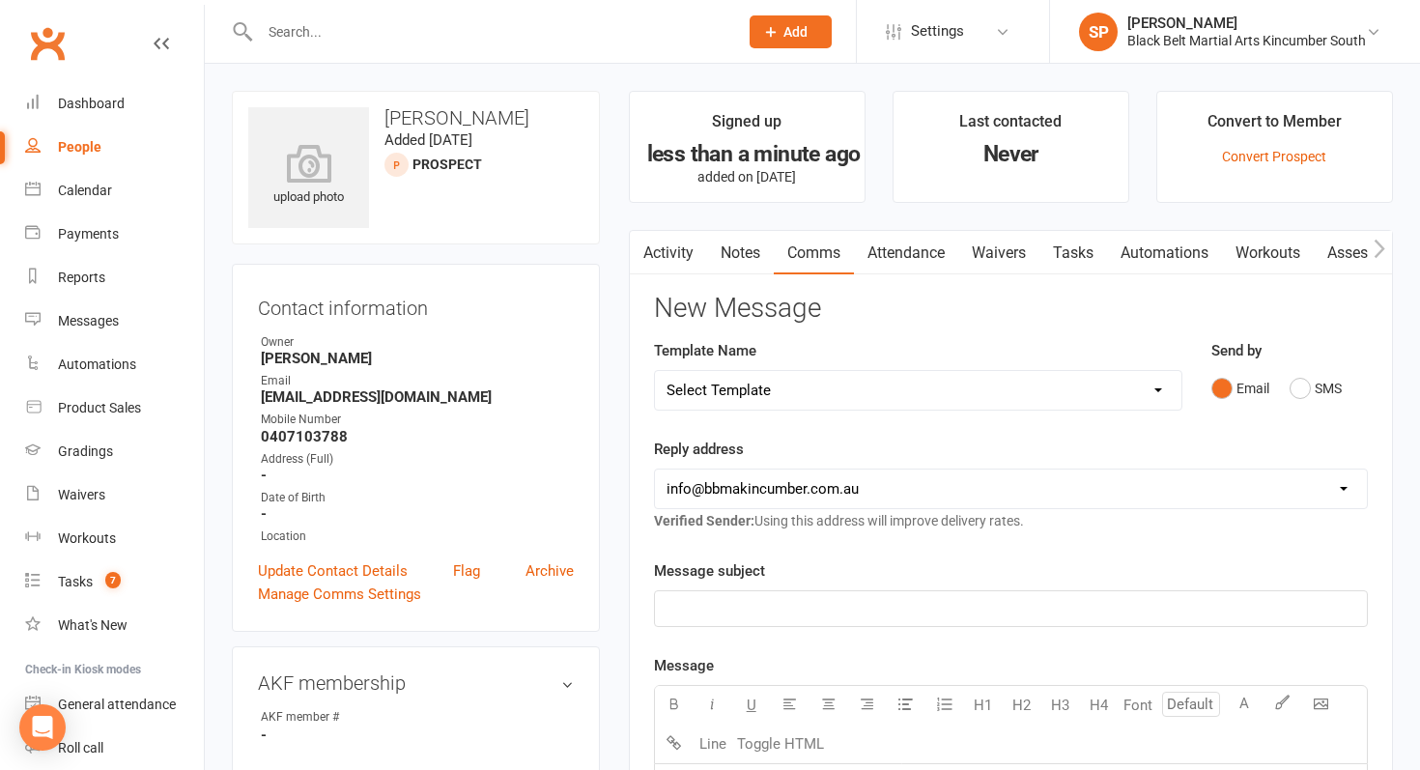
select select "5"
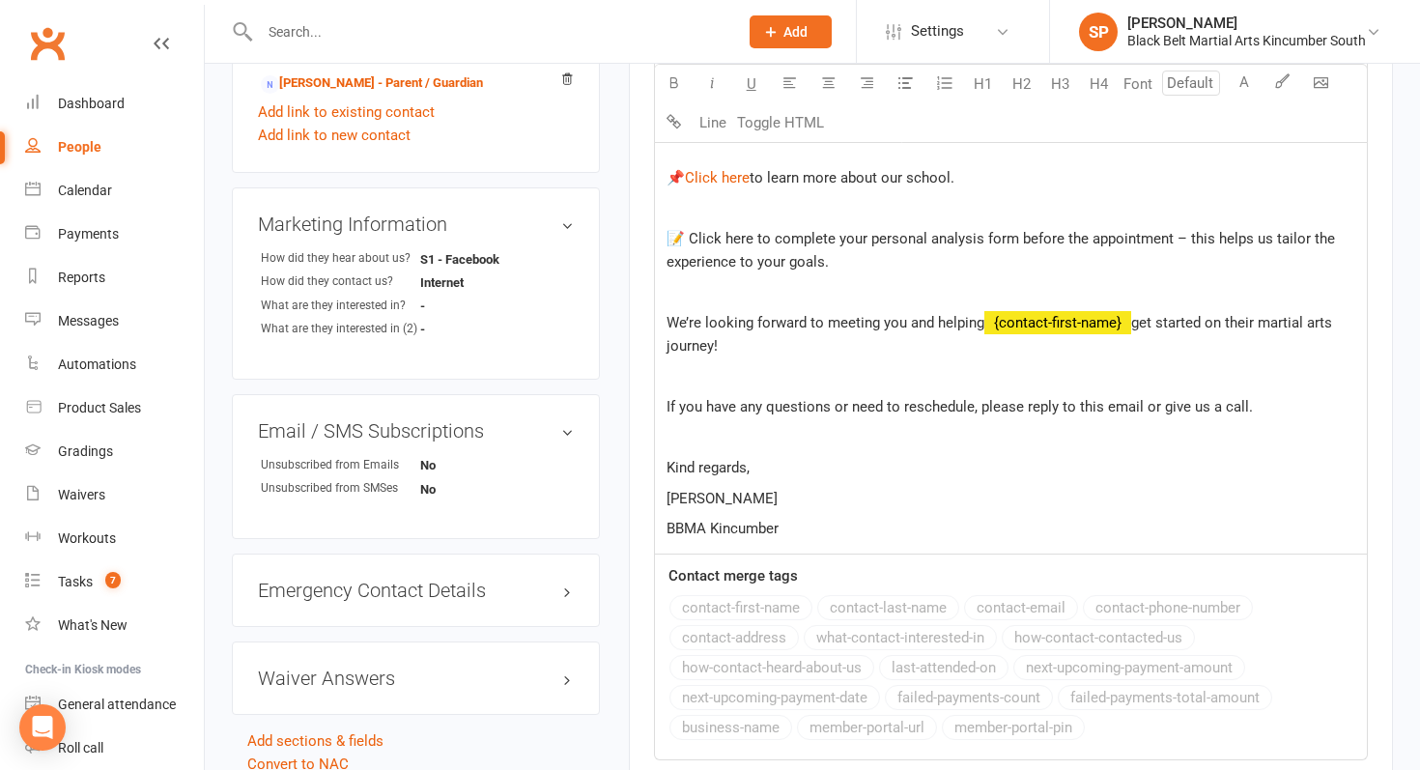
scroll to position [778, 0]
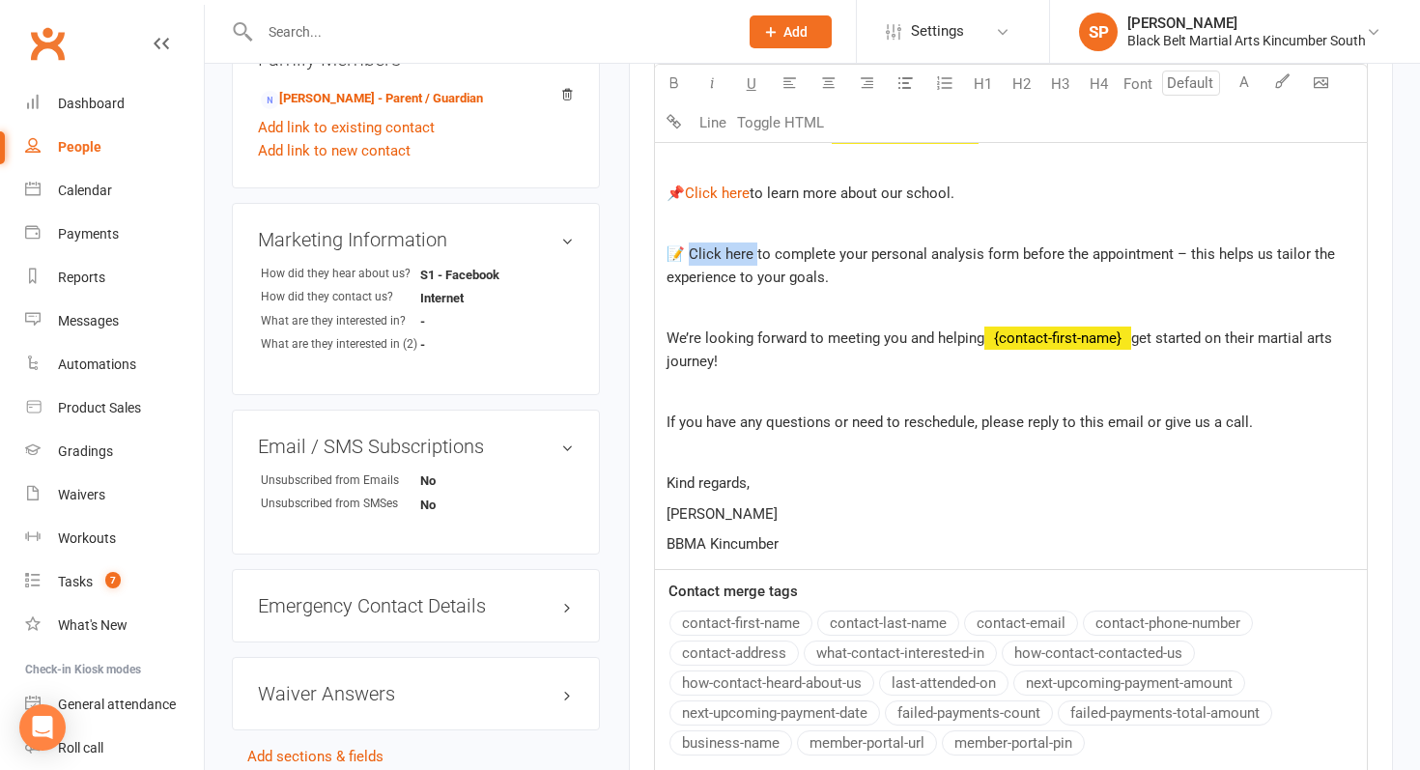
drag, startPoint x: 750, startPoint y: 251, endPoint x: 683, endPoint y: 243, distance: 67.1
click at [683, 243] on p "📝 Click here to complete your personal analysis form before the appointment – t…" at bounding box center [1011, 266] width 689 height 46
click at [874, 323] on div "Hi , It was a pleasure speaking with you [DATE]! We’re excited to welcome ﻿ {co…" at bounding box center [1011, 277] width 712 height 583
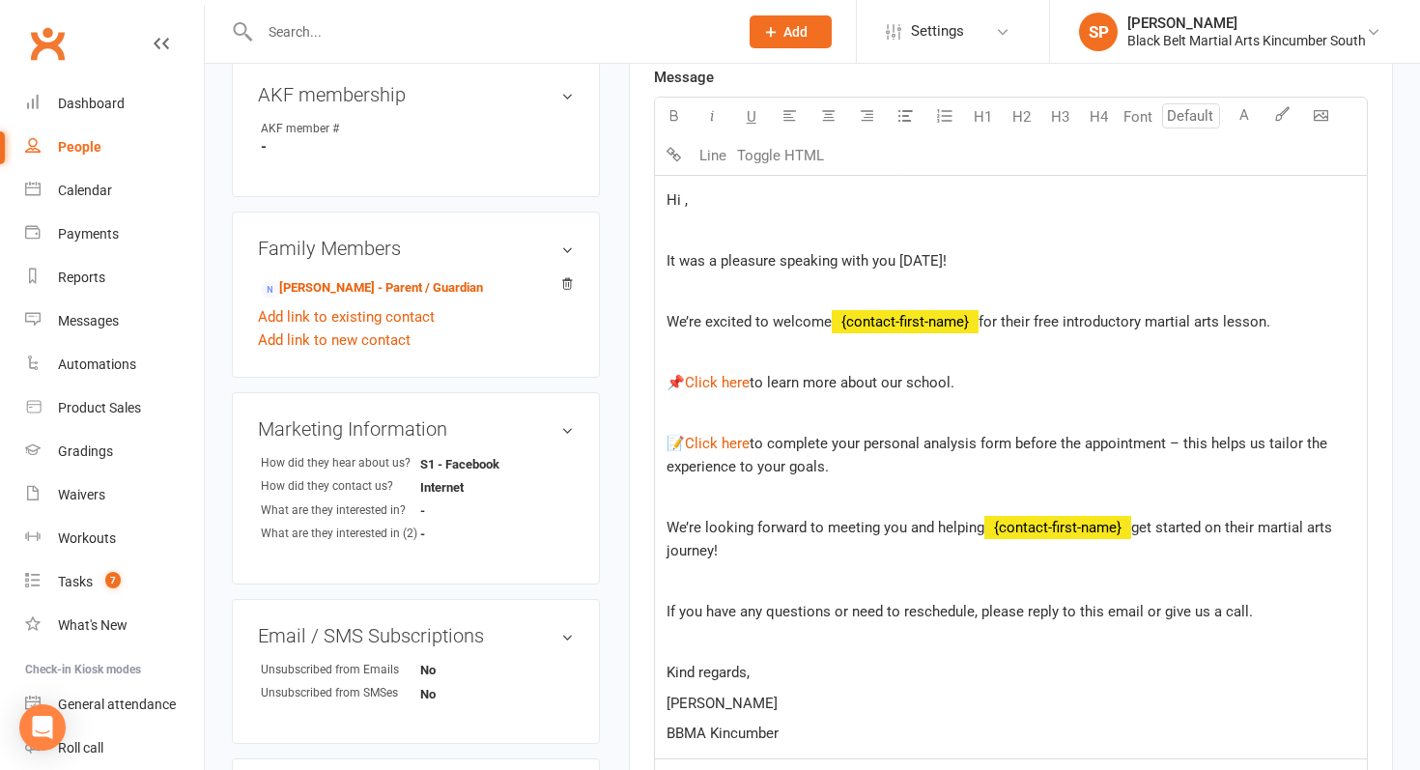
scroll to position [542, 0]
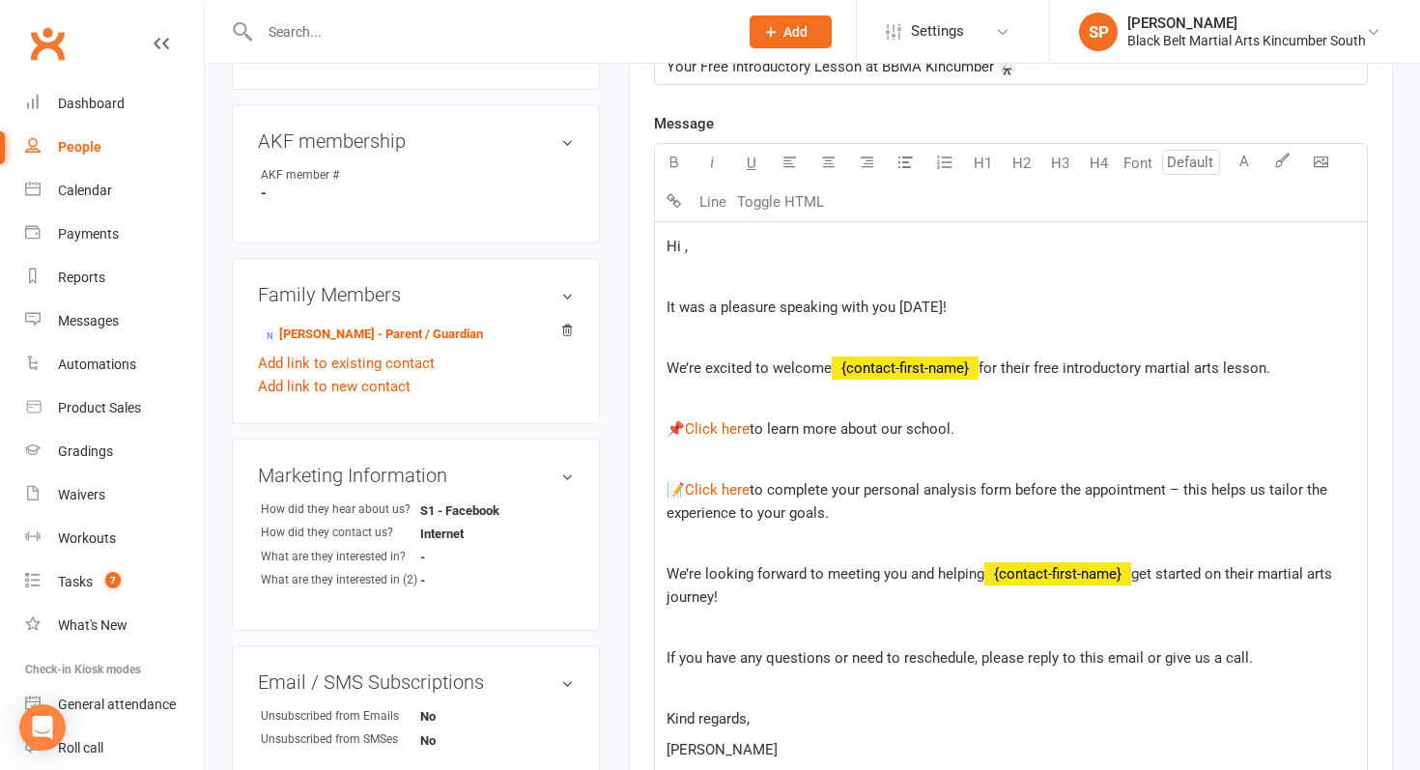
click at [1271, 372] on span "for their free introductory martial arts lesson." at bounding box center [1125, 367] width 292 height 17
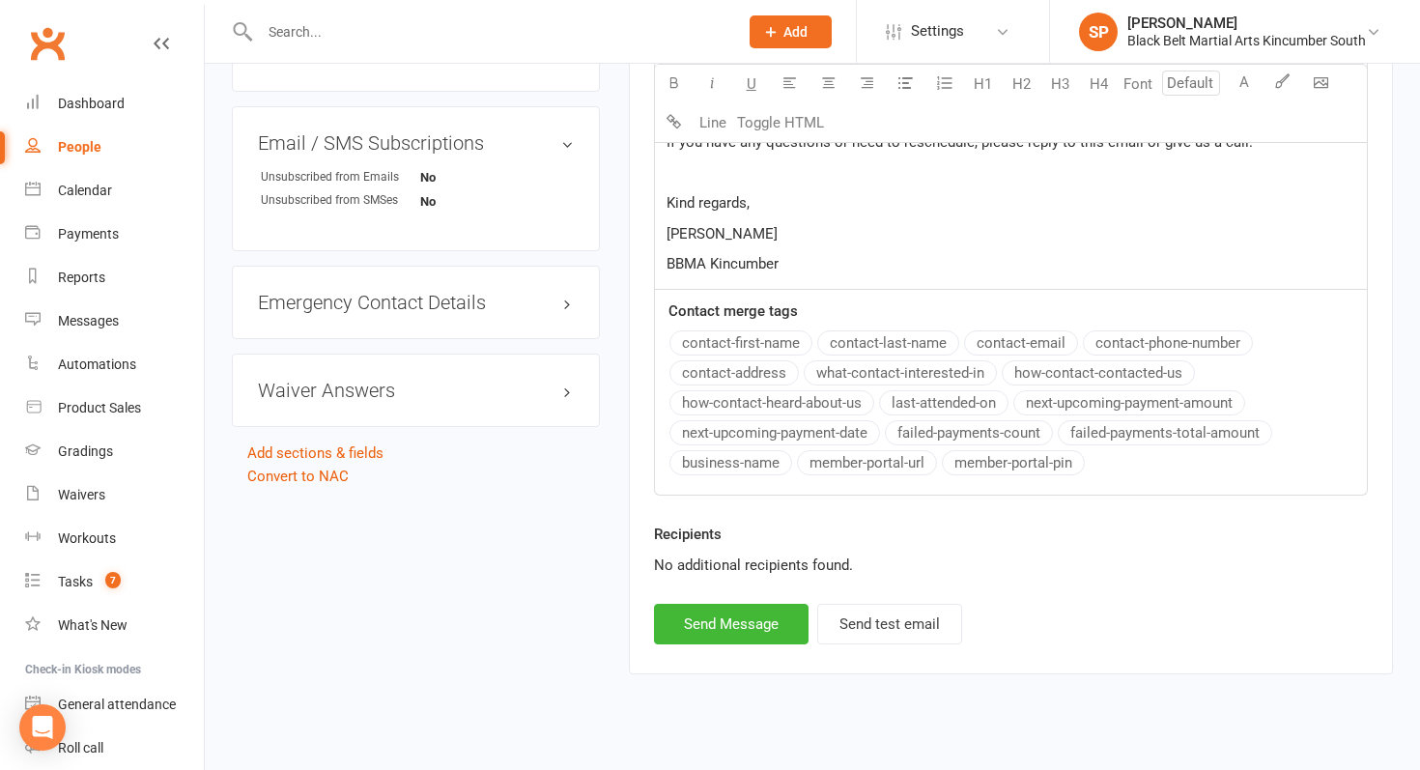
scroll to position [1108, 0]
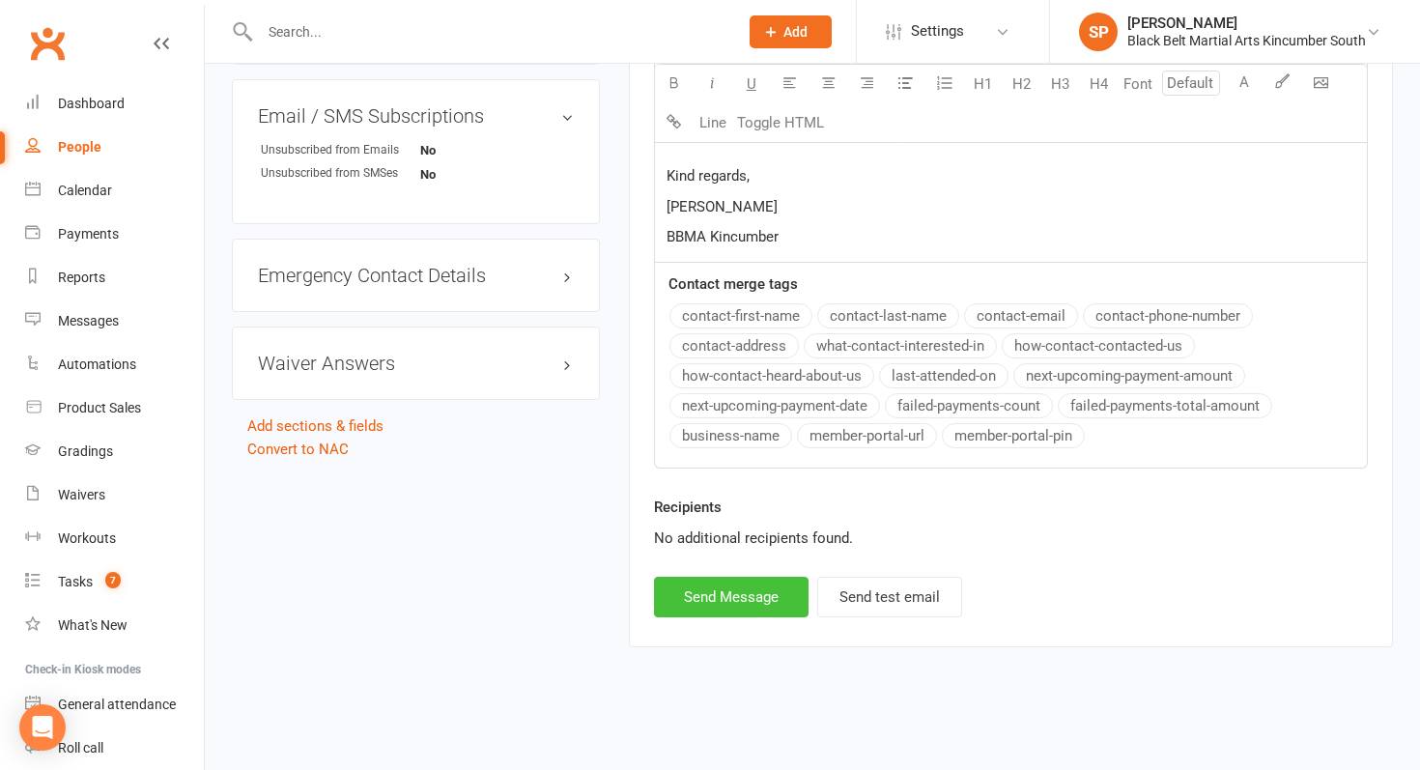
click at [757, 604] on button "Send Message" at bounding box center [731, 597] width 155 height 41
select select
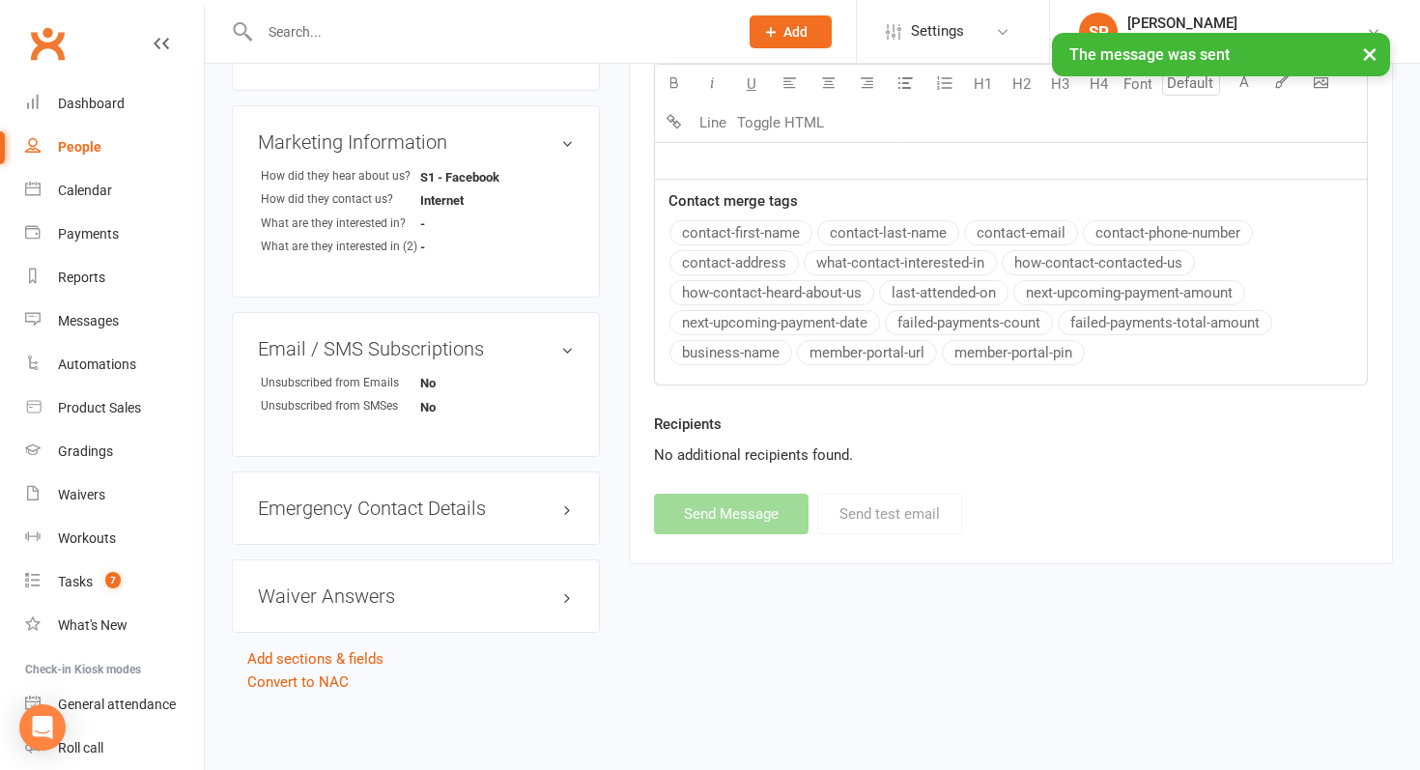
scroll to position [873, 0]
click at [100, 180] on link "Calendar" at bounding box center [114, 190] width 179 height 43
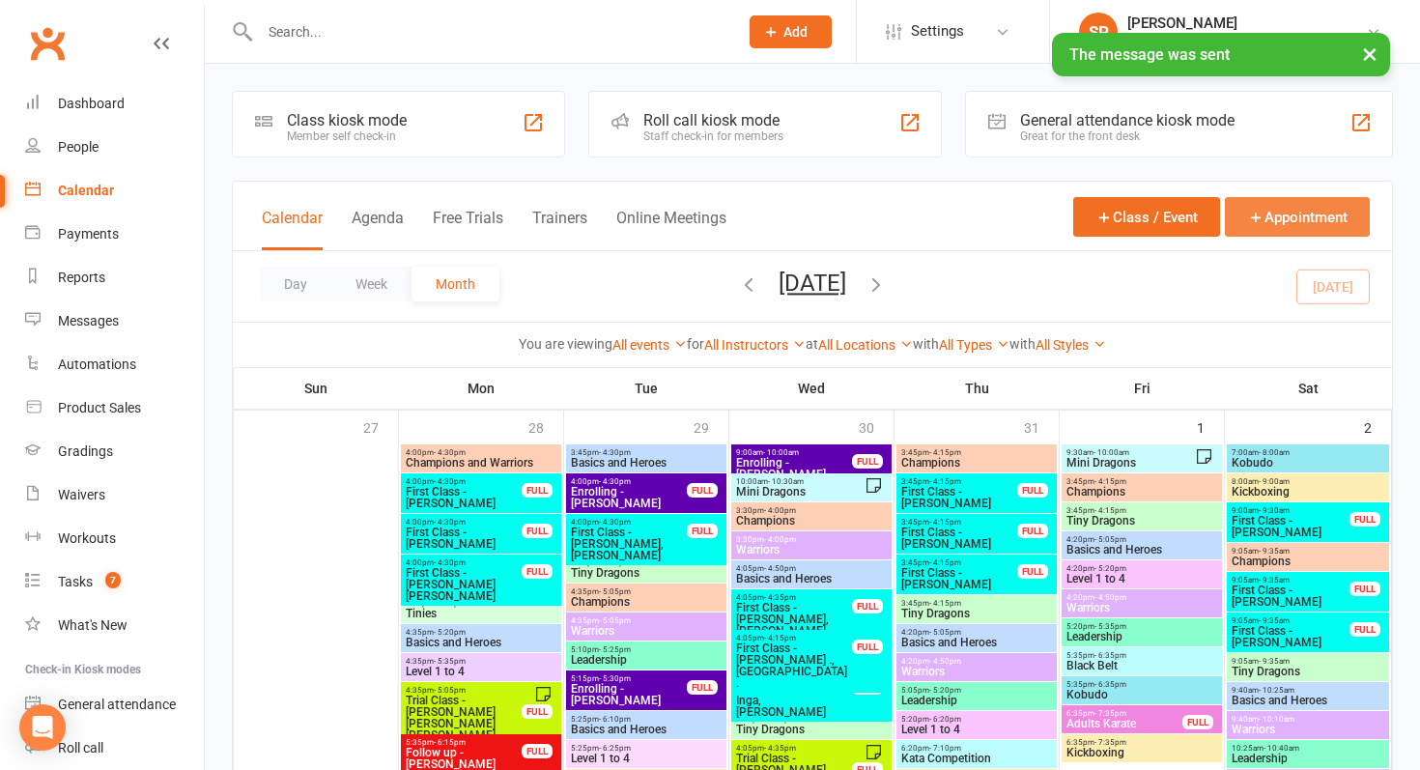
click at [1341, 215] on button "Appointment" at bounding box center [1297, 217] width 145 height 40
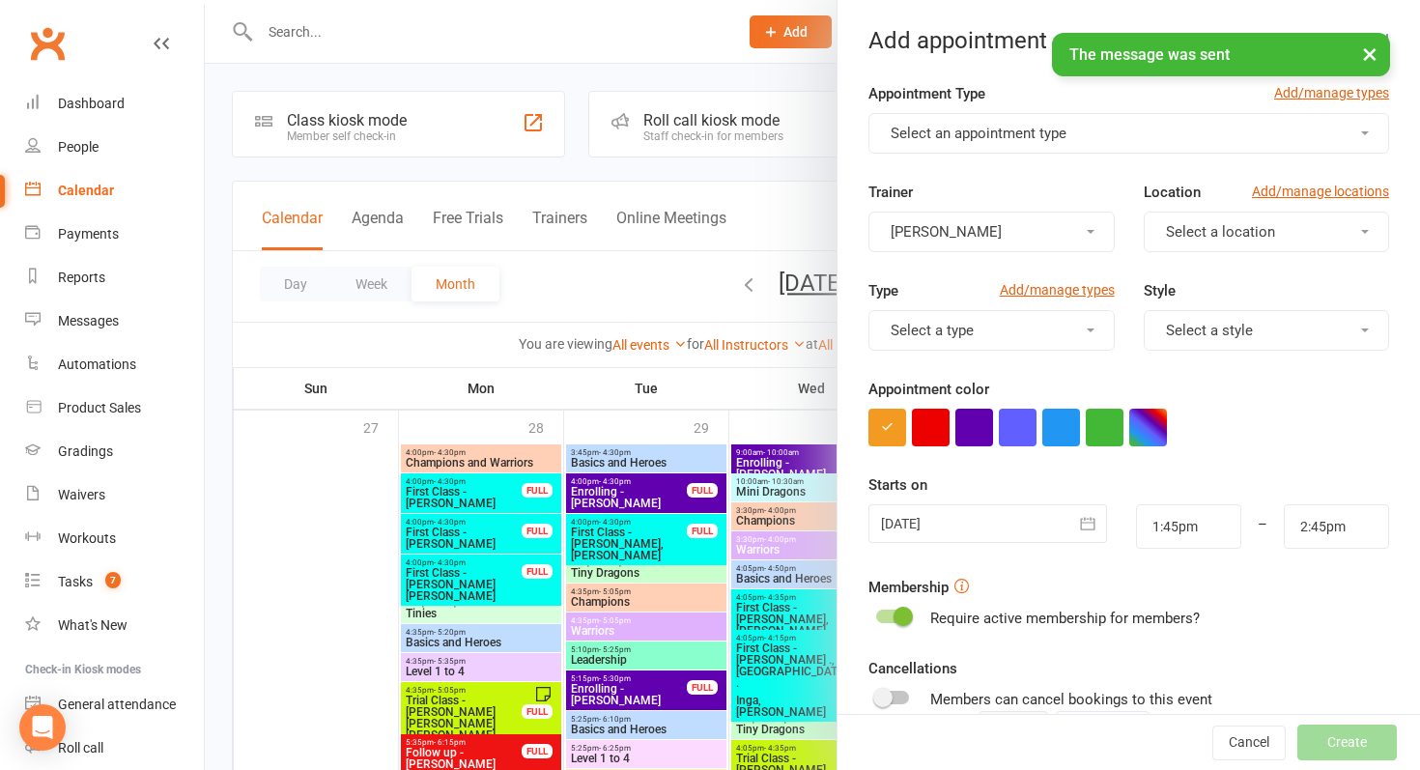
click at [1073, 146] on button "Select an appointment type" at bounding box center [1129, 133] width 521 height 41
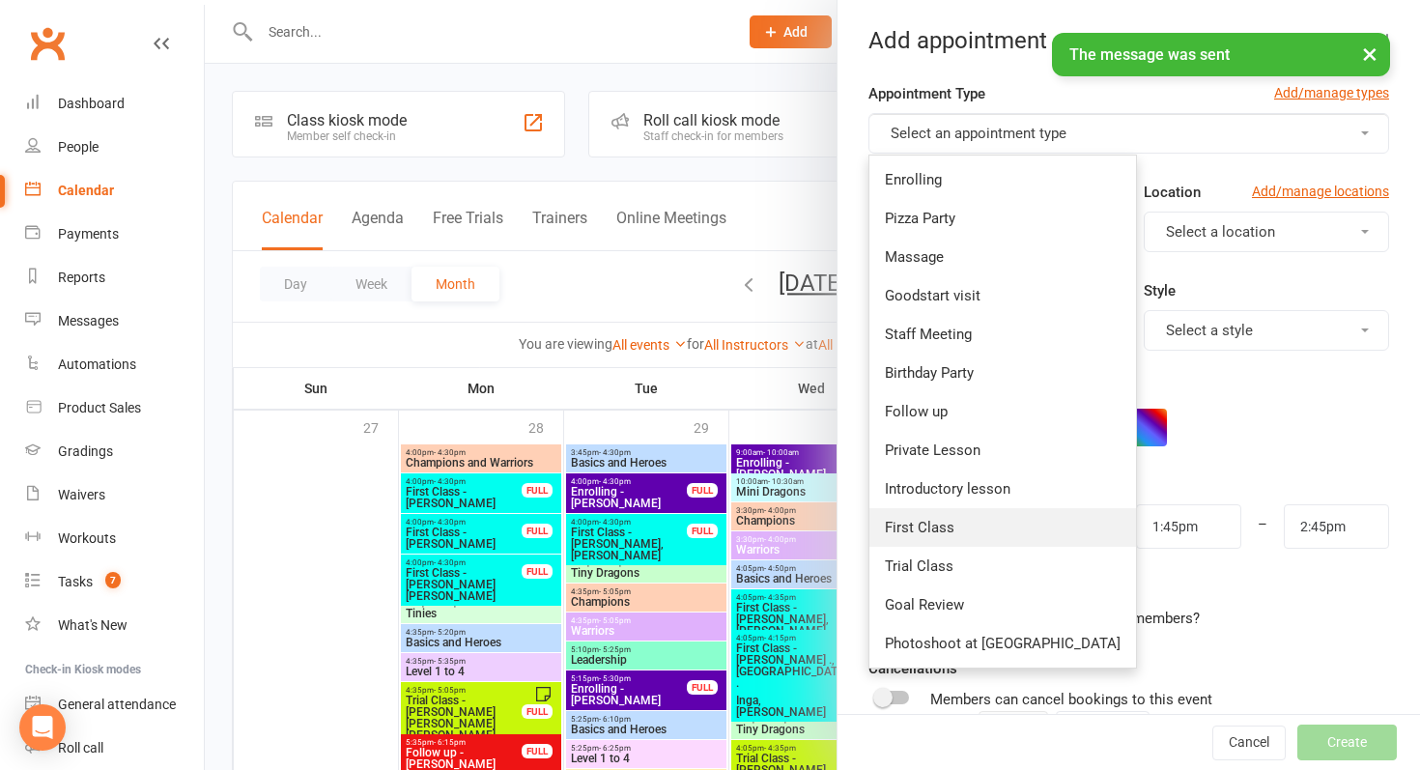
click at [930, 523] on span "First Class" at bounding box center [920, 527] width 70 height 17
type input "2:15pm"
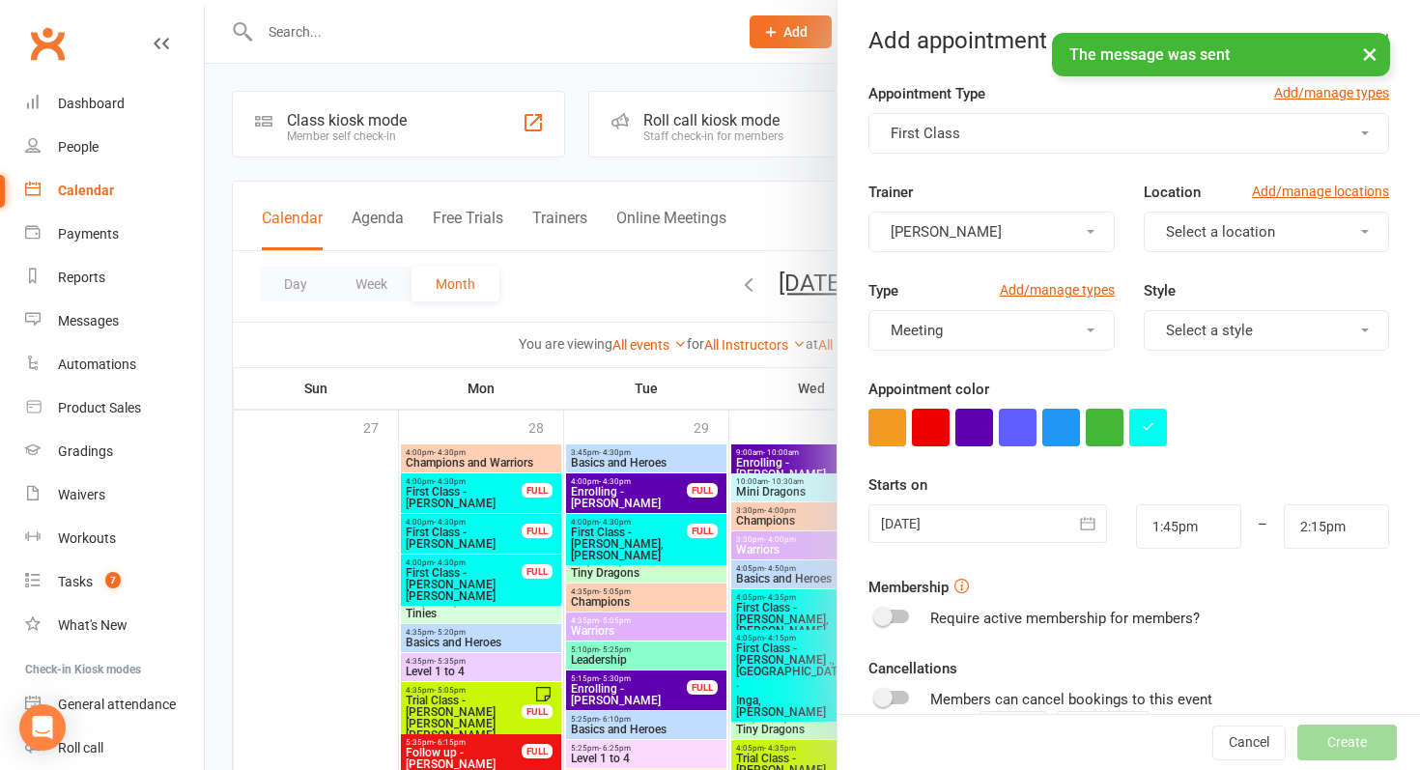
click at [930, 523] on div at bounding box center [988, 523] width 239 height 39
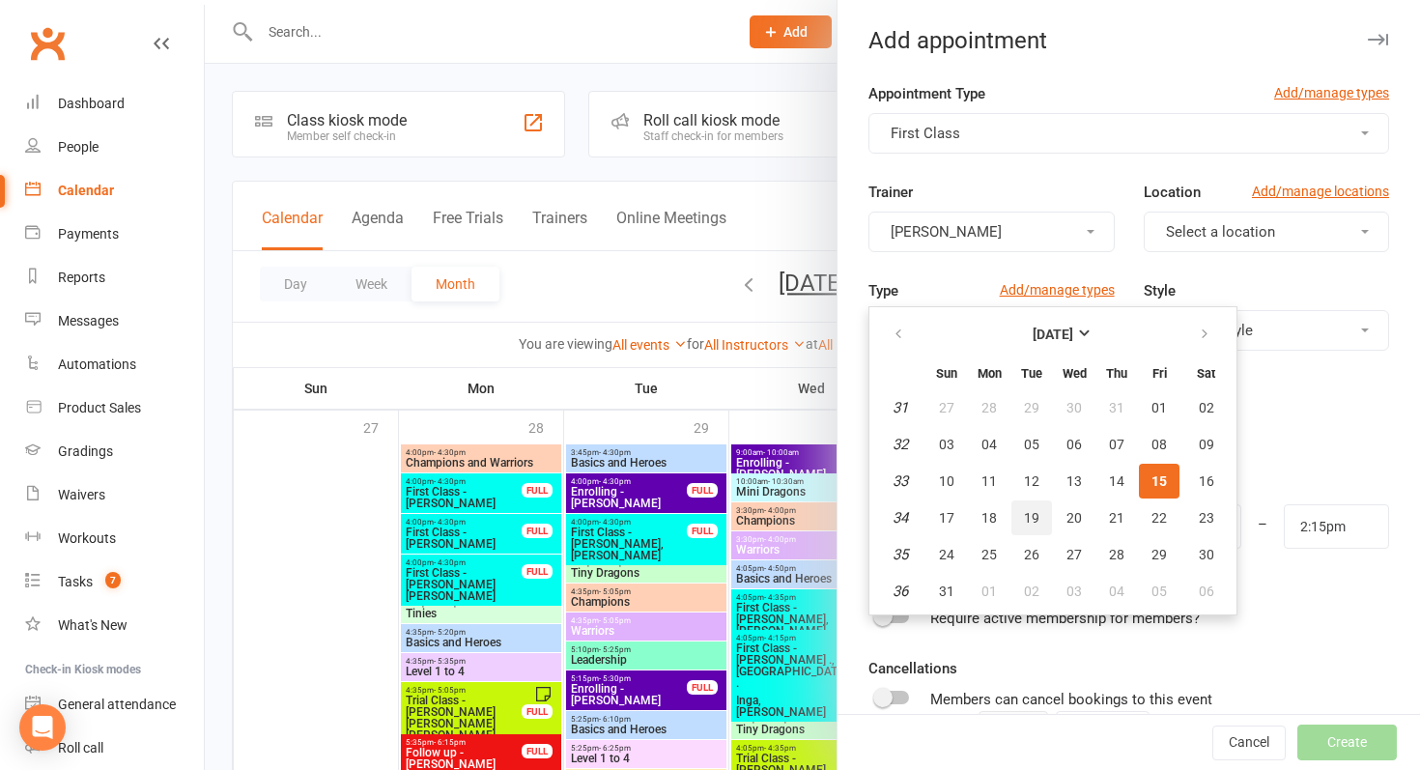
click at [1023, 529] on button "19" at bounding box center [1032, 518] width 41 height 35
type input "[DATE]"
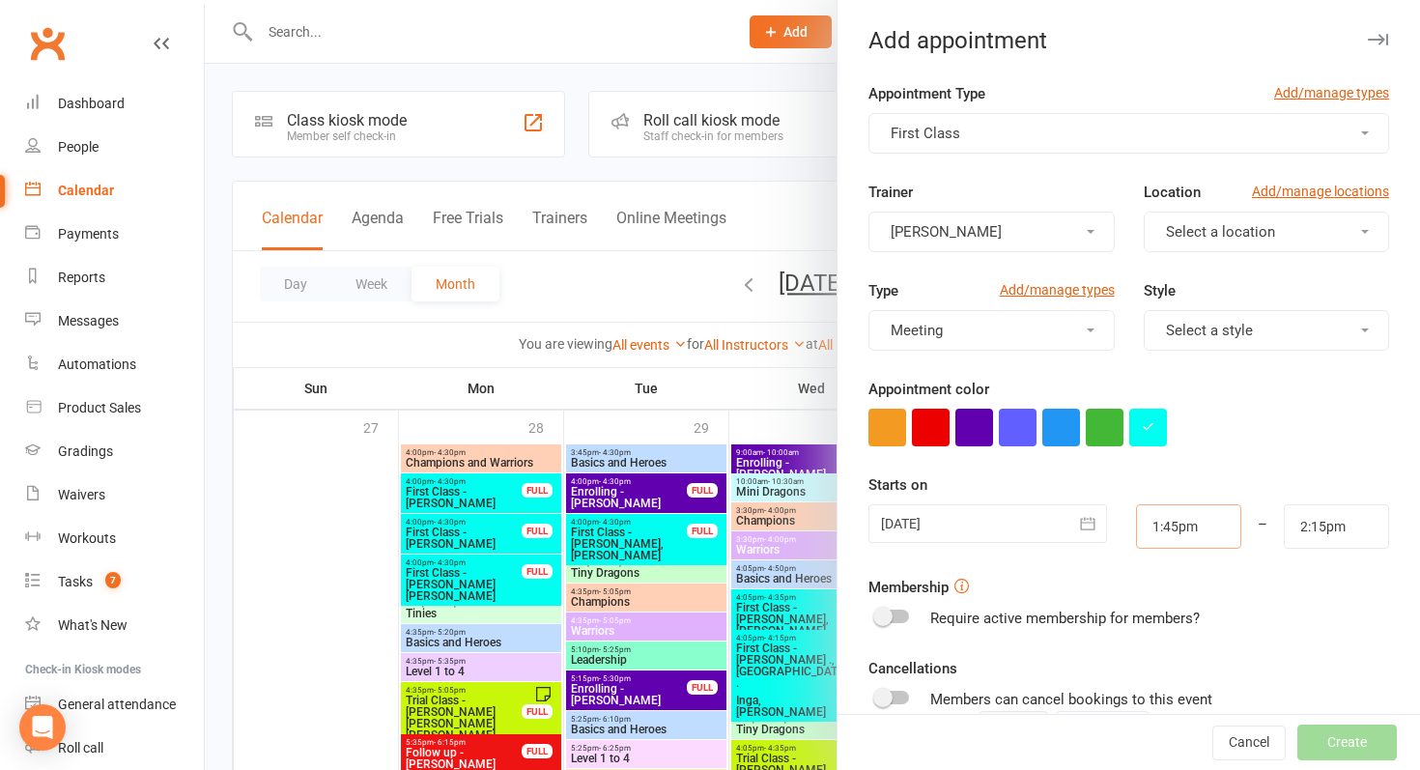
drag, startPoint x: 1206, startPoint y: 530, endPoint x: 1042, endPoint y: 520, distance: 164.6
click at [1042, 520] on div "[DATE] [DATE] Sun Mon Tue Wed Thu Fri Sat 31 27 28 29 30 31 01 02 32 03 04 05 0…" at bounding box center [1129, 526] width 550 height 44
type input "4:00pm"
drag, startPoint x: 1360, startPoint y: 532, endPoint x: 1188, endPoint y: 528, distance: 172.1
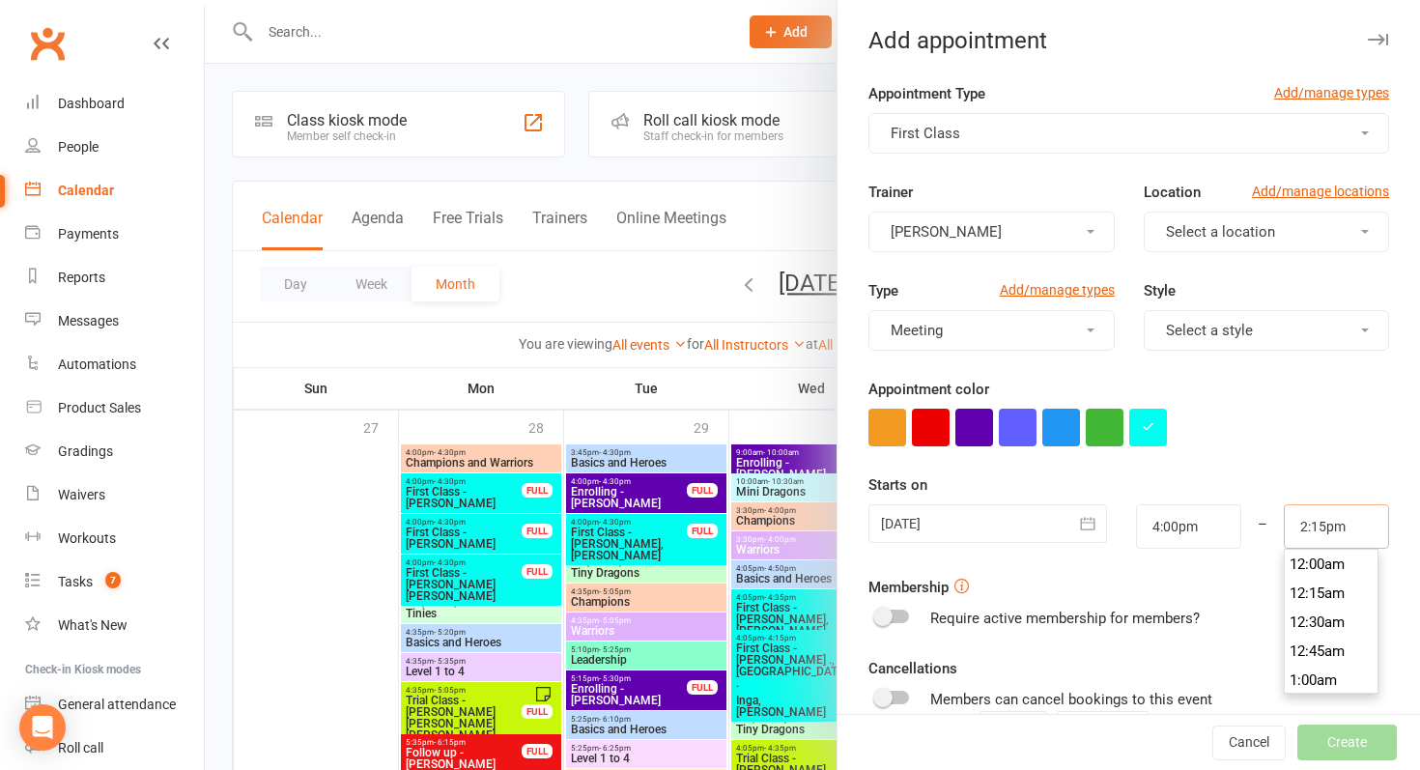
click at [1188, 528] on div "[DATE] [DATE] Sun Mon Tue Wed Thu Fri Sat 31 27 28 29 30 31 01 02 32 03 04 05 0…" at bounding box center [1129, 526] width 550 height 44
type input "4:30pm"
click at [1254, 398] on div "Appointment color" at bounding box center [1129, 412] width 521 height 69
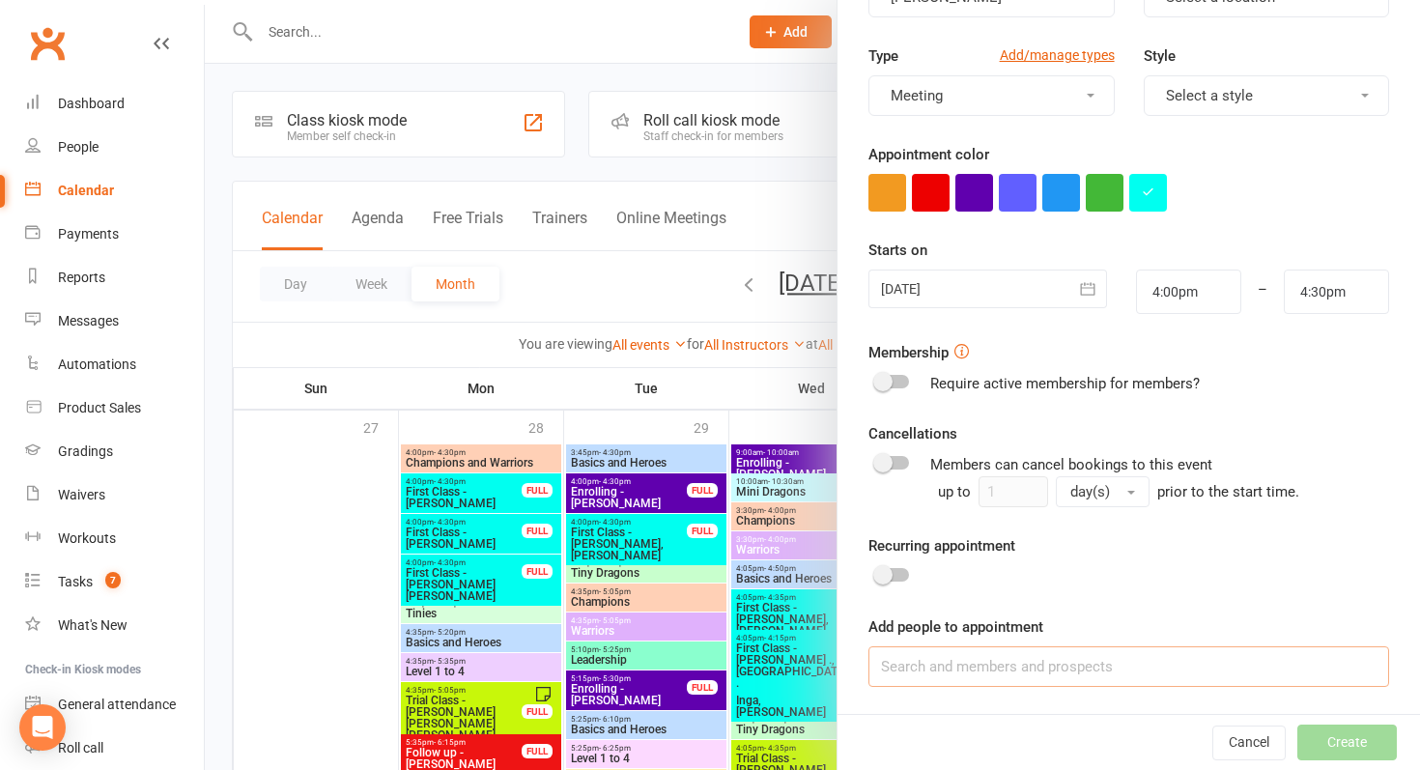
click at [894, 662] on input at bounding box center [1129, 666] width 521 height 41
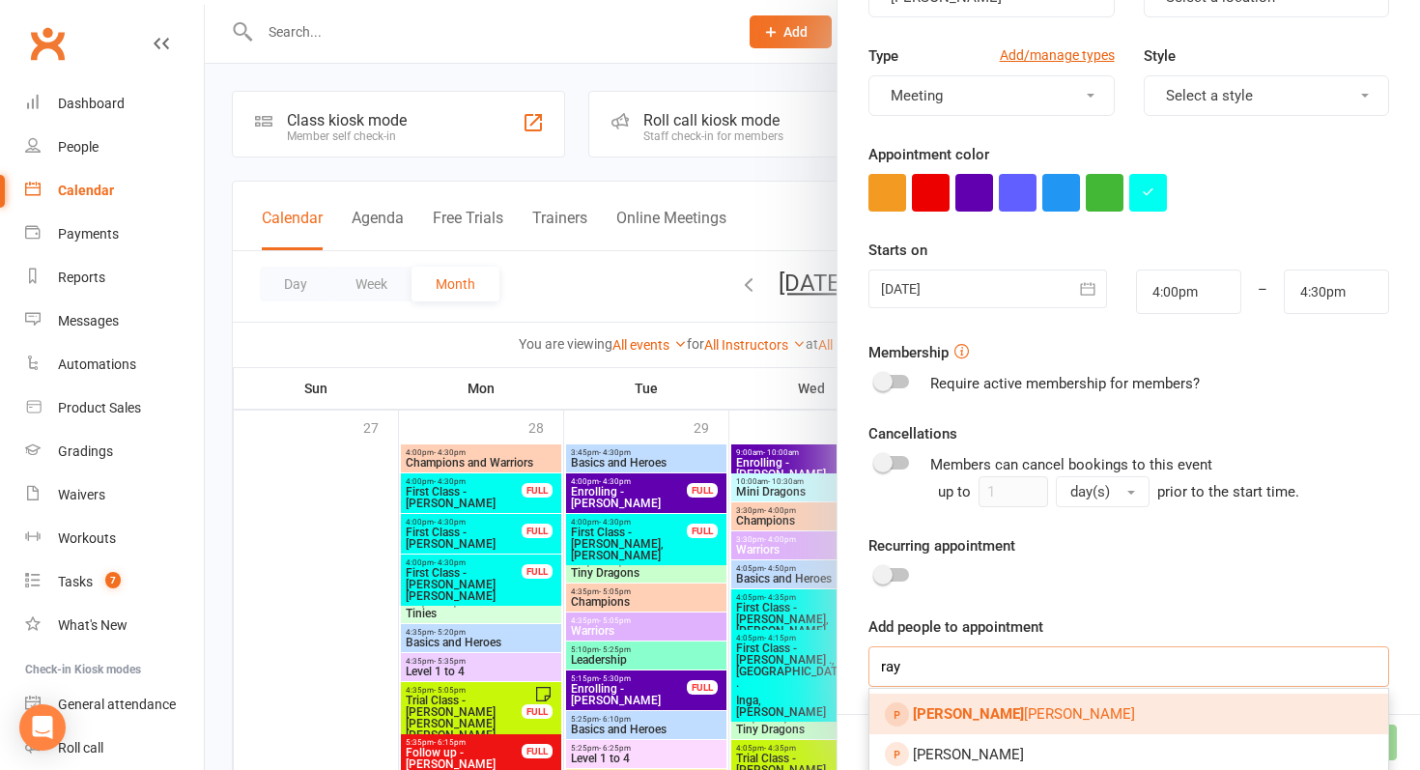
type input "ray"
click at [950, 728] on link "[PERSON_NAME]" at bounding box center [1129, 714] width 519 height 41
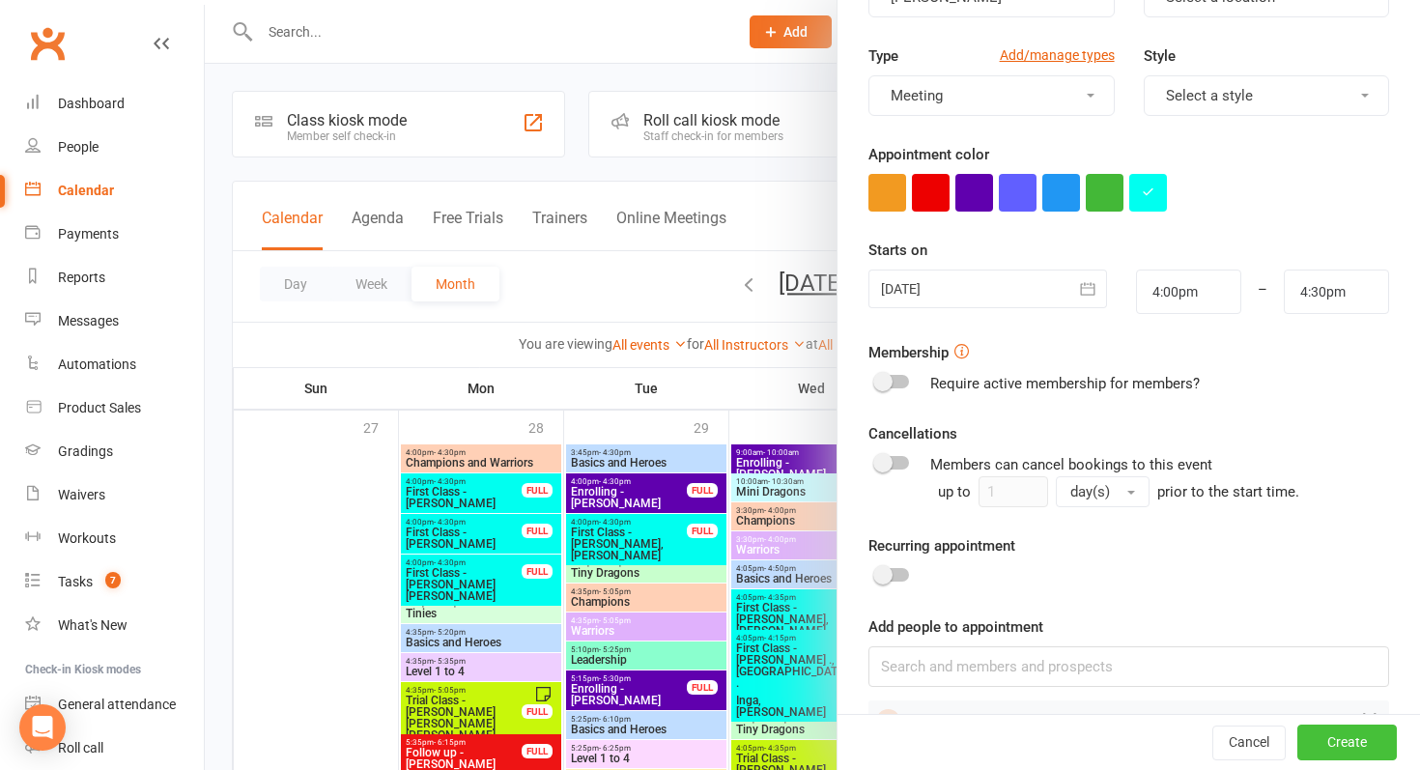
click at [1341, 732] on button "Create" at bounding box center [1348, 743] width 100 height 35
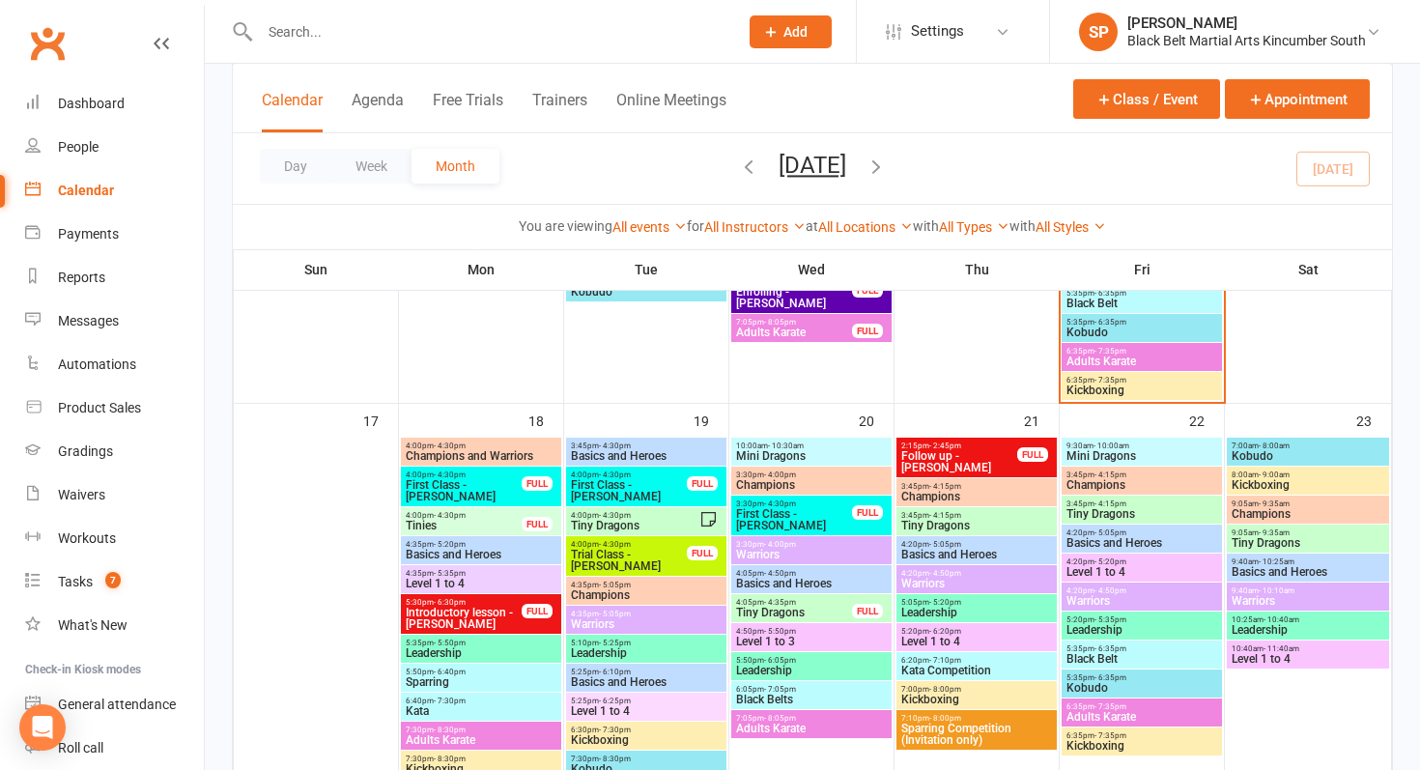
scroll to position [1456, 0]
click at [657, 554] on span "Trial Class - [PERSON_NAME]" at bounding box center [629, 559] width 118 height 23
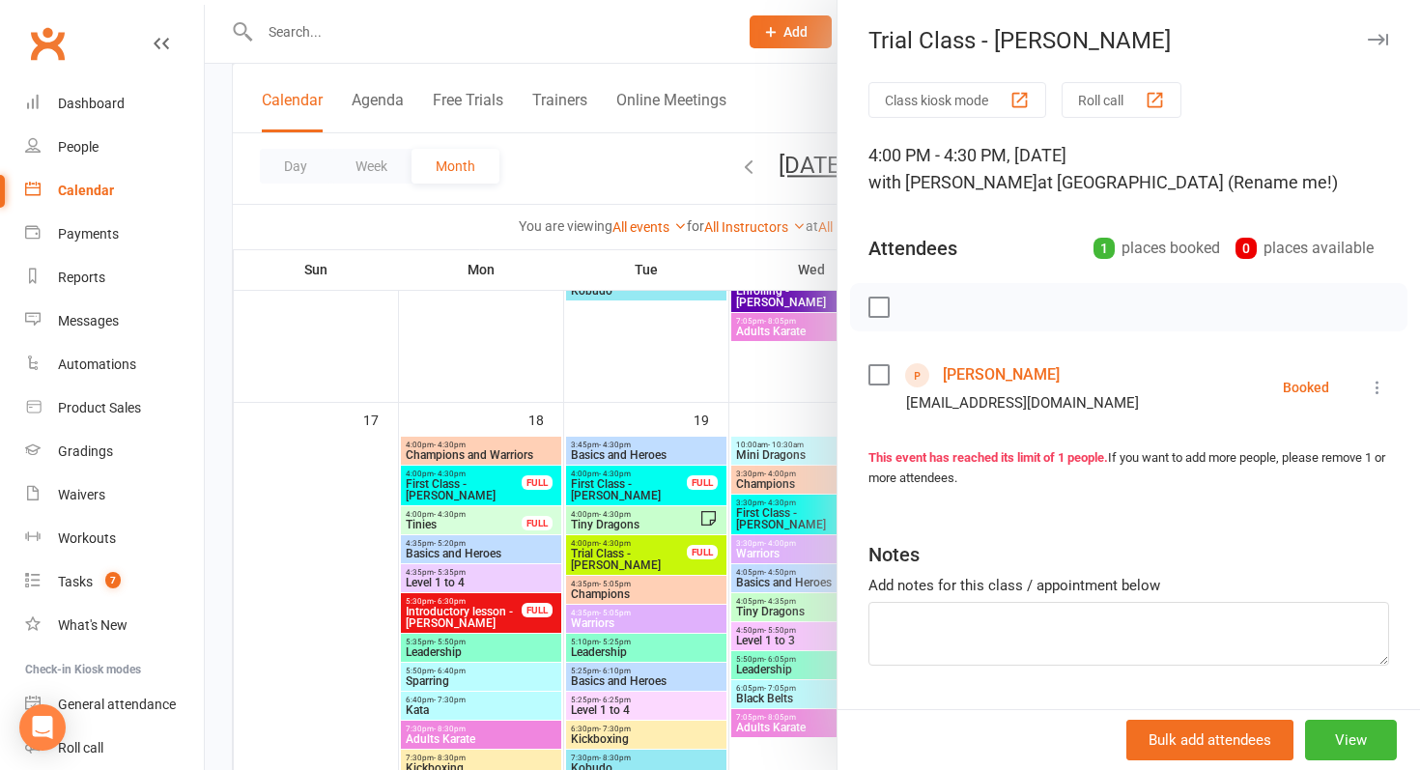
click at [657, 554] on div at bounding box center [813, 385] width 1216 height 770
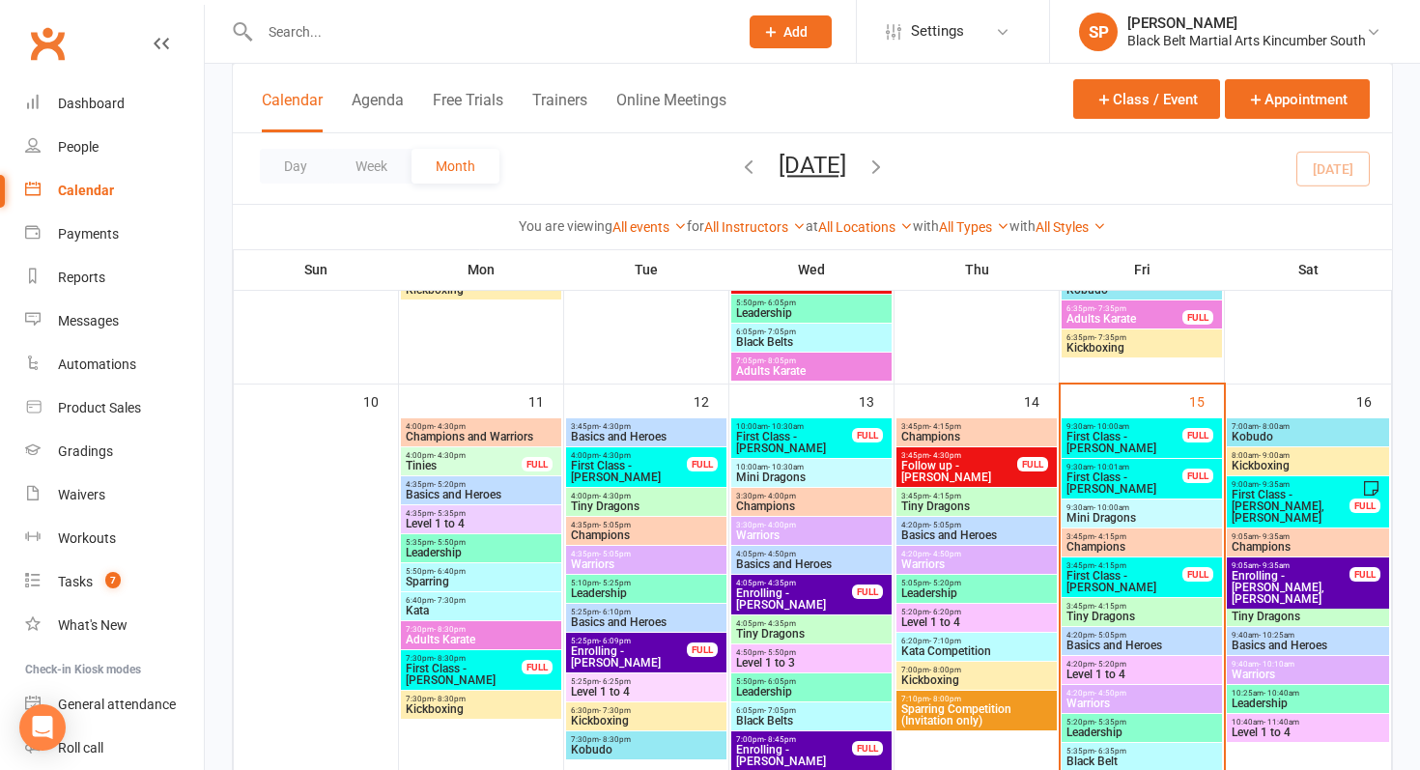
scroll to position [1000, 0]
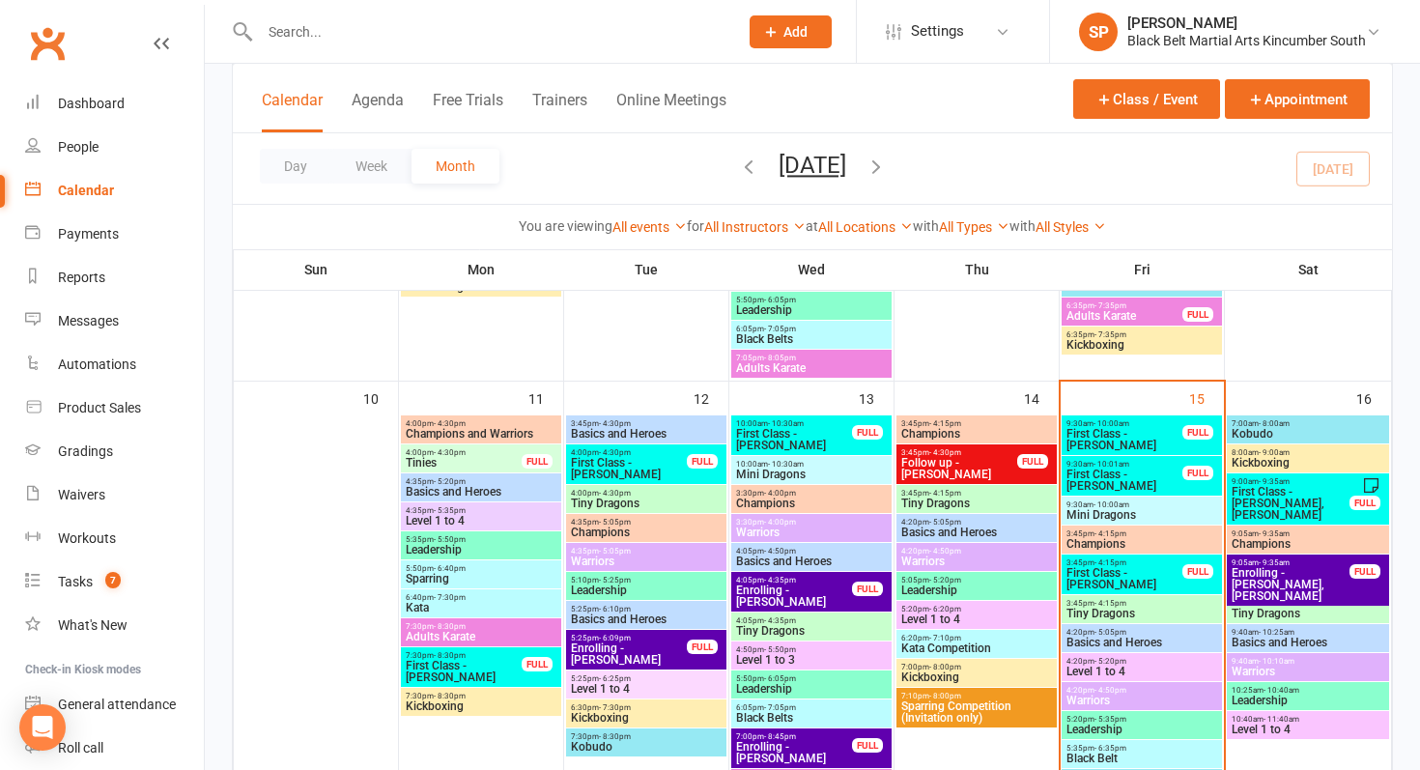
click at [621, 463] on span "First Class - [PERSON_NAME]" at bounding box center [629, 468] width 118 height 23
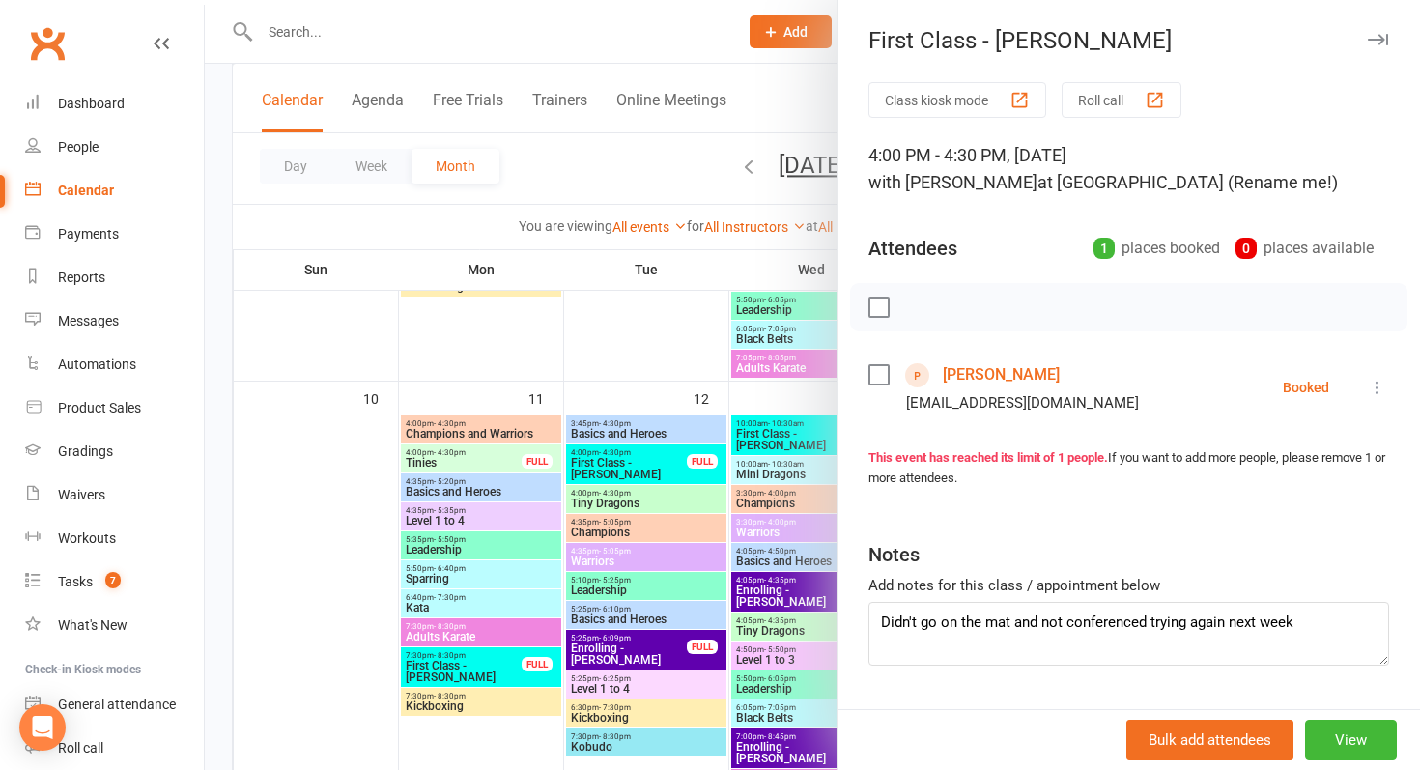
click at [621, 463] on div at bounding box center [813, 385] width 1216 height 770
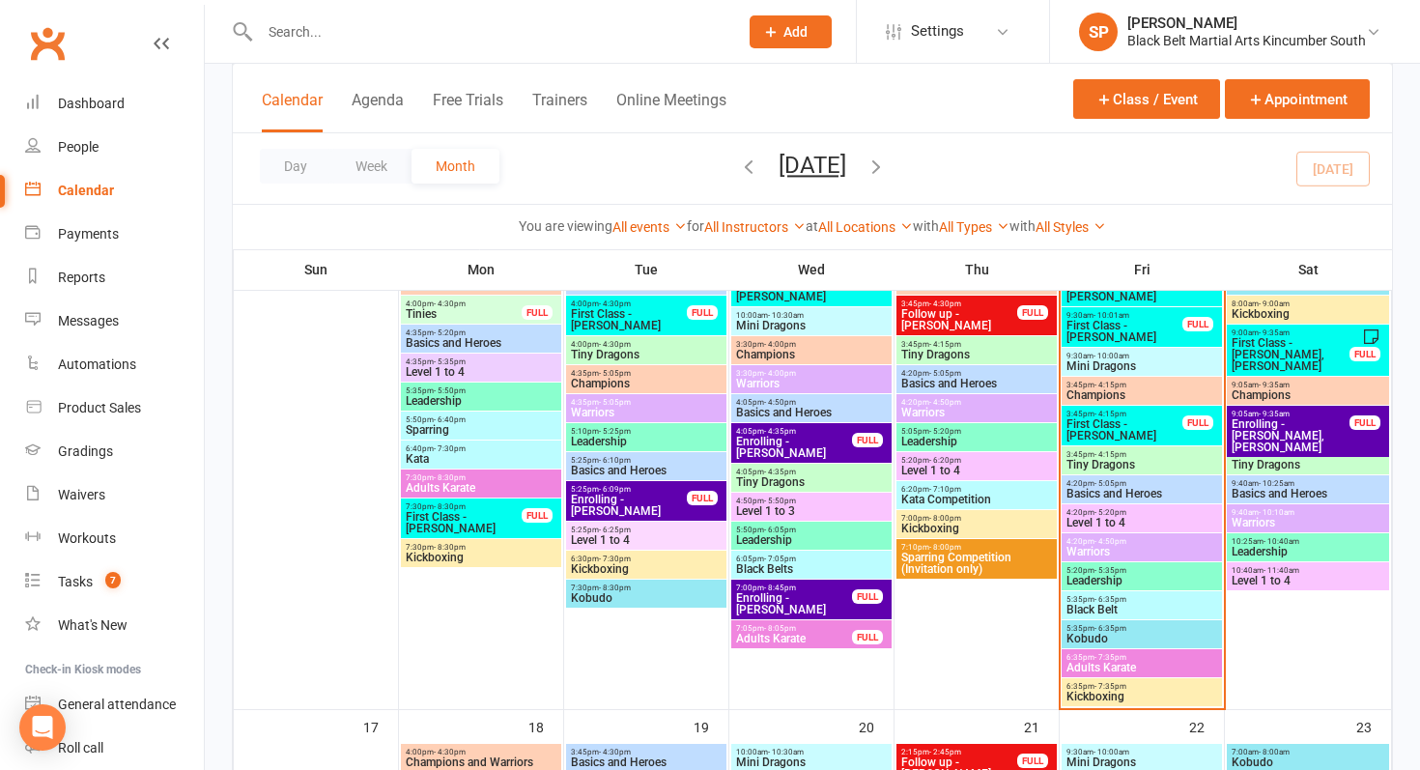
scroll to position [1582, 0]
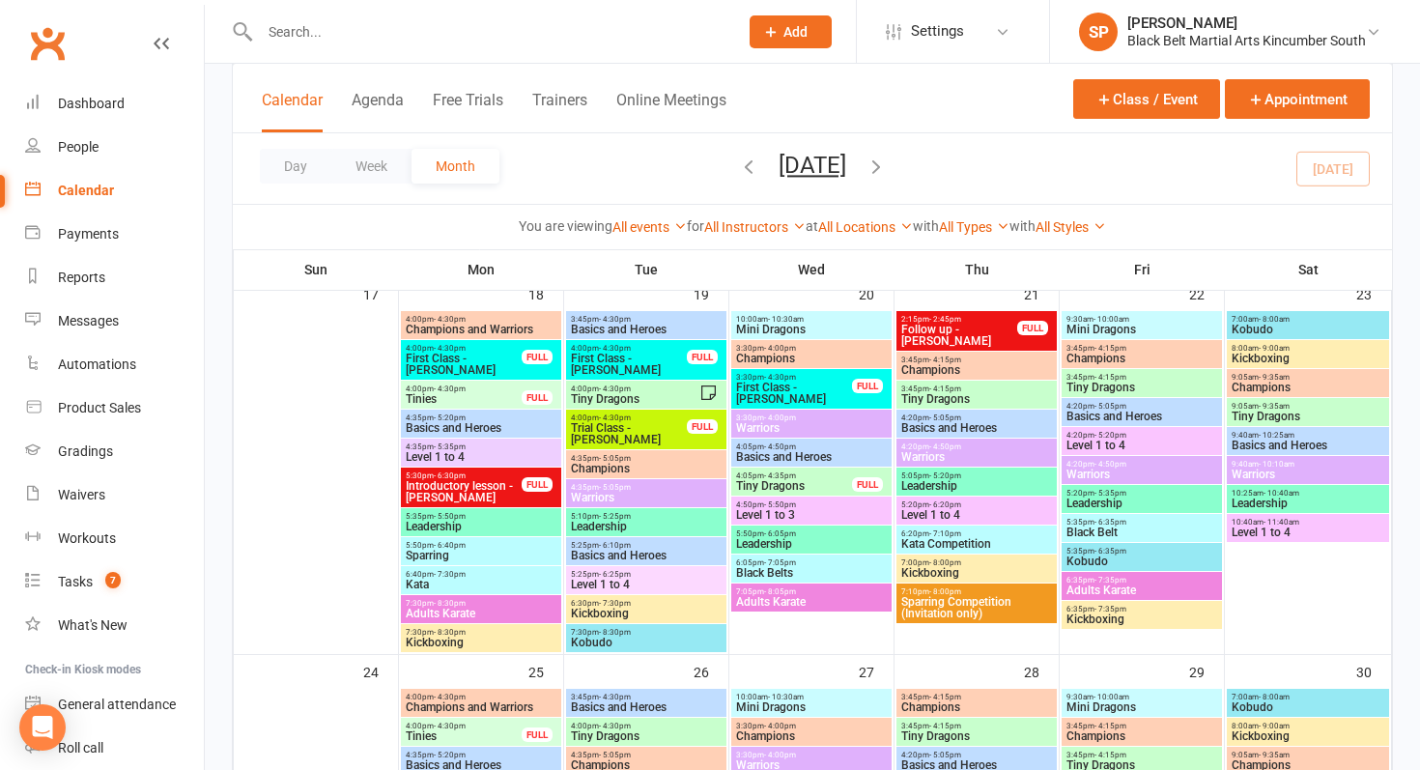
click at [612, 429] on span "Trial Class - [PERSON_NAME]" at bounding box center [629, 433] width 118 height 23
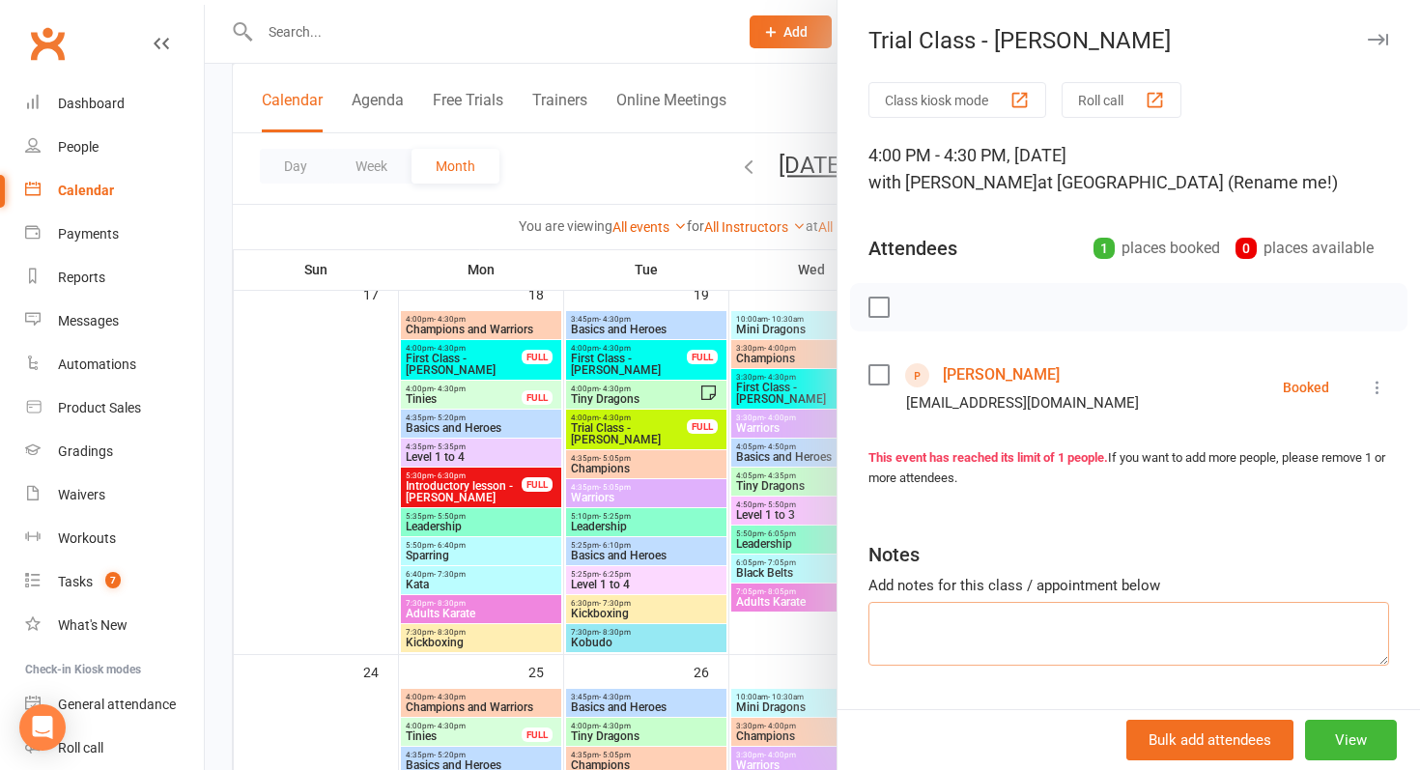
click at [1067, 643] on textarea at bounding box center [1129, 634] width 521 height 64
type textarea "Didn't go on the mat last week, not conferenced. Trying again"
click at [729, 544] on div at bounding box center [813, 385] width 1216 height 770
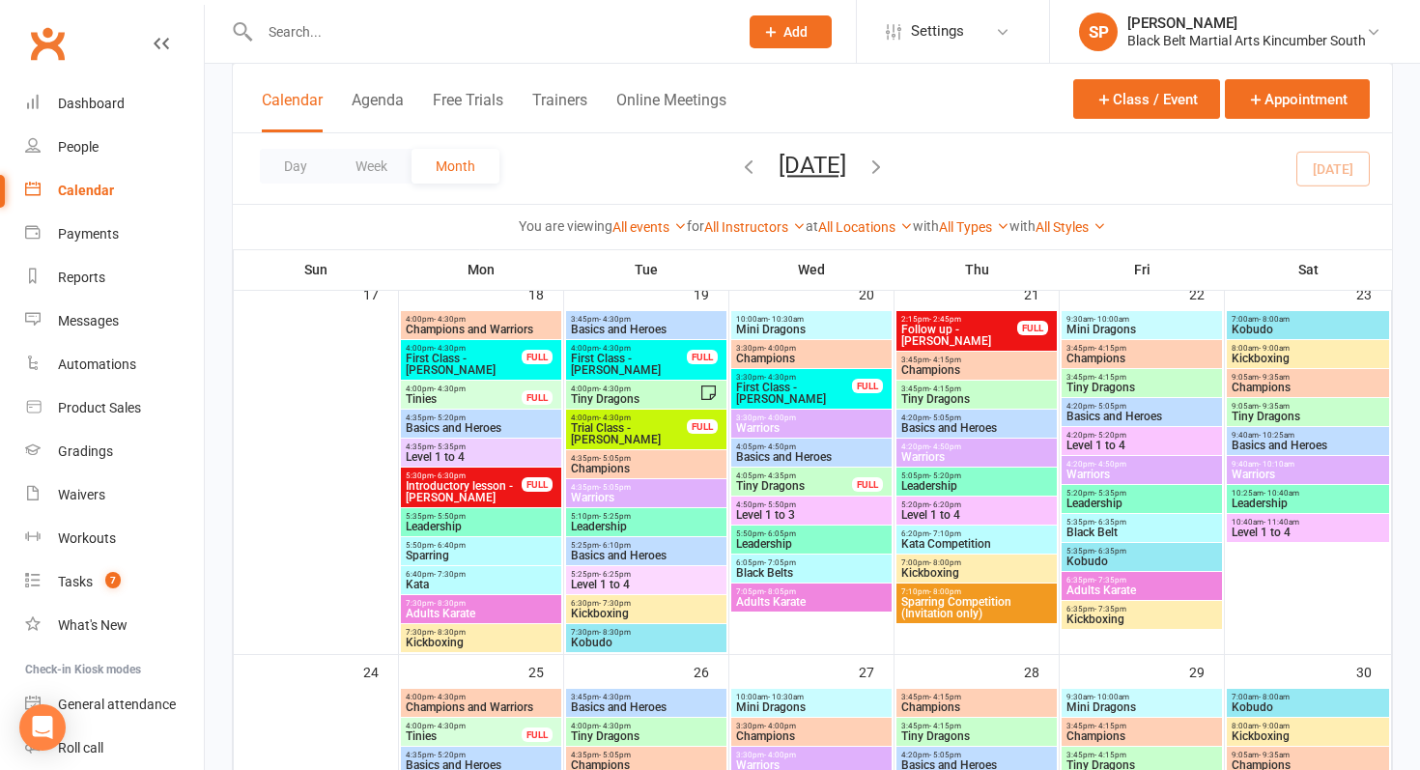
click at [320, 29] on input "text" at bounding box center [489, 31] width 471 height 27
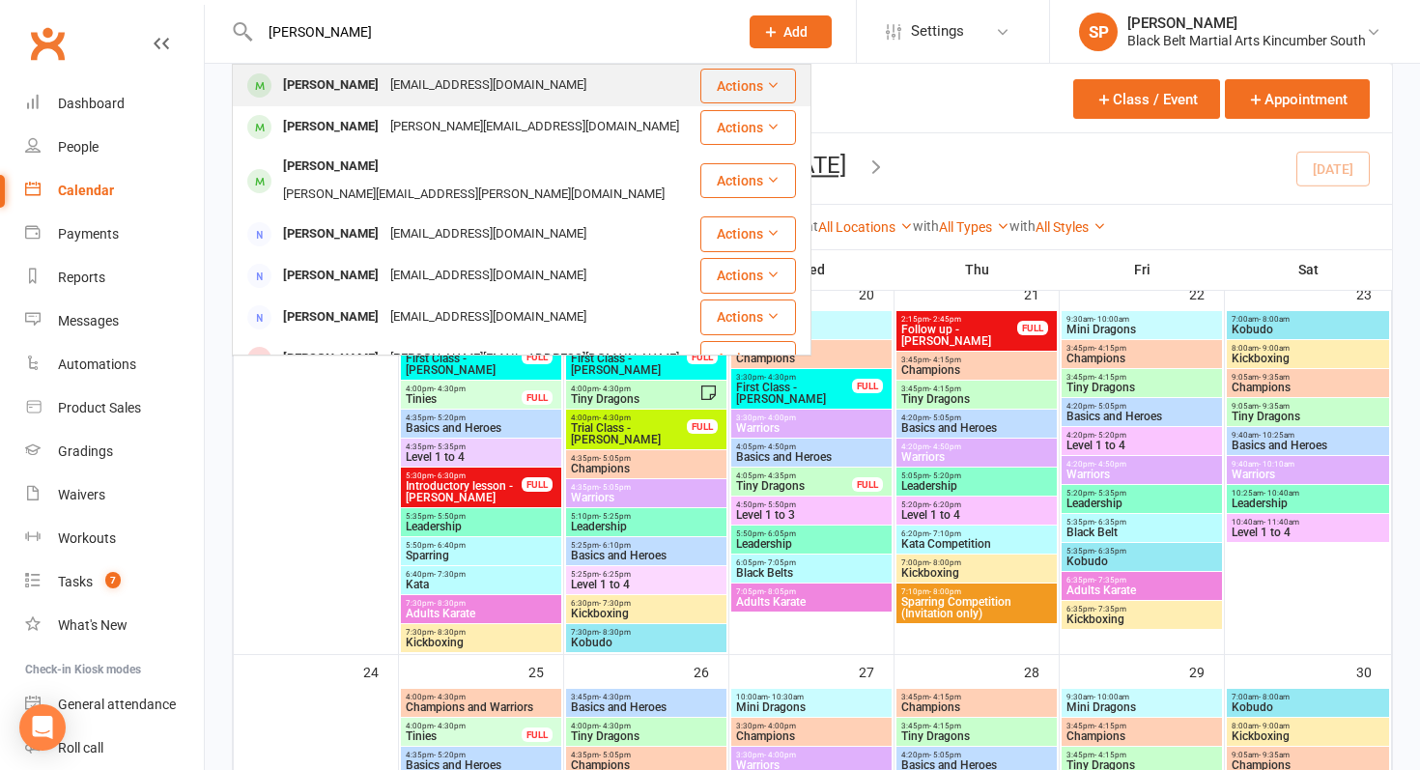
type input "[PERSON_NAME]"
click at [316, 78] on div "[PERSON_NAME]" at bounding box center [330, 86] width 107 height 28
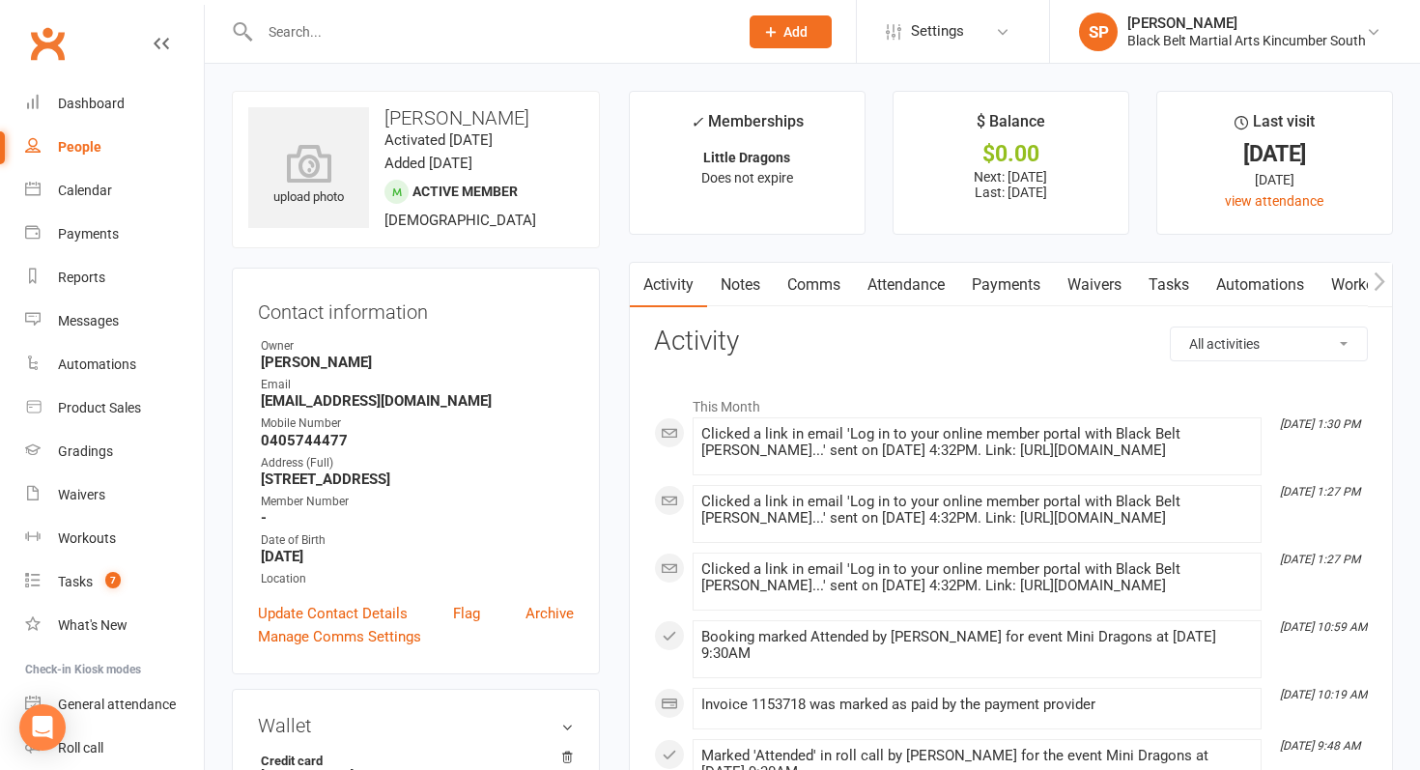
click at [1030, 283] on link "Payments" at bounding box center [1007, 285] width 96 height 44
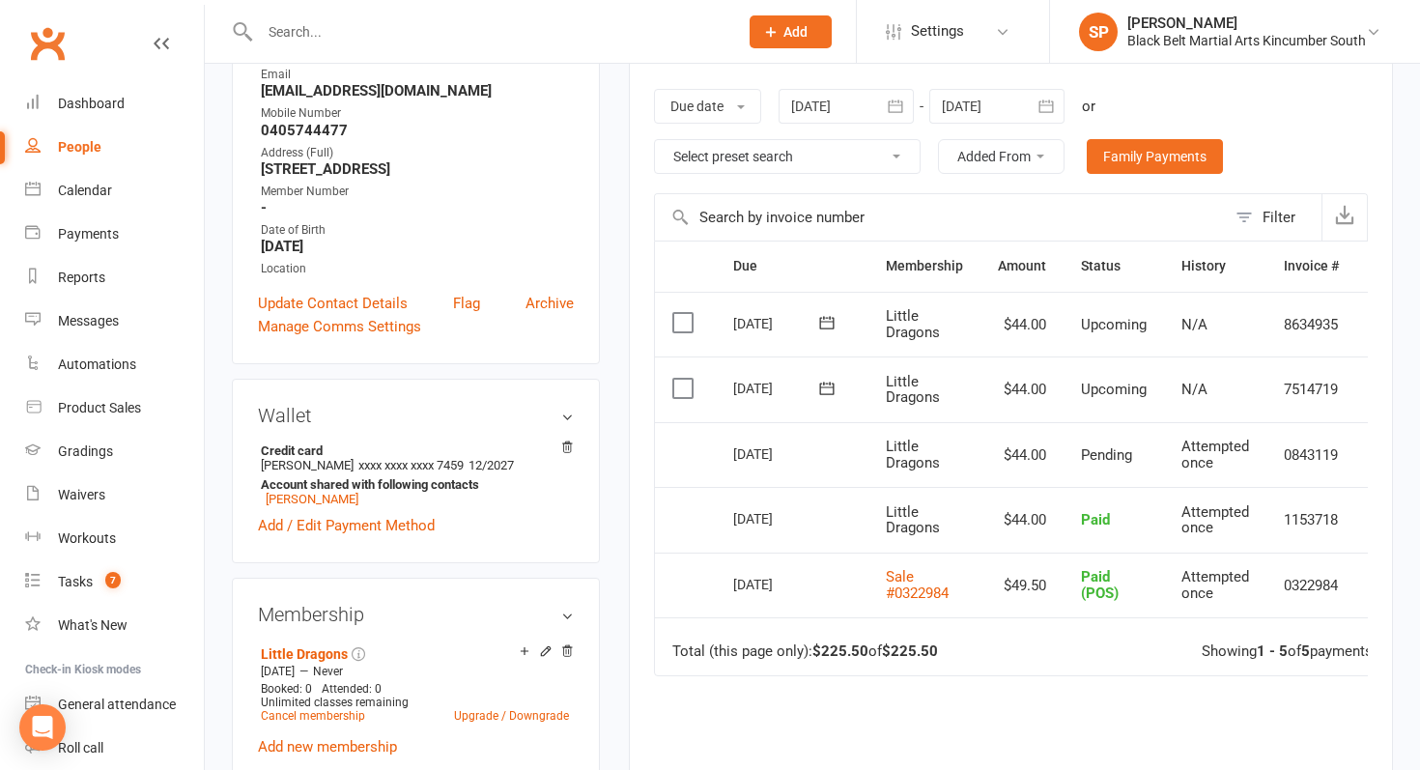
scroll to position [347, 0]
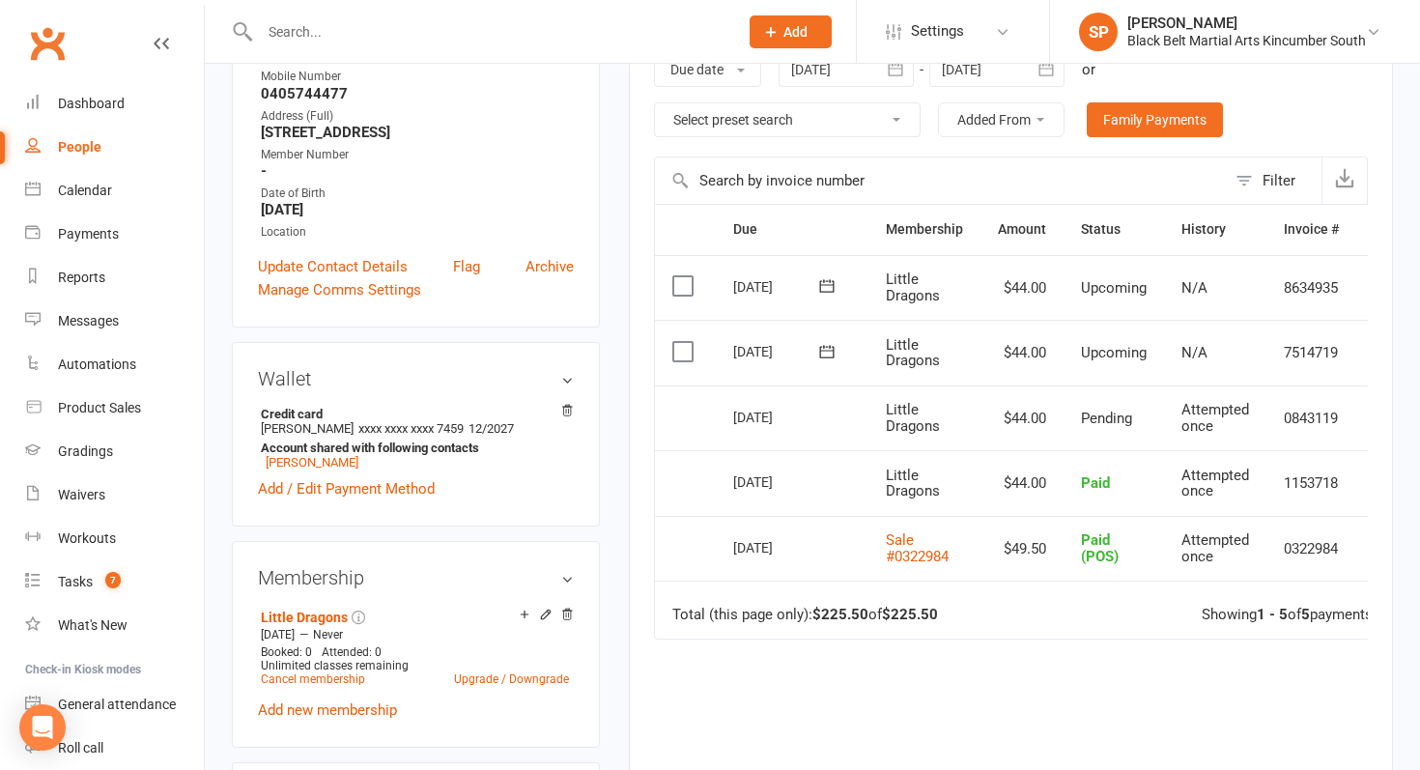
click at [86, 134] on link "People" at bounding box center [114, 147] width 179 height 43
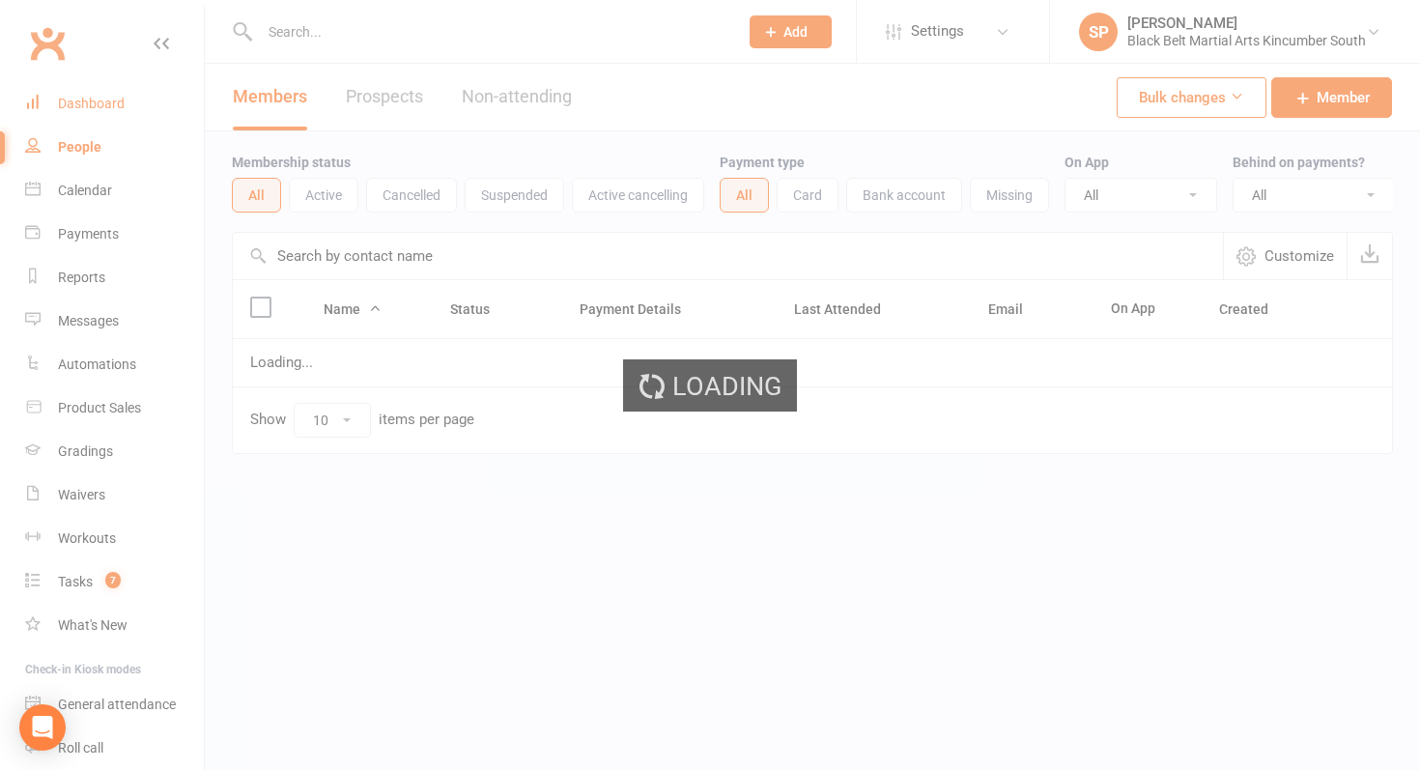
click at [98, 91] on link "Dashboard" at bounding box center [114, 103] width 179 height 43
